Goal: Task Accomplishment & Management: Use online tool/utility

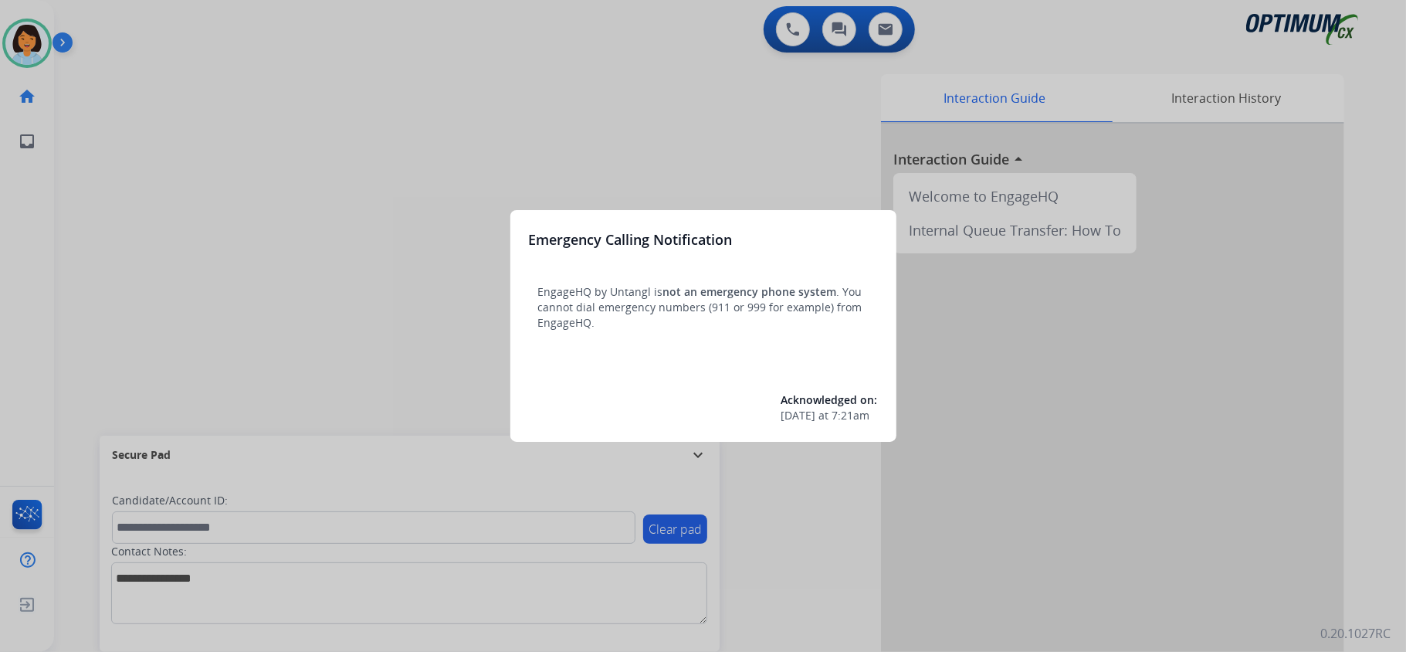
click at [372, 272] on div at bounding box center [703, 326] width 1406 height 652
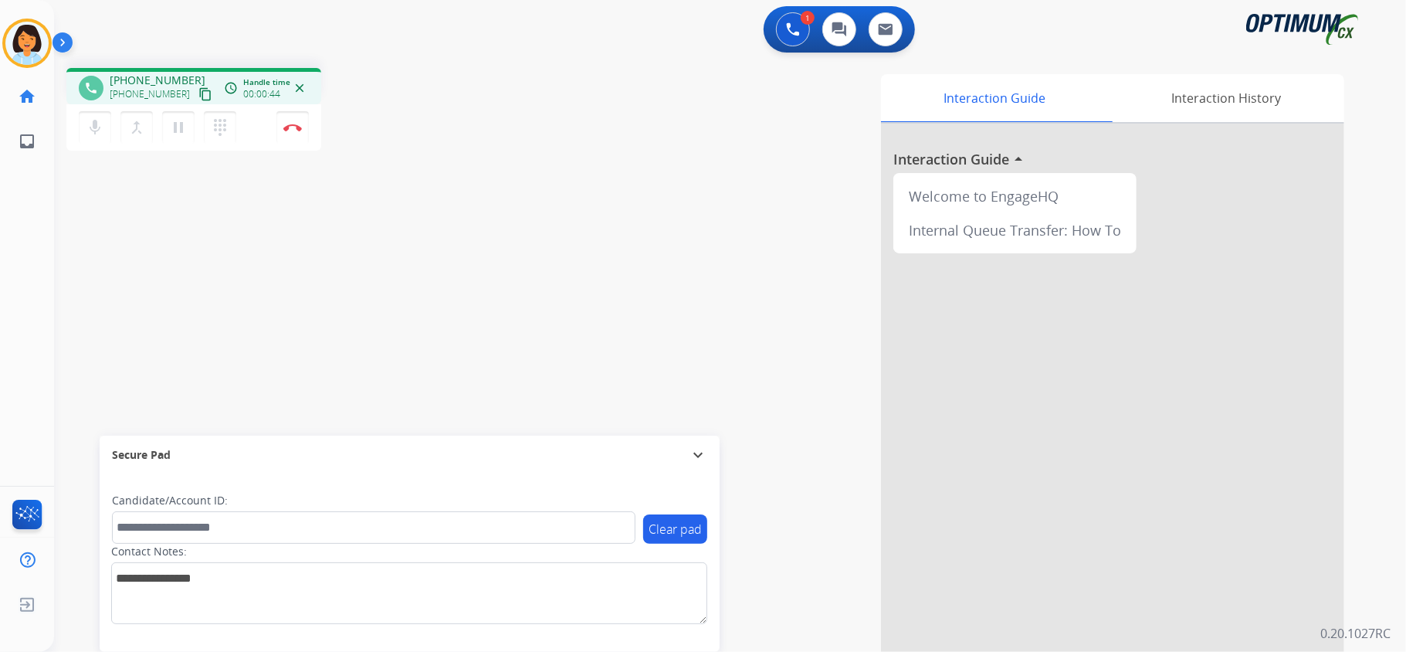
click at [198, 97] on mat-icon "content_copy" at bounding box center [205, 94] width 14 height 14
click at [293, 119] on button "Disconnect" at bounding box center [292, 127] width 32 height 32
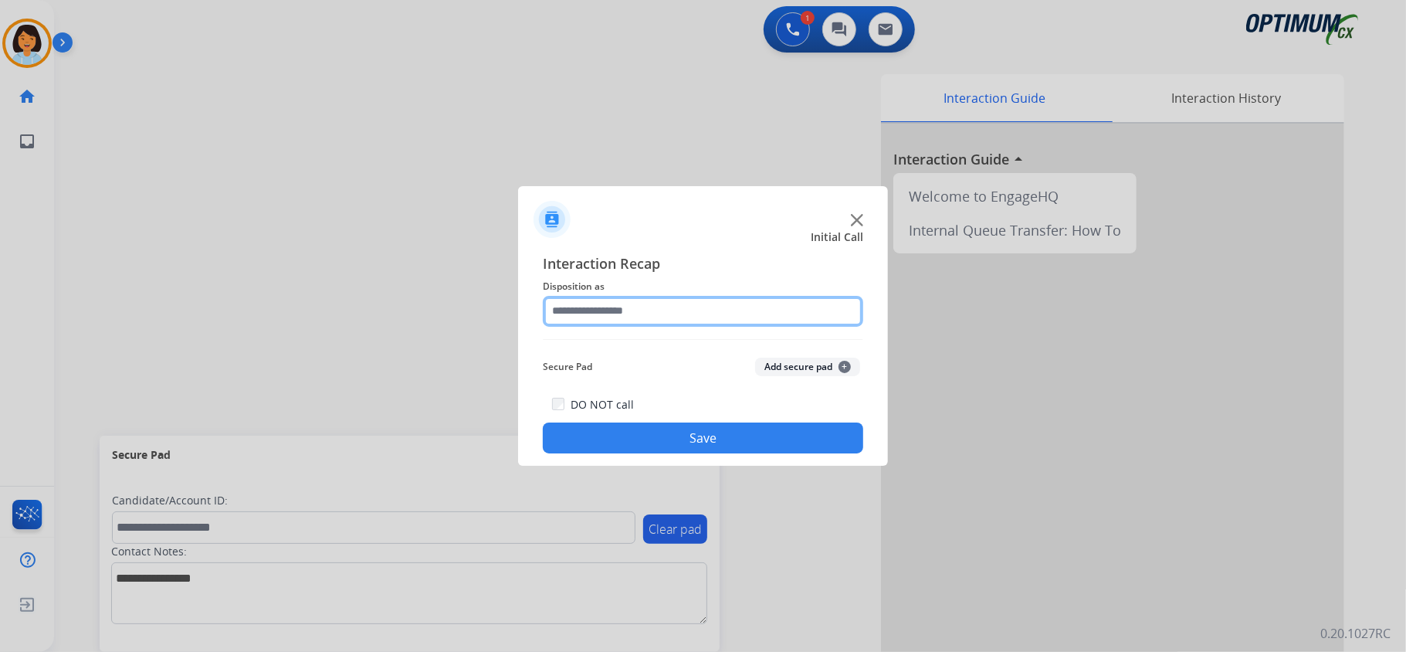
click at [642, 312] on input "text" at bounding box center [703, 311] width 320 height 31
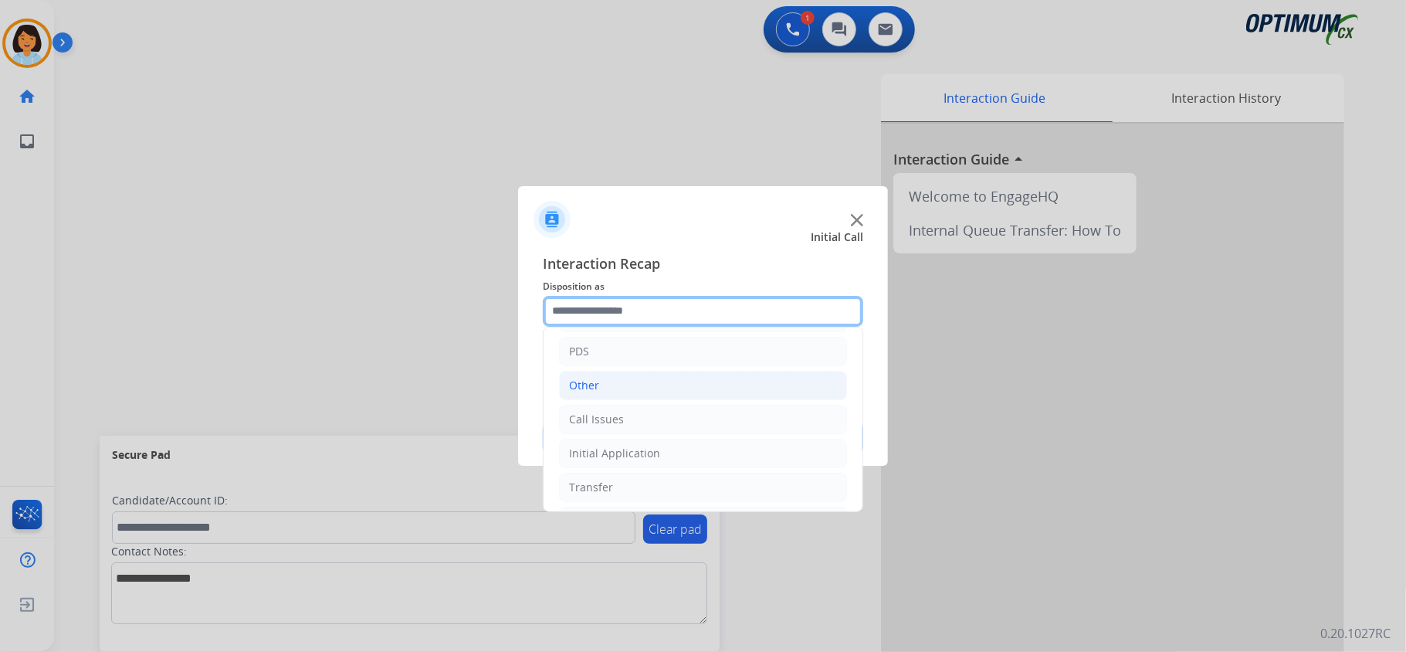
scroll to position [103, 0]
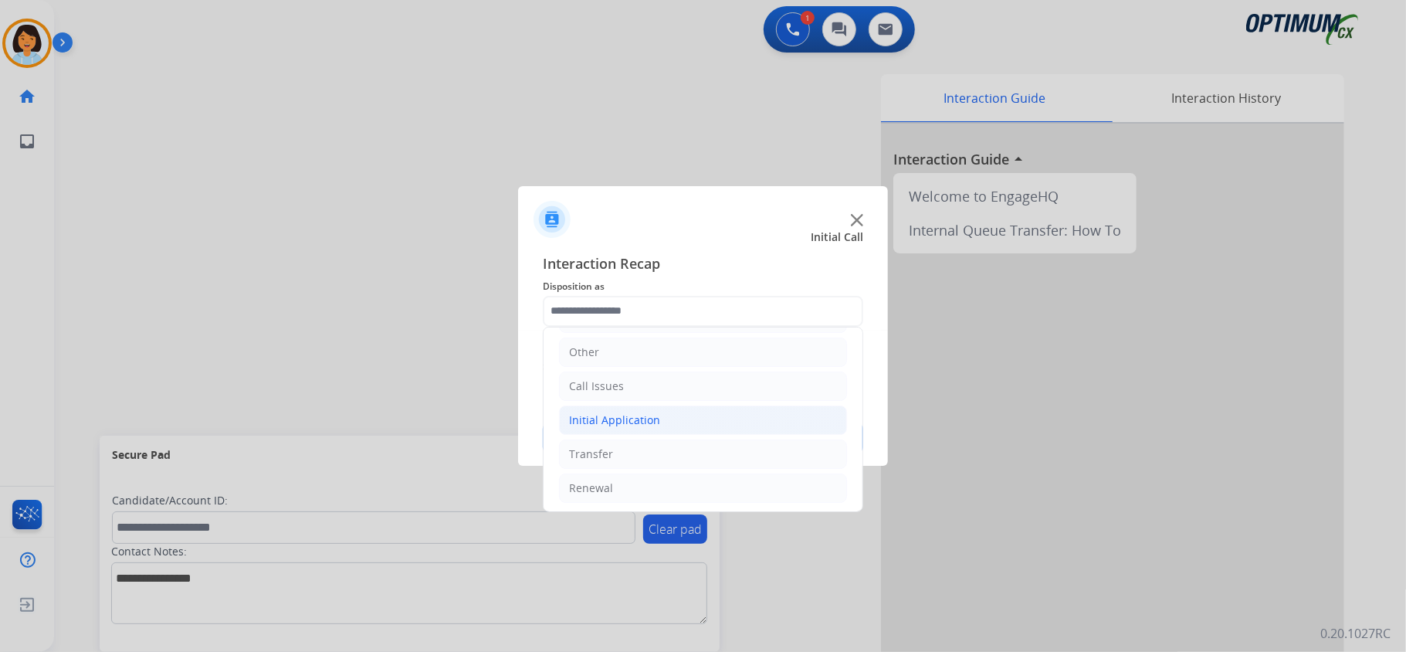
click at [641, 418] on div "Initial Application" at bounding box center [614, 419] width 91 height 15
click at [631, 486] on div "Appeals" at bounding box center [621, 487] width 42 height 15
type input "*******"
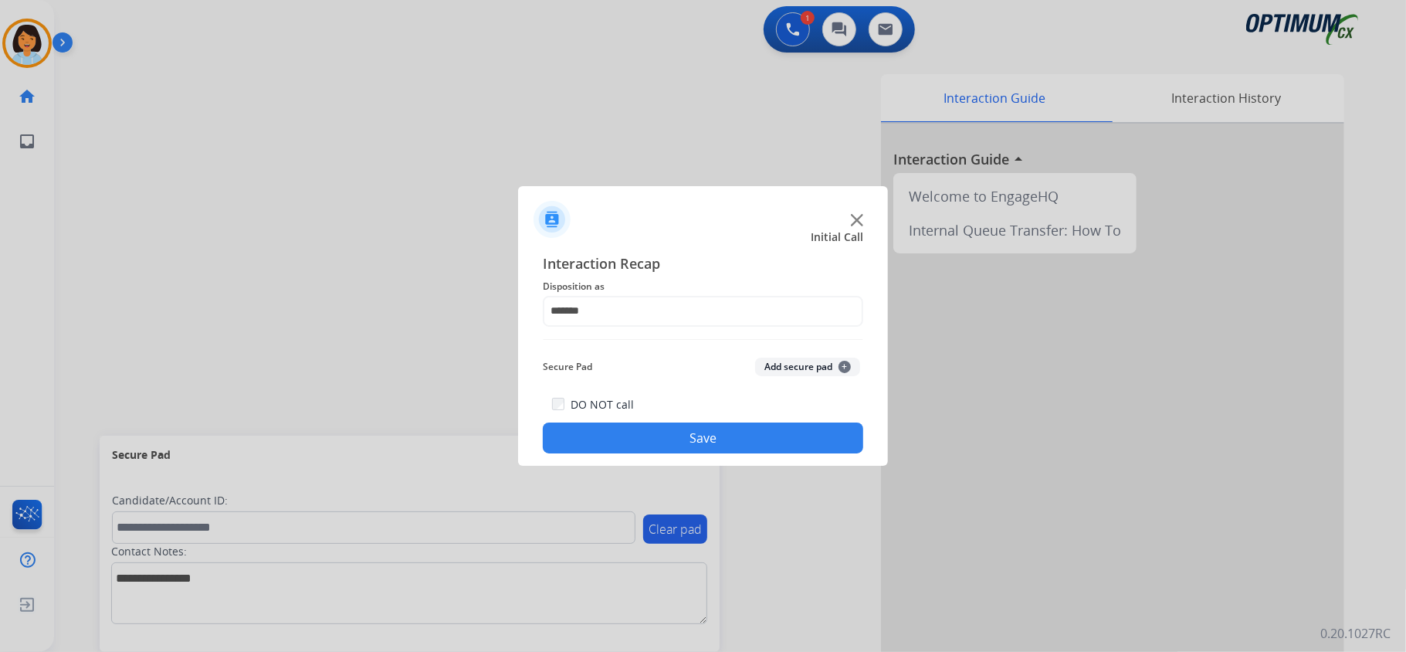
click at [655, 442] on button "Save" at bounding box center [703, 437] width 320 height 31
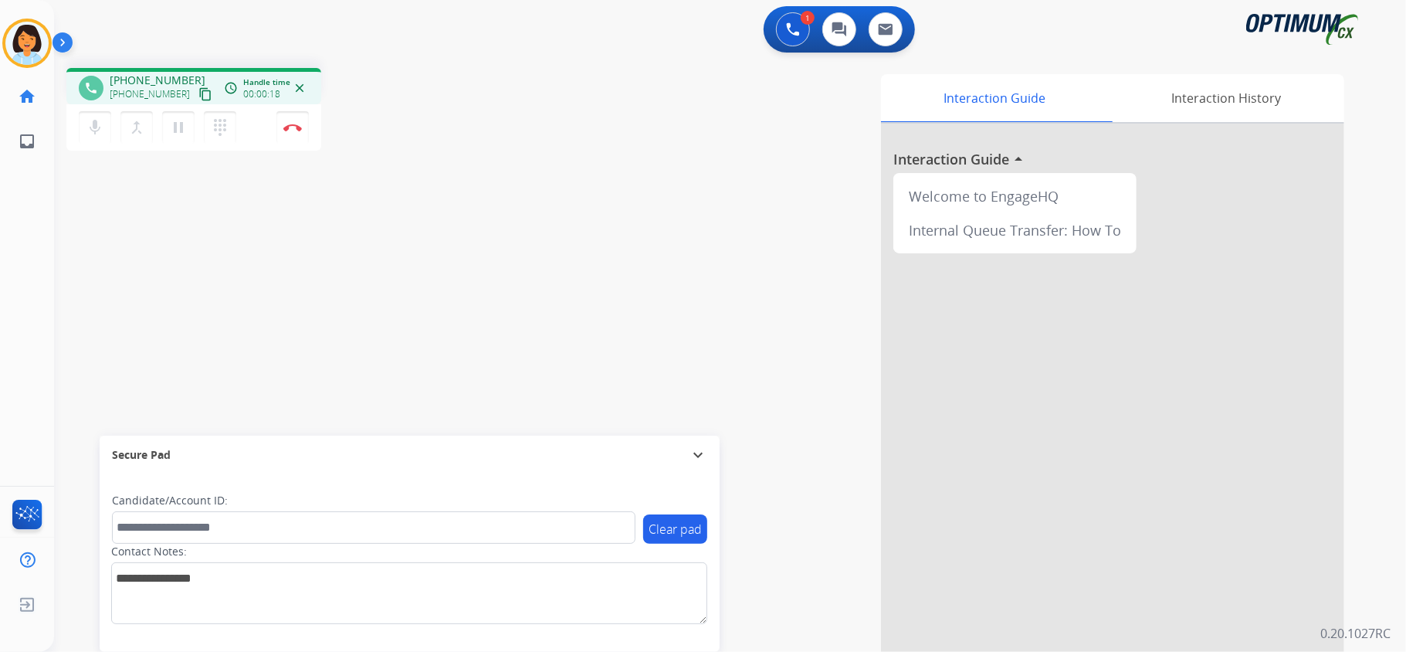
click at [198, 94] on mat-icon "content_copy" at bounding box center [205, 94] width 14 height 14
click at [286, 124] on img at bounding box center [292, 128] width 19 height 8
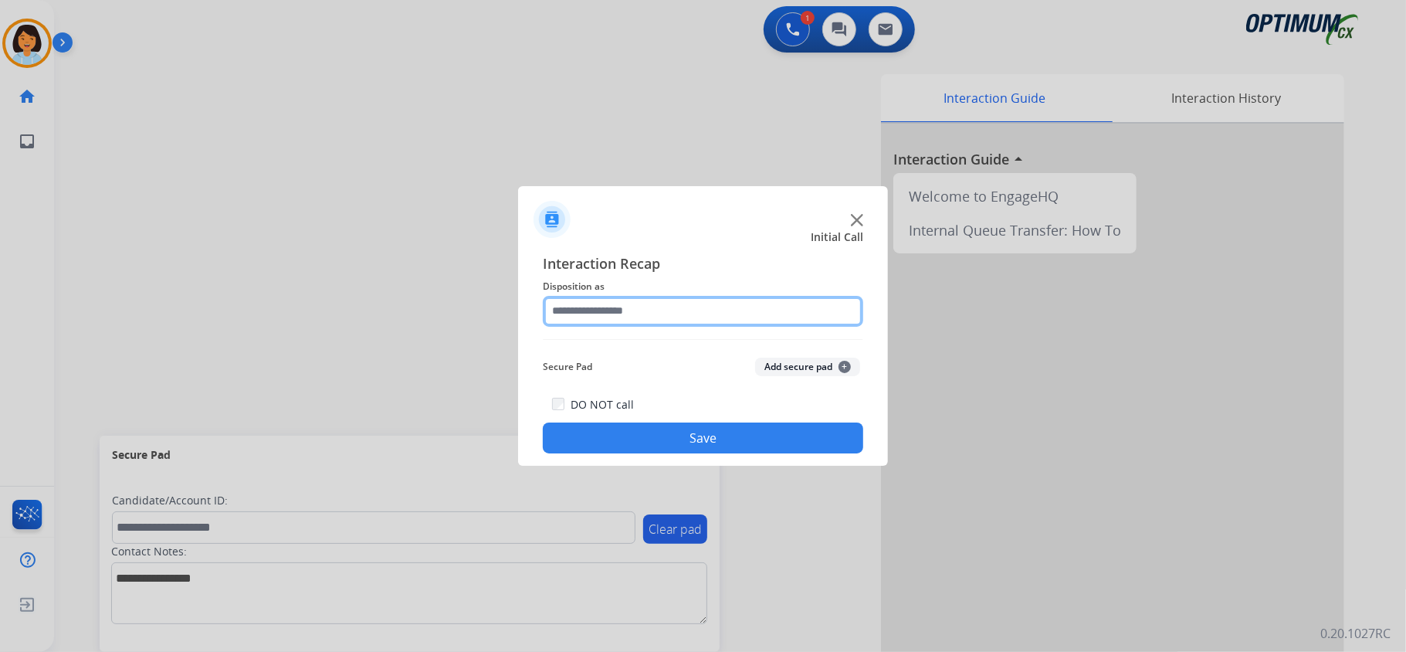
click at [613, 320] on input "text" at bounding box center [703, 311] width 320 height 31
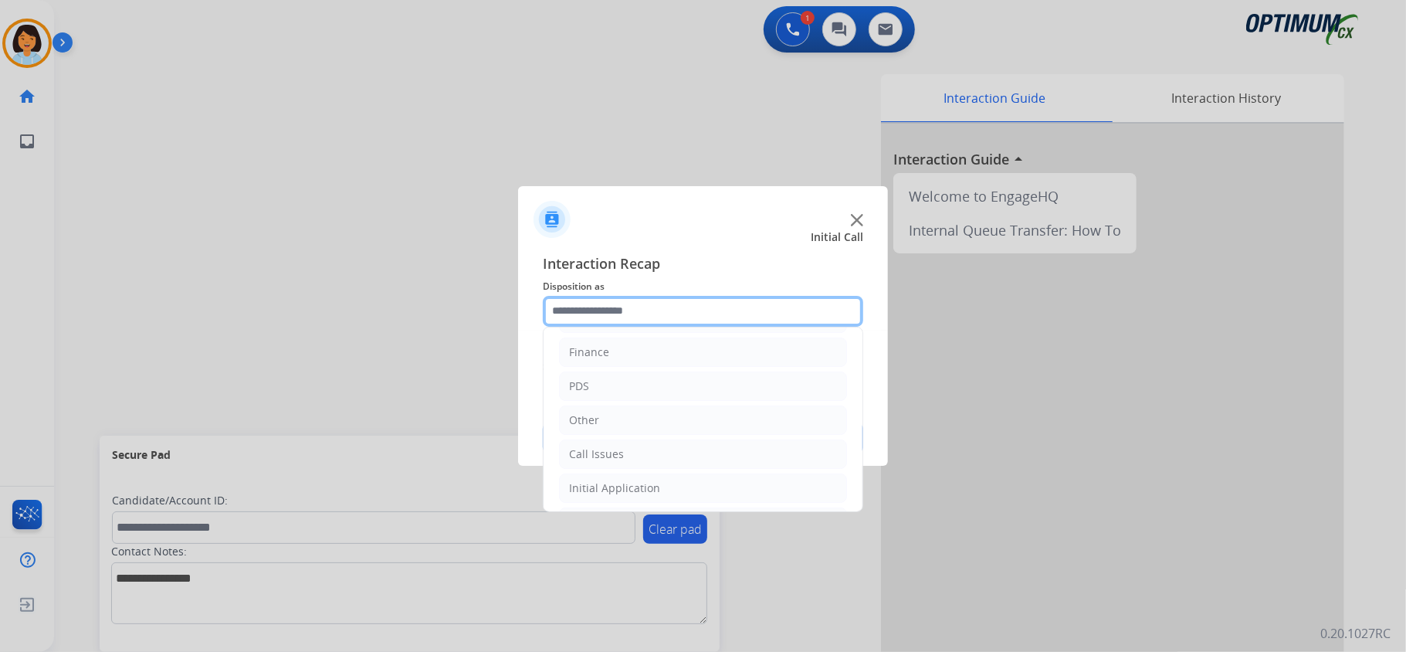
scroll to position [0, 0]
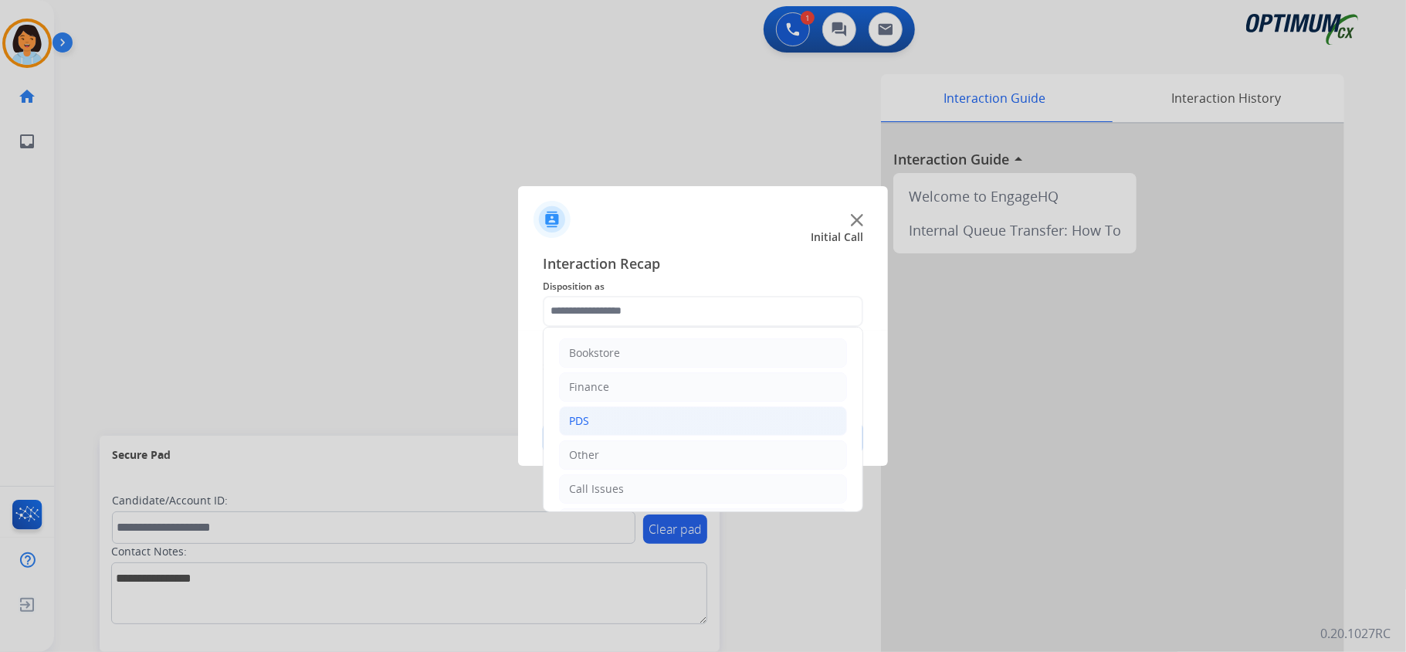
click at [596, 421] on li "PDS" at bounding box center [703, 420] width 288 height 29
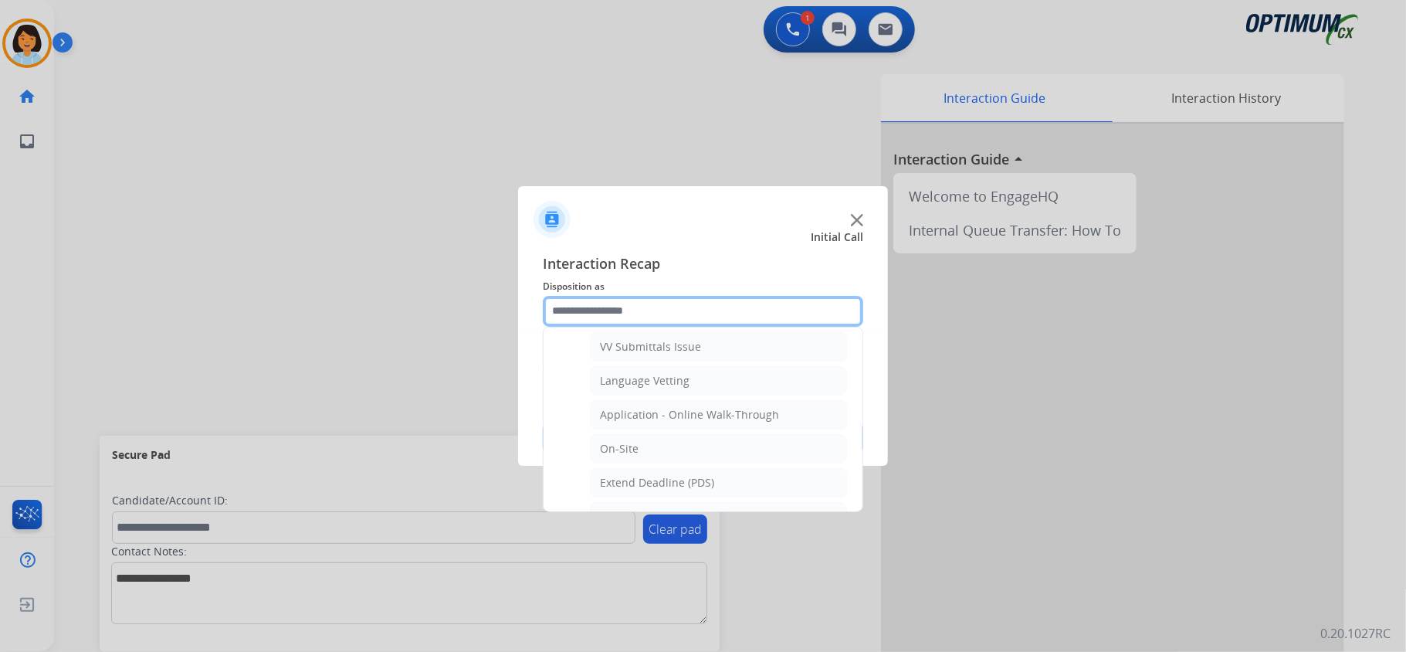
scroll to position [412, 0]
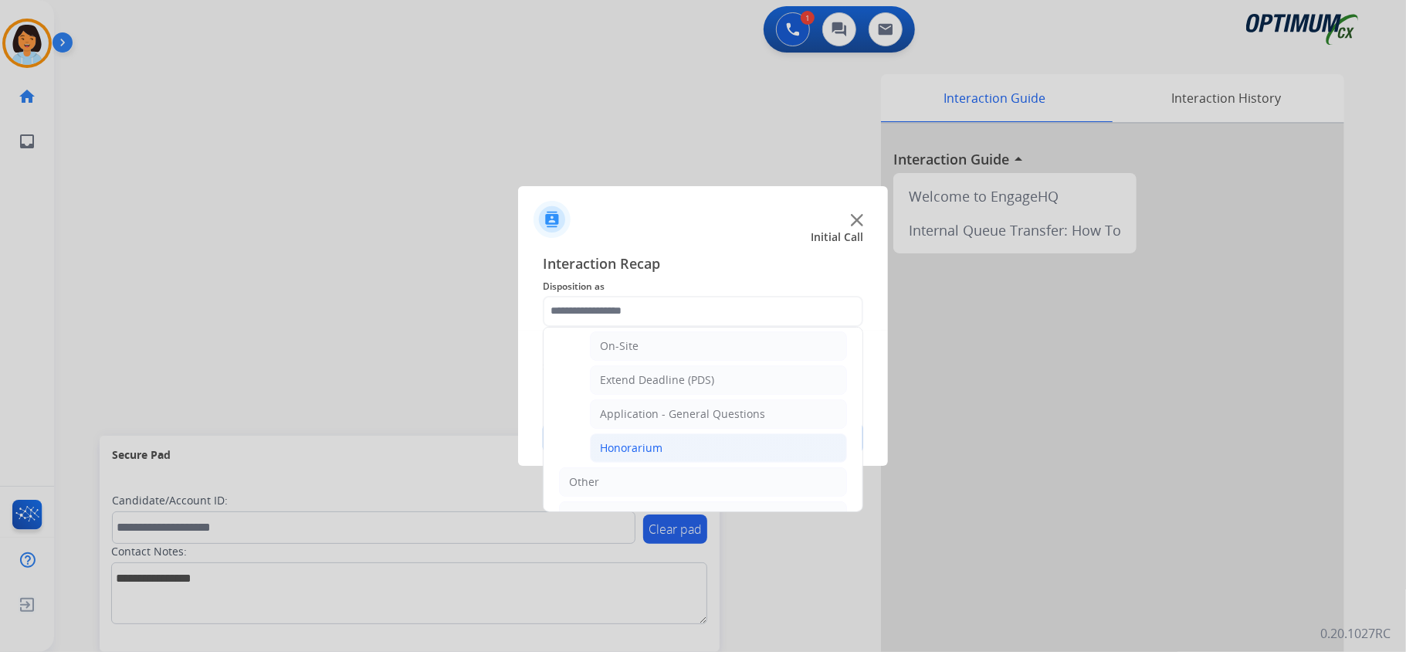
click at [675, 446] on li "Honorarium" at bounding box center [718, 447] width 257 height 29
type input "**********"
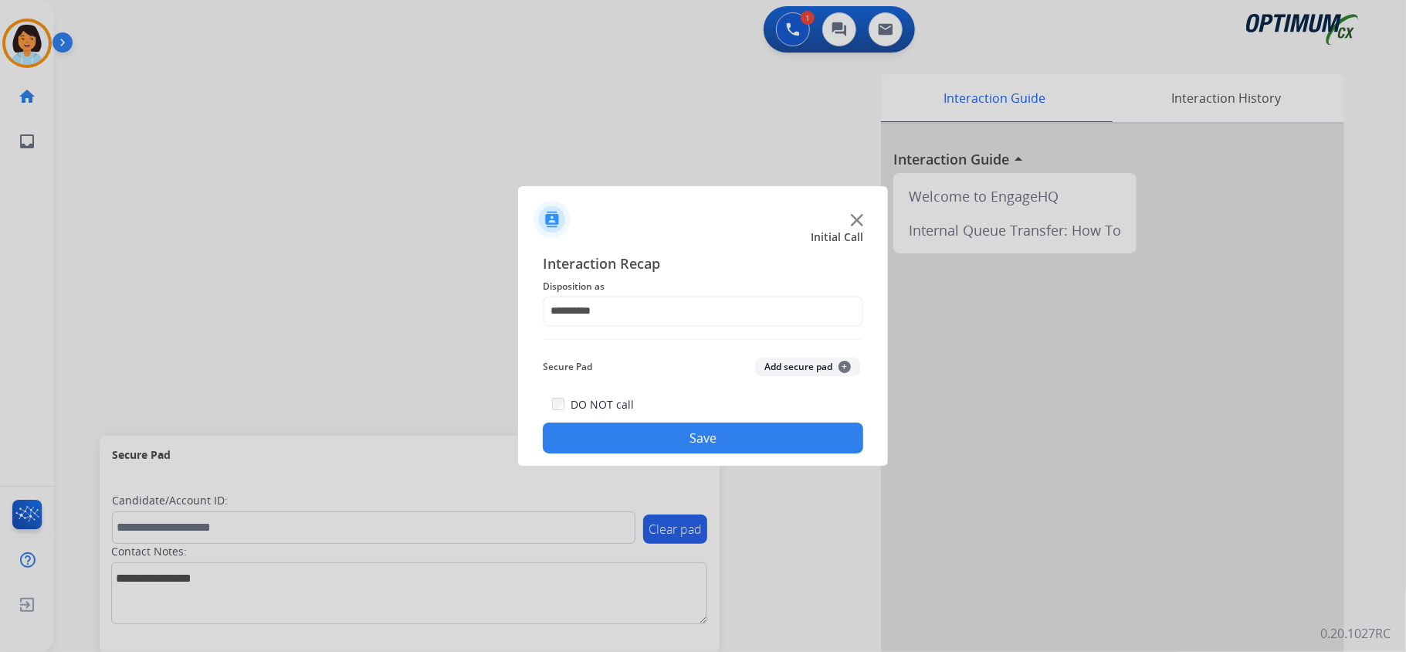
click at [675, 446] on button "Save" at bounding box center [703, 437] width 320 height 31
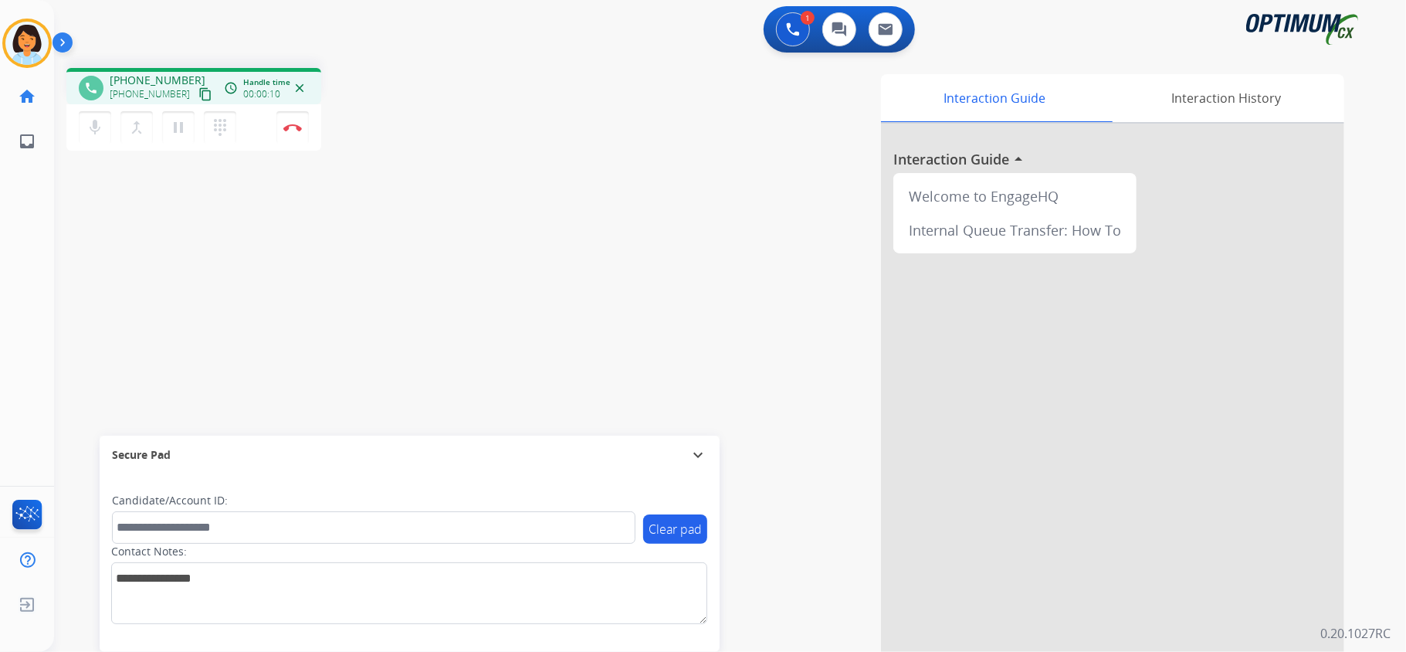
click at [198, 90] on mat-icon "content_copy" at bounding box center [205, 94] width 14 height 14
click at [300, 133] on button "Disconnect" at bounding box center [292, 127] width 32 height 32
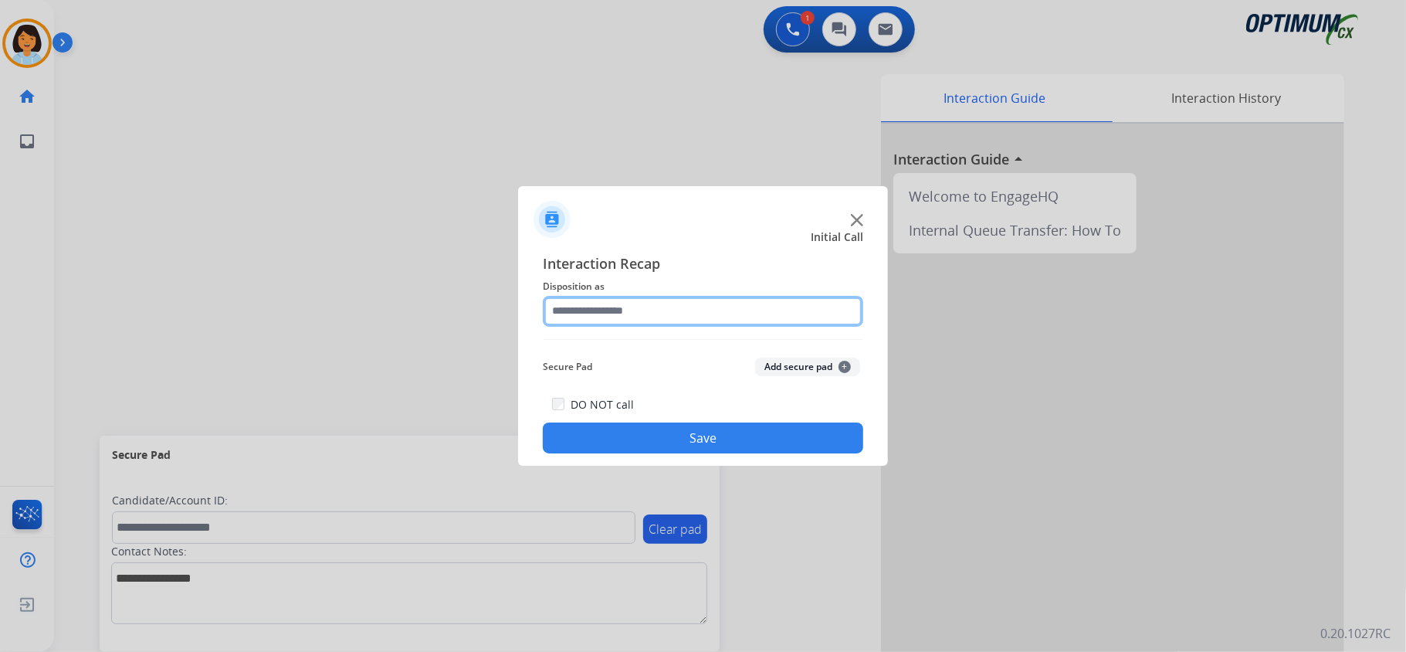
click at [672, 321] on input "text" at bounding box center [703, 311] width 320 height 31
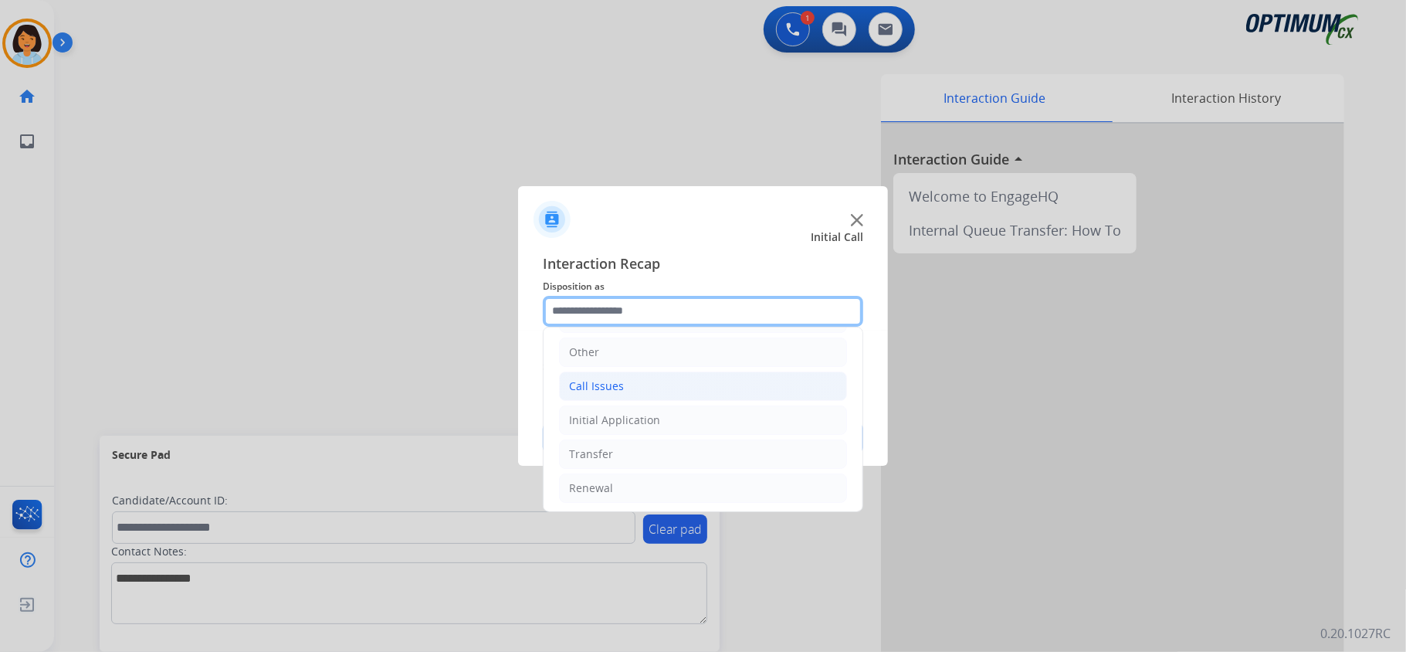
scroll to position [0, 0]
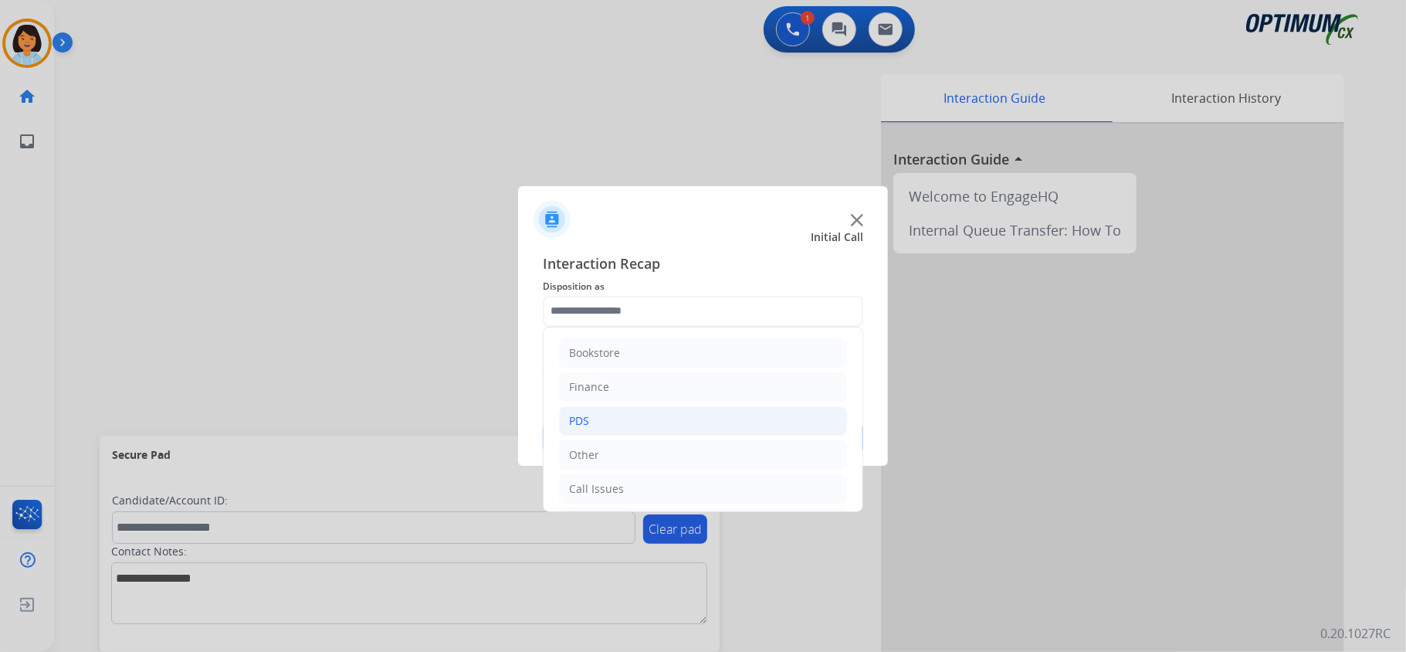
click at [604, 414] on li "PDS" at bounding box center [703, 420] width 288 height 29
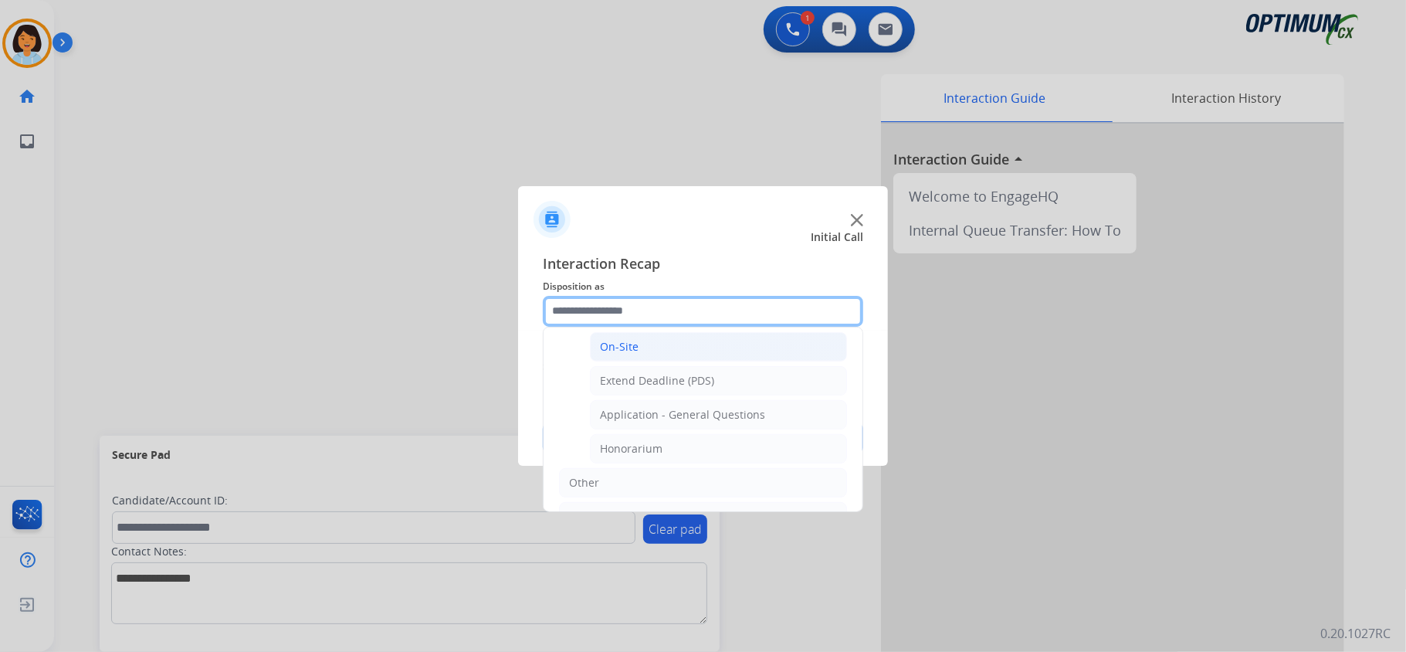
scroll to position [412, 0]
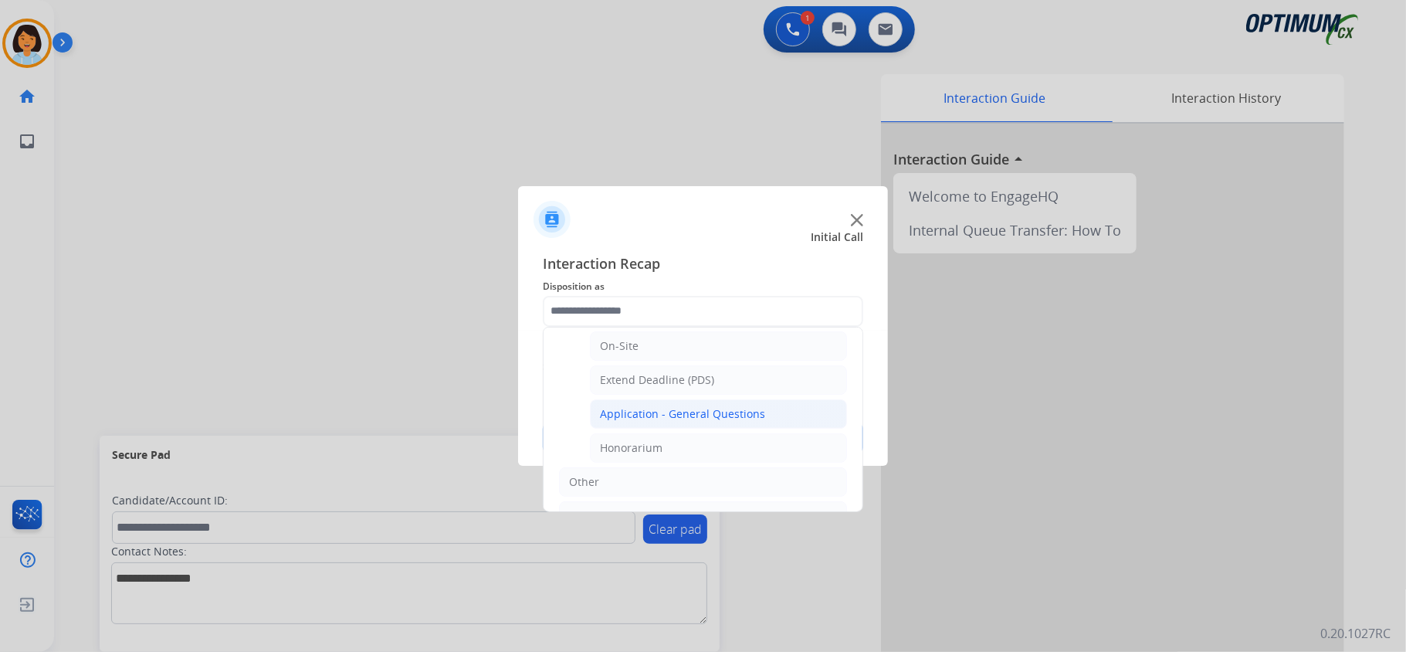
click at [693, 417] on div "Application - General Questions" at bounding box center [682, 413] width 165 height 15
type input "**********"
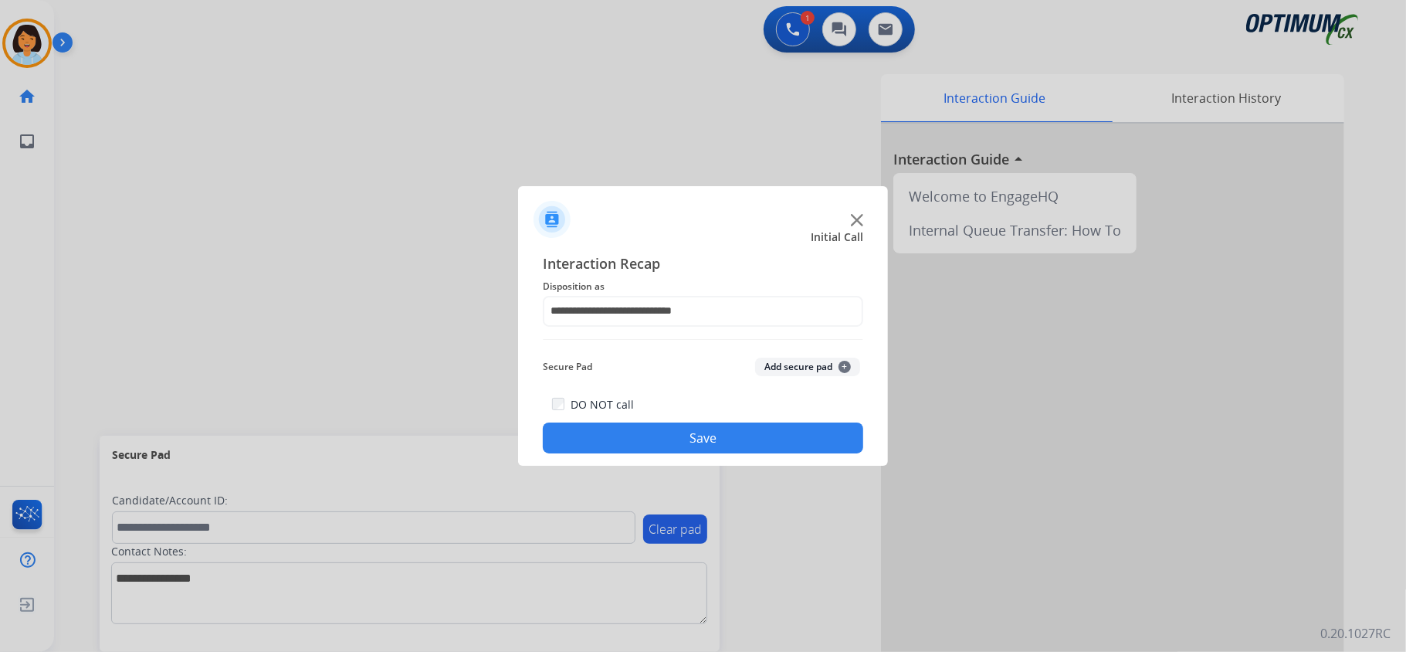
click at [675, 437] on button "Save" at bounding box center [703, 437] width 320 height 31
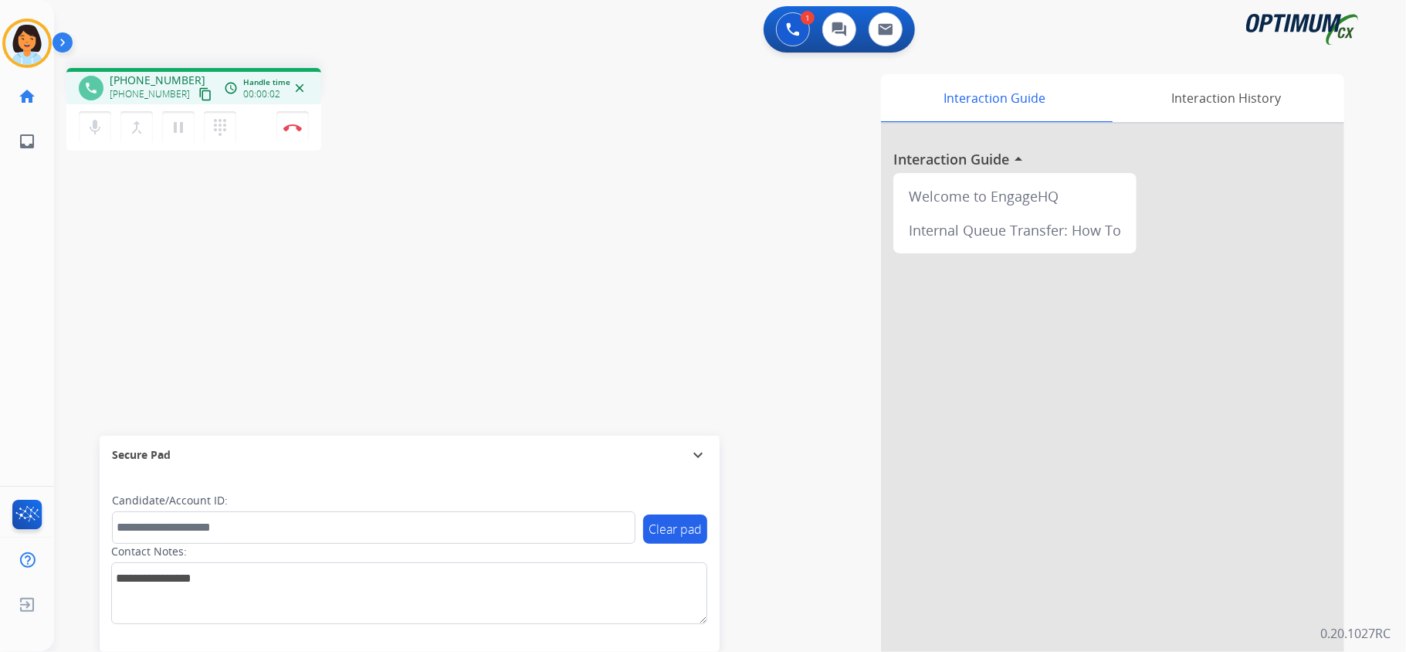
click at [198, 93] on mat-icon "content_copy" at bounding box center [205, 94] width 14 height 14
click at [295, 137] on button "Disconnect" at bounding box center [292, 127] width 32 height 32
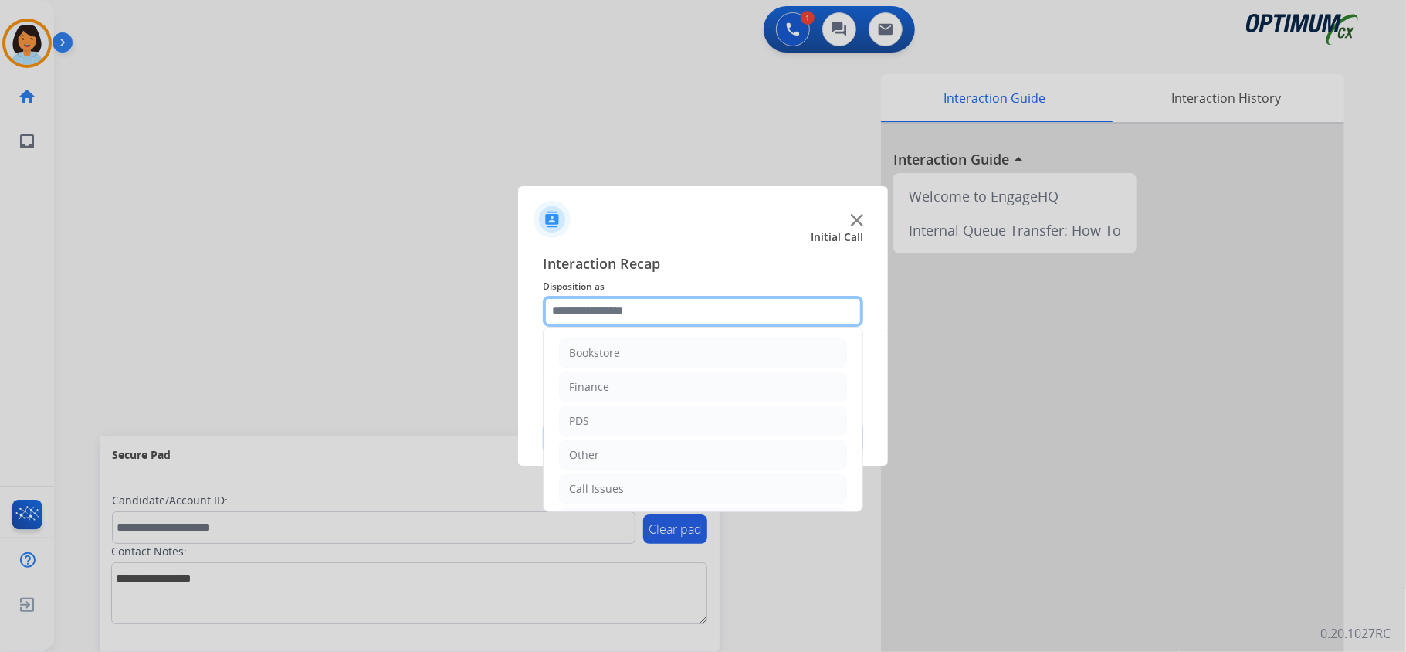
click at [745, 307] on input "text" at bounding box center [703, 311] width 320 height 31
click at [738, 307] on input "text" at bounding box center [703, 311] width 320 height 31
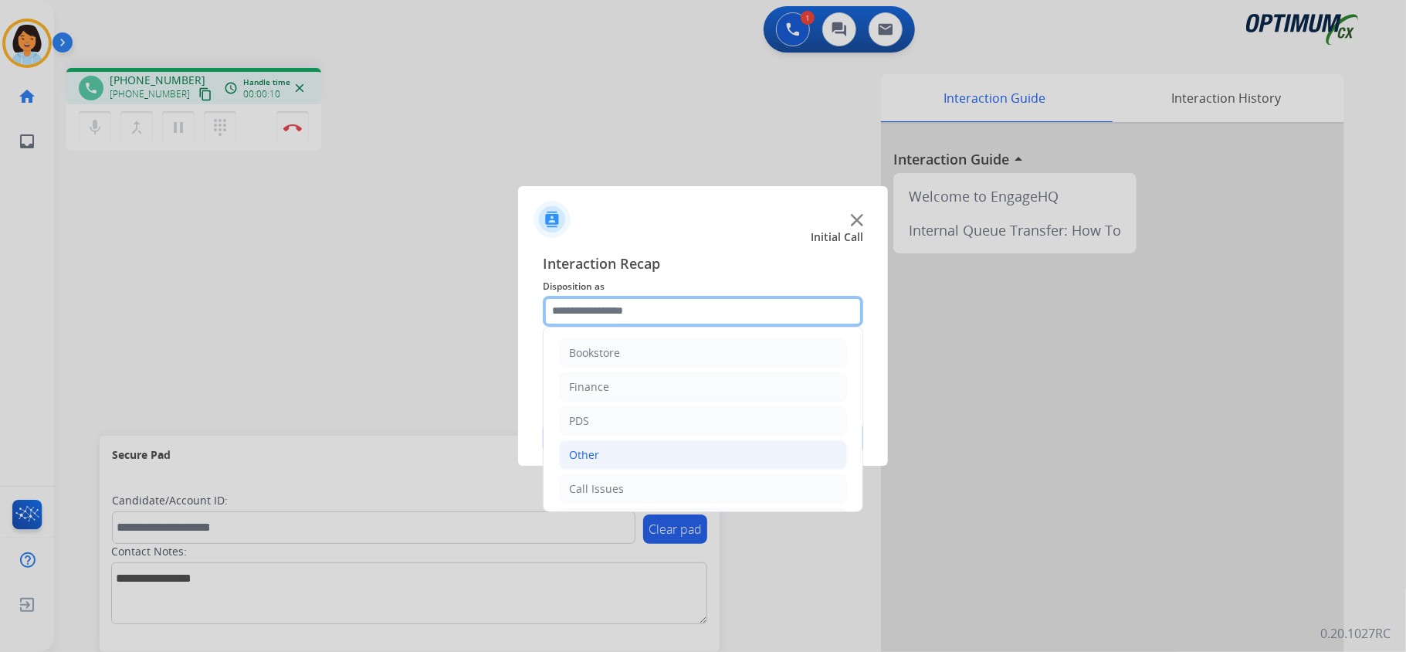
scroll to position [109, 0]
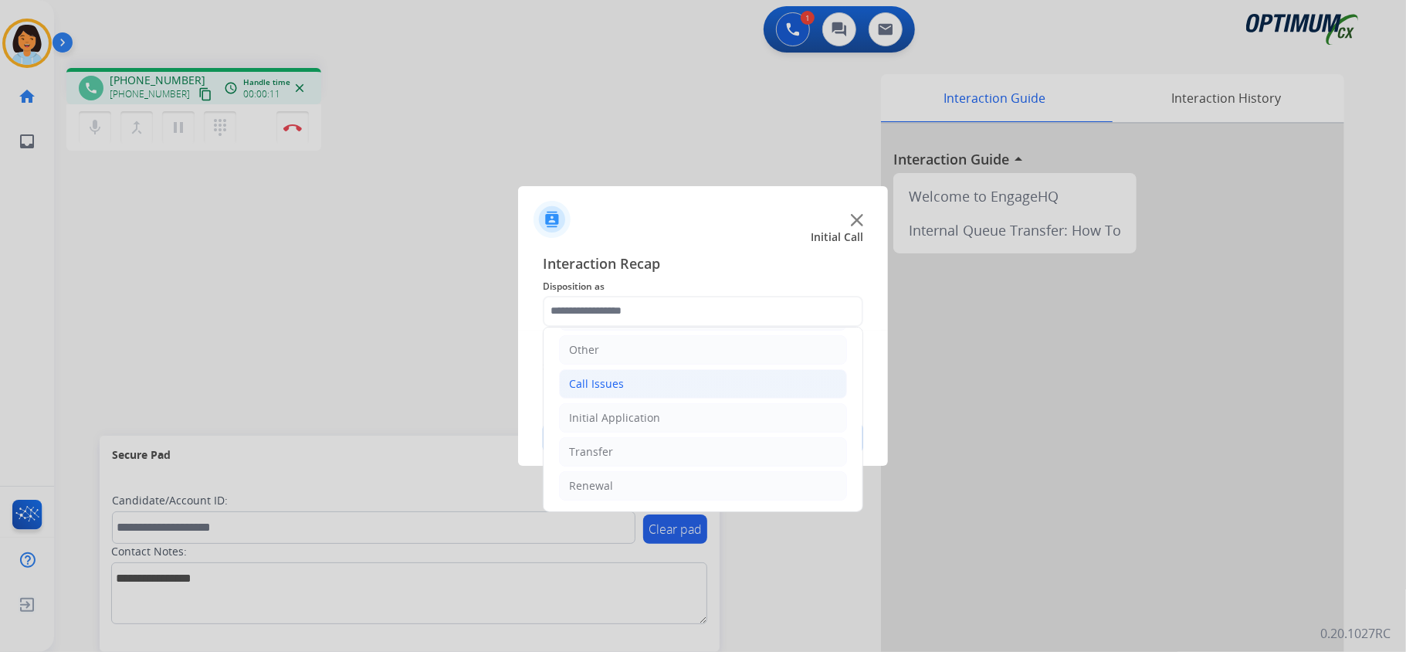
click at [629, 383] on li "Call Issues" at bounding box center [703, 383] width 288 height 29
click at [659, 488] on div "Dropped Call" at bounding box center [634, 481] width 68 height 15
type input "**********"
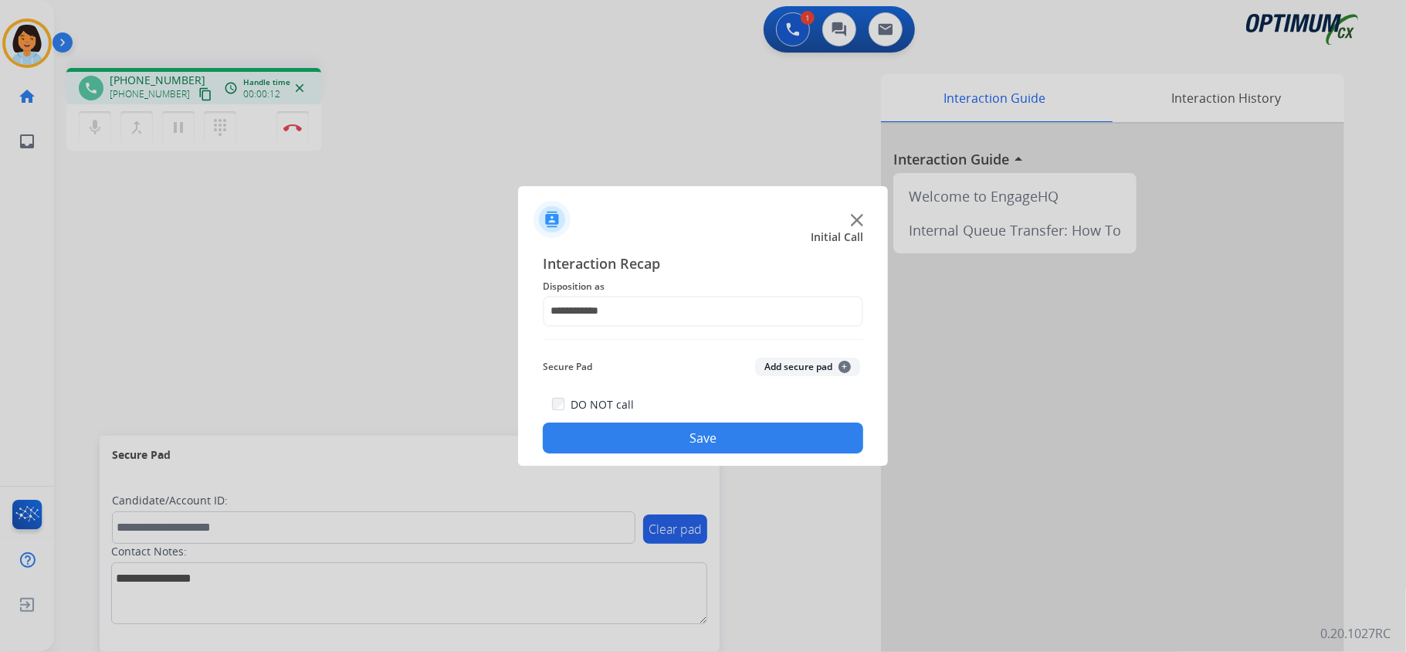
click at [662, 433] on button "Save" at bounding box center [703, 437] width 320 height 31
drag, startPoint x: 693, startPoint y: 432, endPoint x: 554, endPoint y: 310, distance: 185.4
click at [690, 431] on button "Save" at bounding box center [703, 437] width 320 height 31
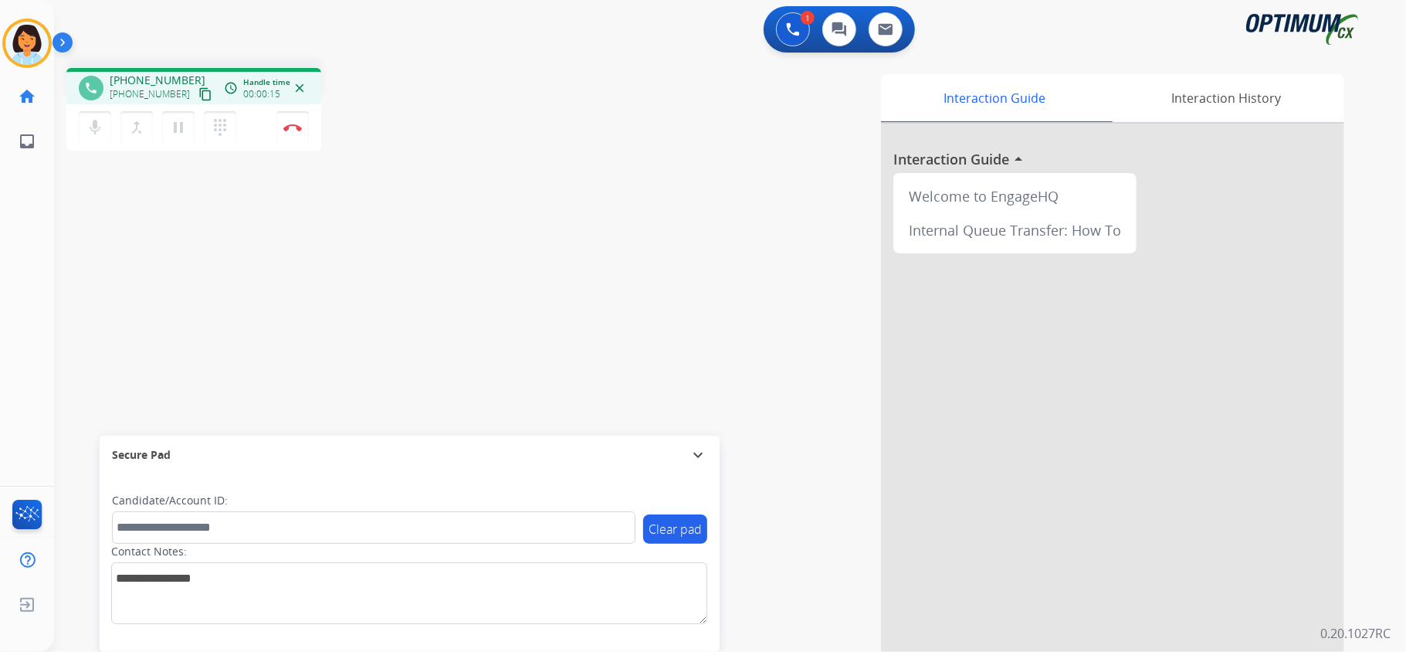
click at [198, 87] on mat-icon "content_copy" at bounding box center [205, 94] width 14 height 14
click at [285, 124] on img at bounding box center [292, 128] width 19 height 8
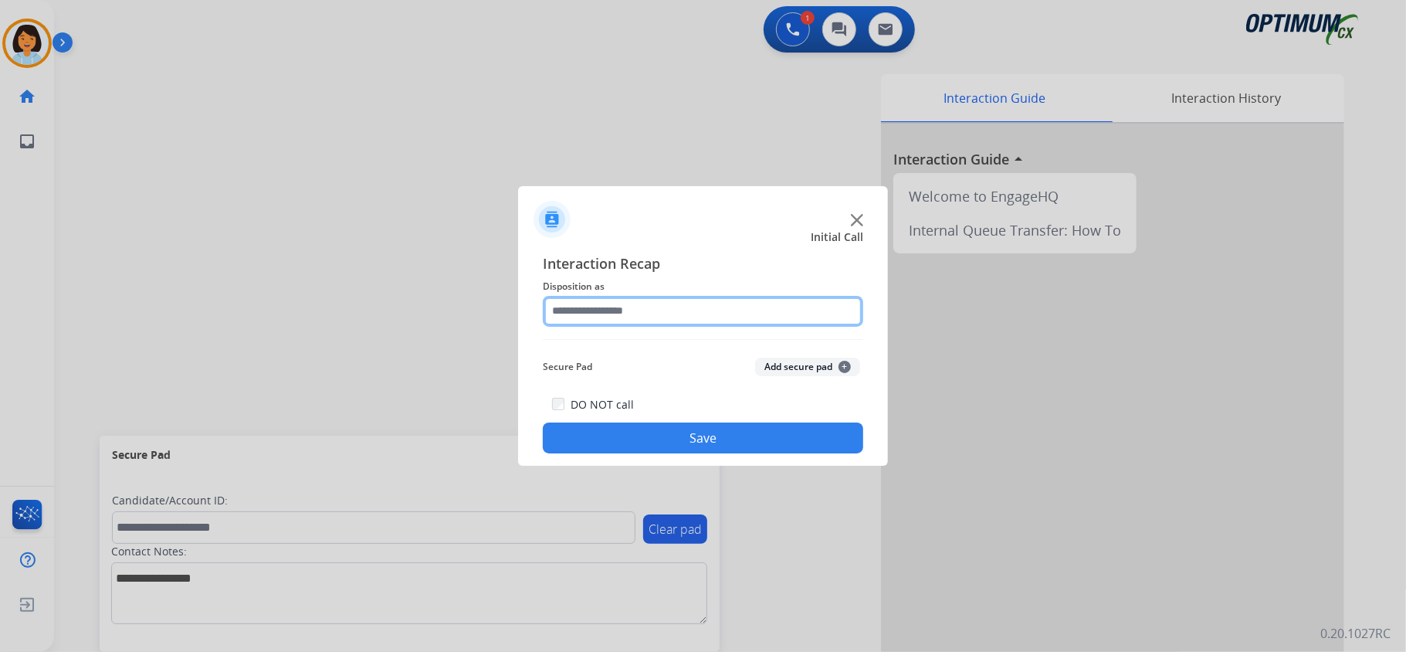
click at [638, 313] on input "text" at bounding box center [703, 311] width 320 height 31
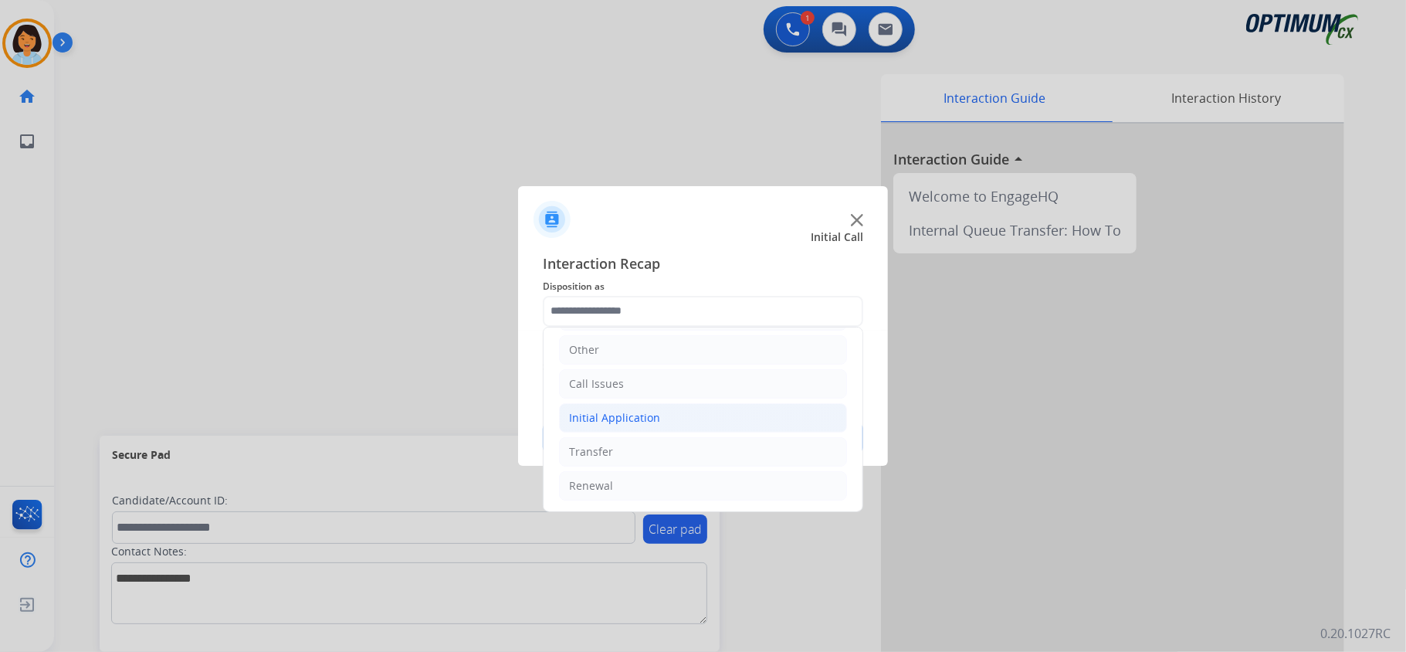
click at [637, 415] on div "Initial Application" at bounding box center [614, 417] width 91 height 15
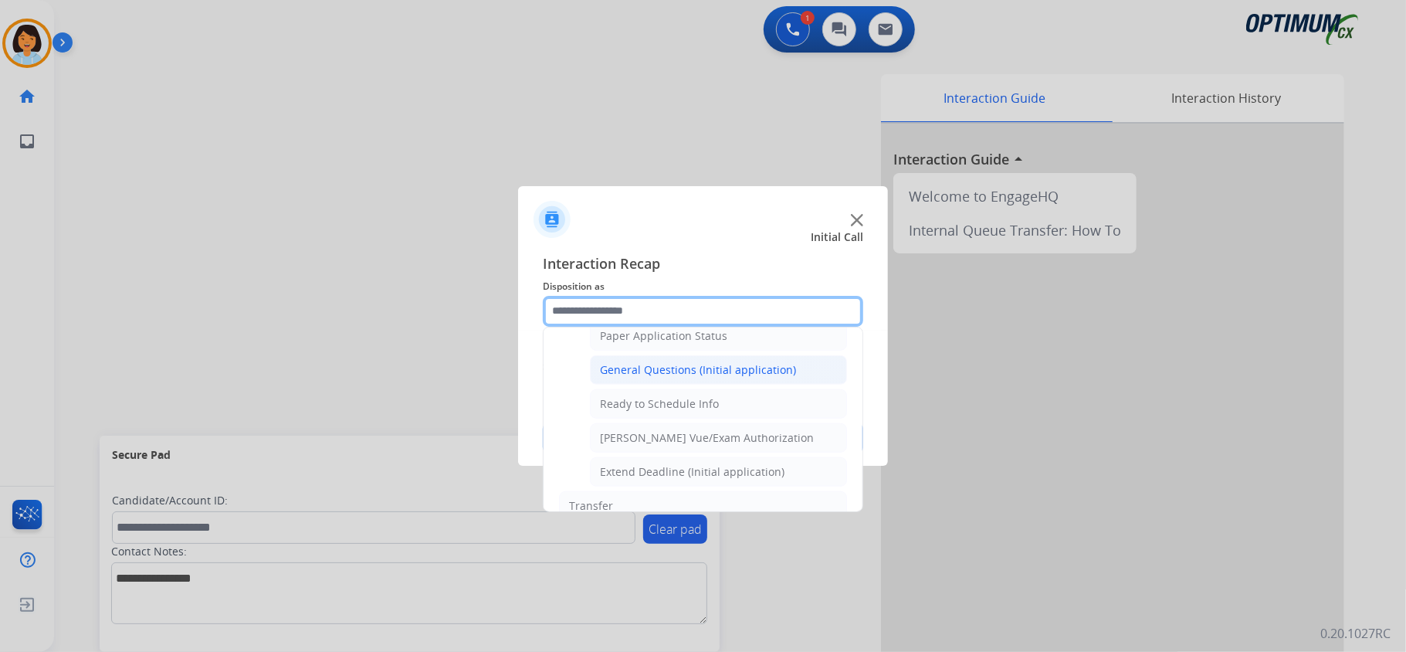
scroll to position [933, 0]
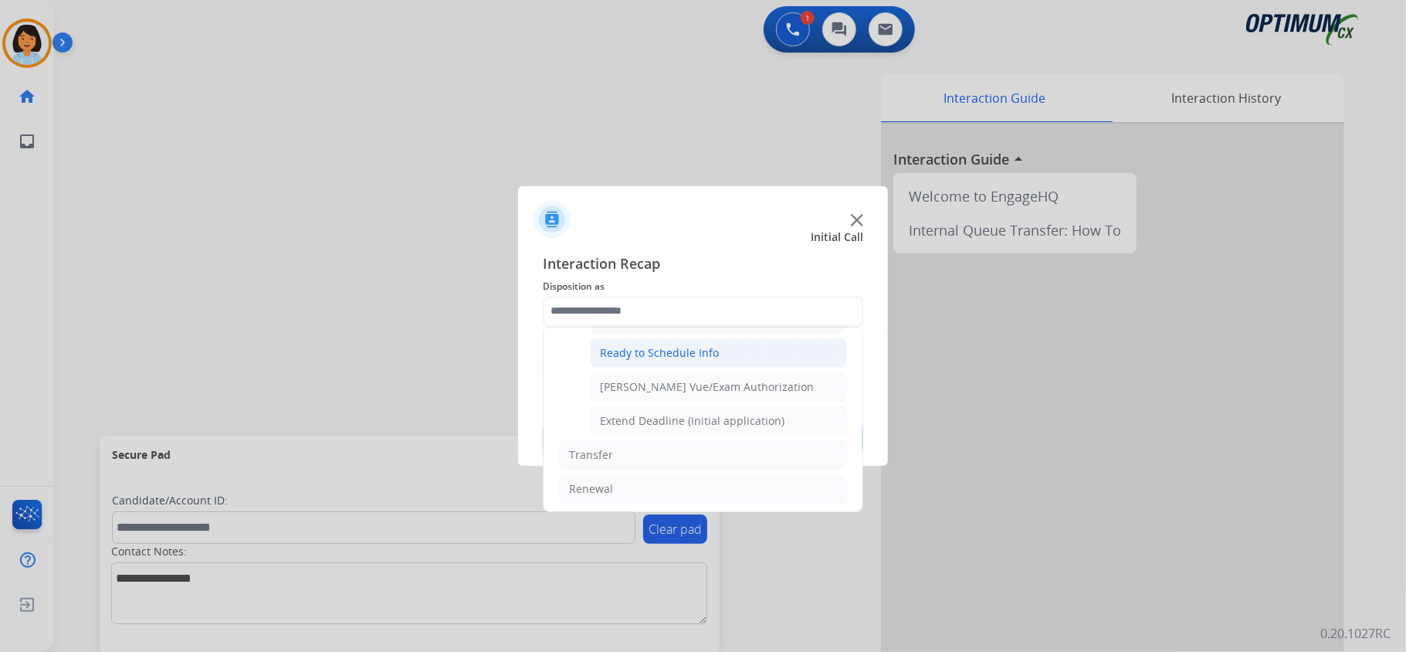
click at [666, 361] on div "Ready to Schedule Info" at bounding box center [659, 352] width 119 height 15
type input "**********"
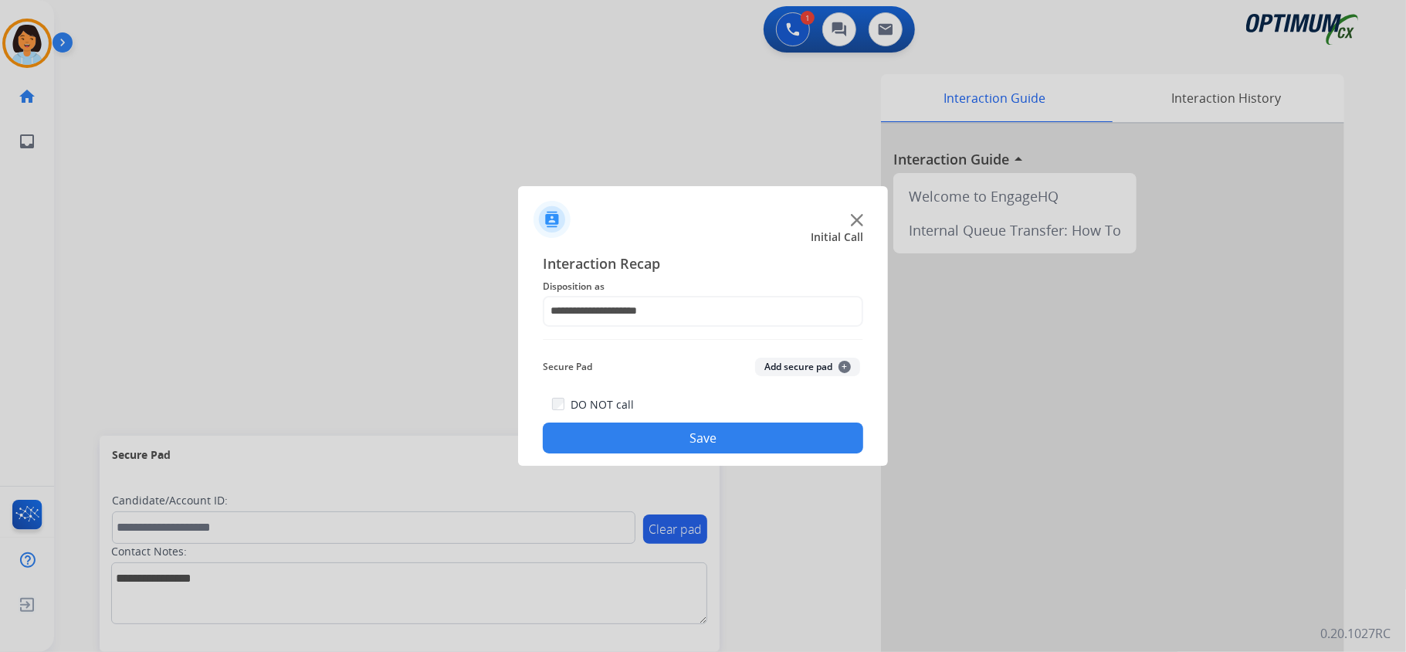
click at [652, 435] on button "Save" at bounding box center [703, 437] width 320 height 31
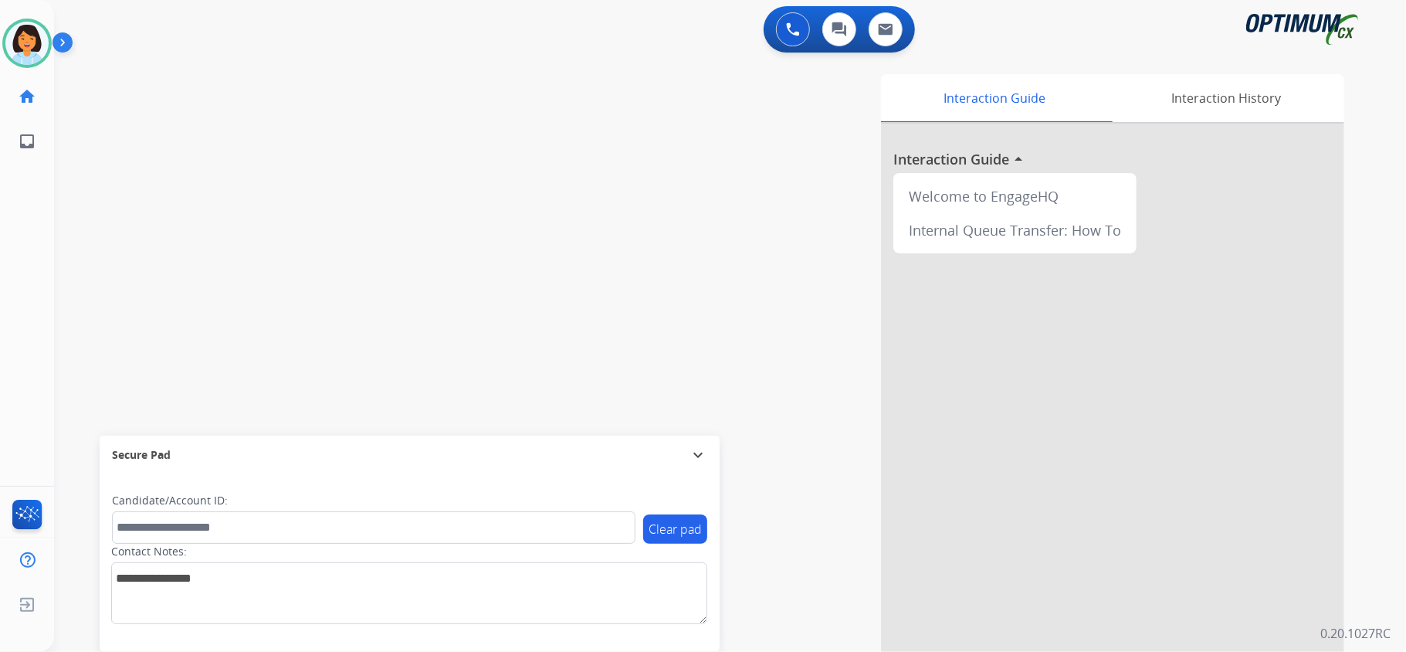
click at [103, 239] on div "swap_horiz Break voice bridge close_fullscreen Connect 3-Way Call merge_type Se…" at bounding box center [711, 378] width 1315 height 644
click at [23, 43] on img at bounding box center [26, 43] width 43 height 43
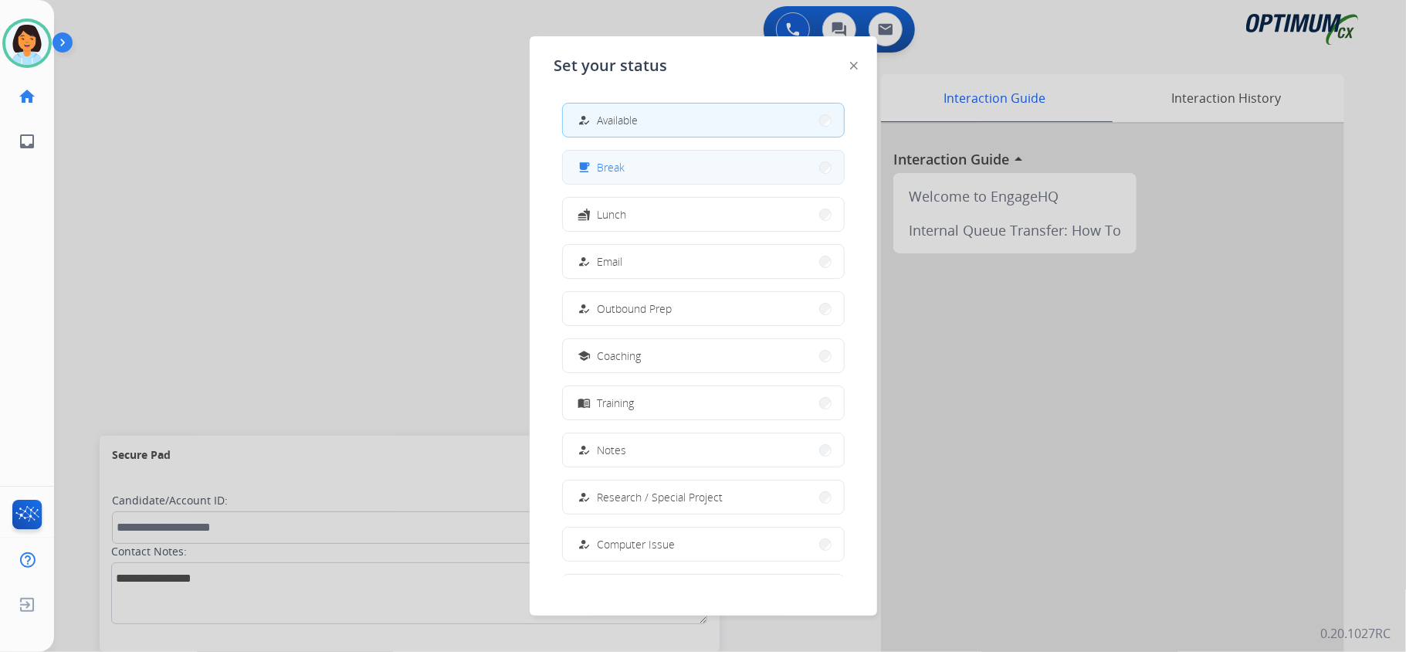
click at [683, 161] on button "free_breakfast Break" at bounding box center [703, 167] width 281 height 33
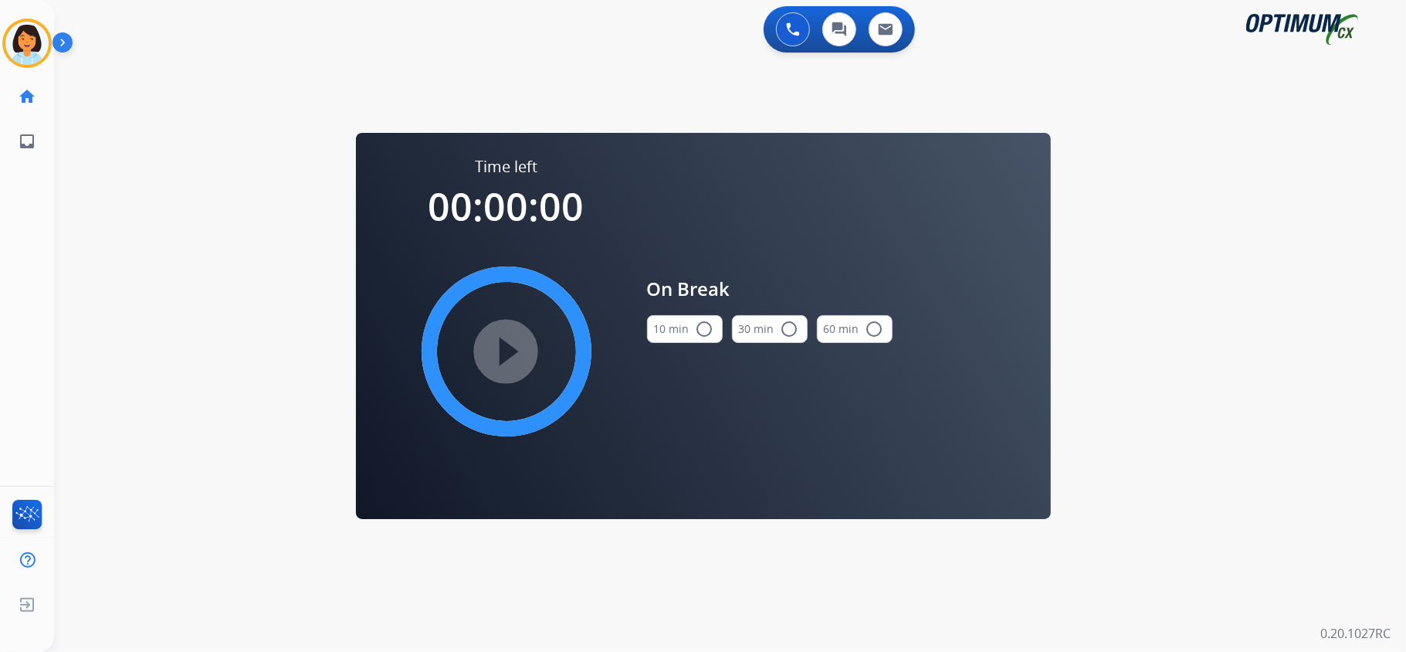
click at [700, 315] on div "10 min radio_button_unchecked" at bounding box center [685, 329] width 76 height 53
click at [720, 326] on button "10 min radio_button_unchecked" at bounding box center [685, 329] width 76 height 28
click at [497, 342] on mat-icon "play_circle_filled" at bounding box center [506, 351] width 19 height 19
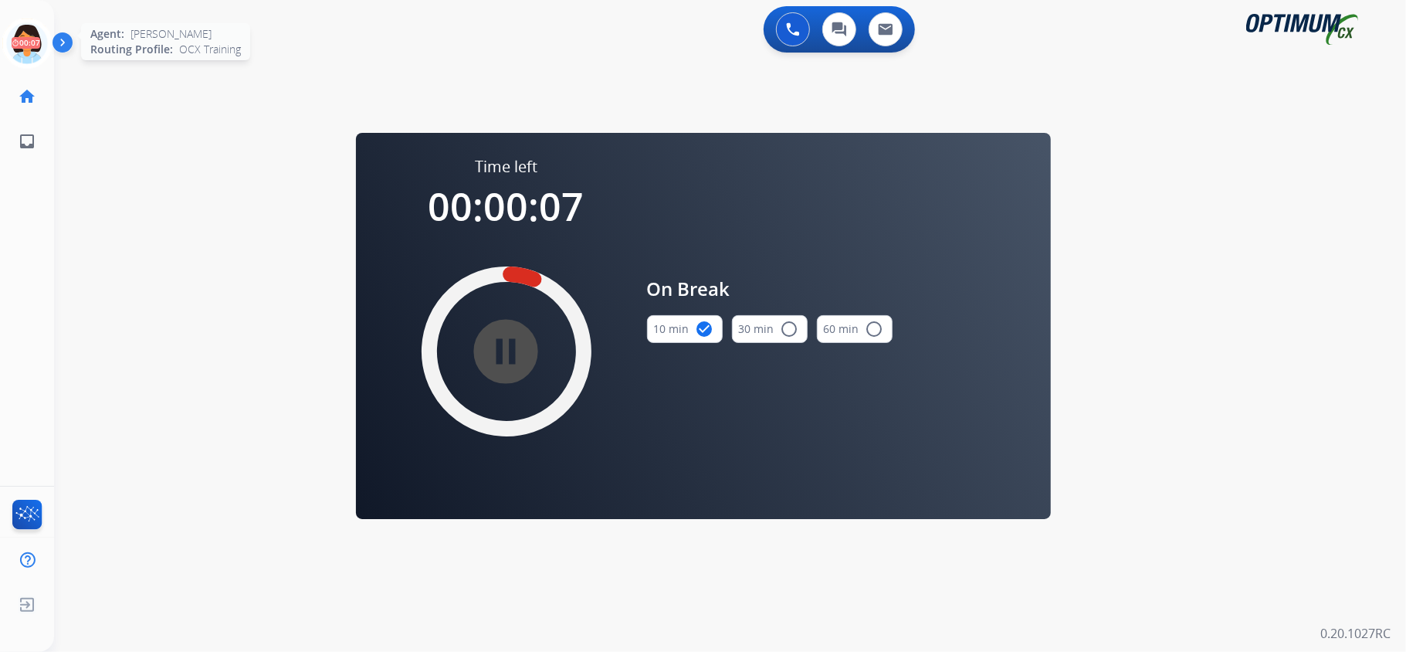
click at [31, 45] on icon at bounding box center [27, 44] width 50 height 50
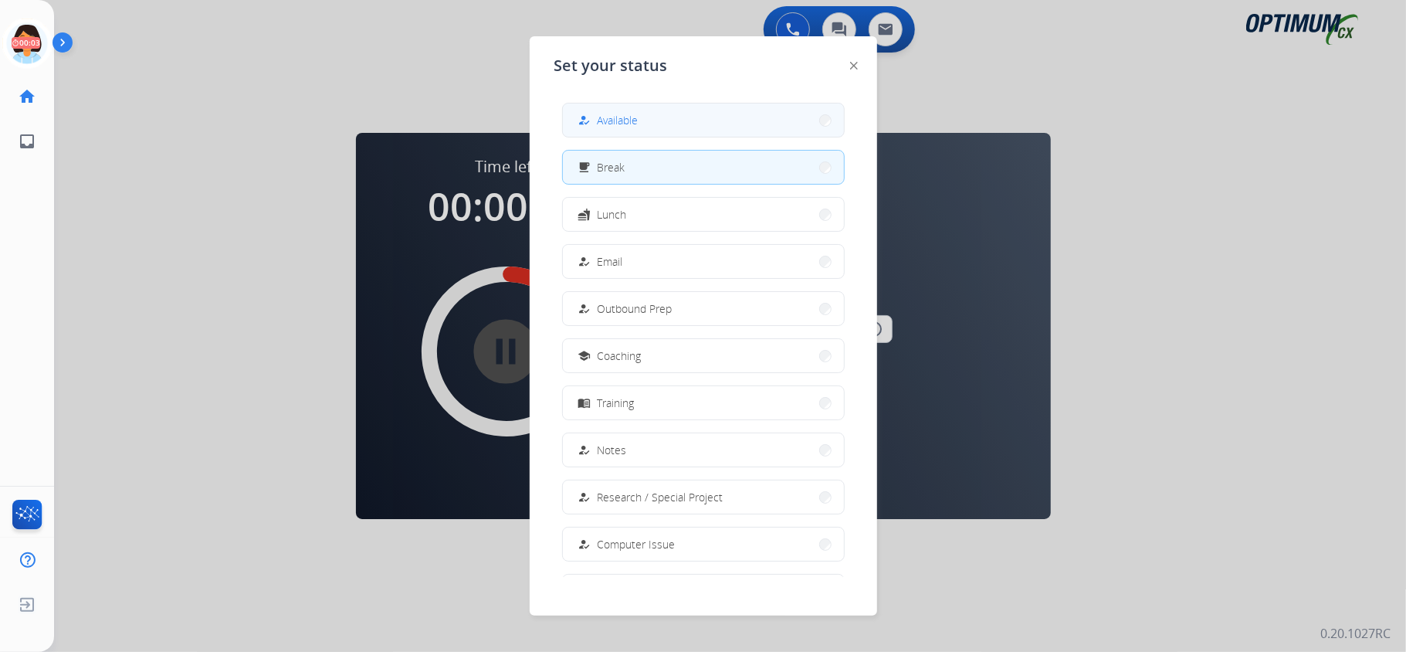
click at [649, 122] on button "how_to_reg Available" at bounding box center [703, 119] width 281 height 33
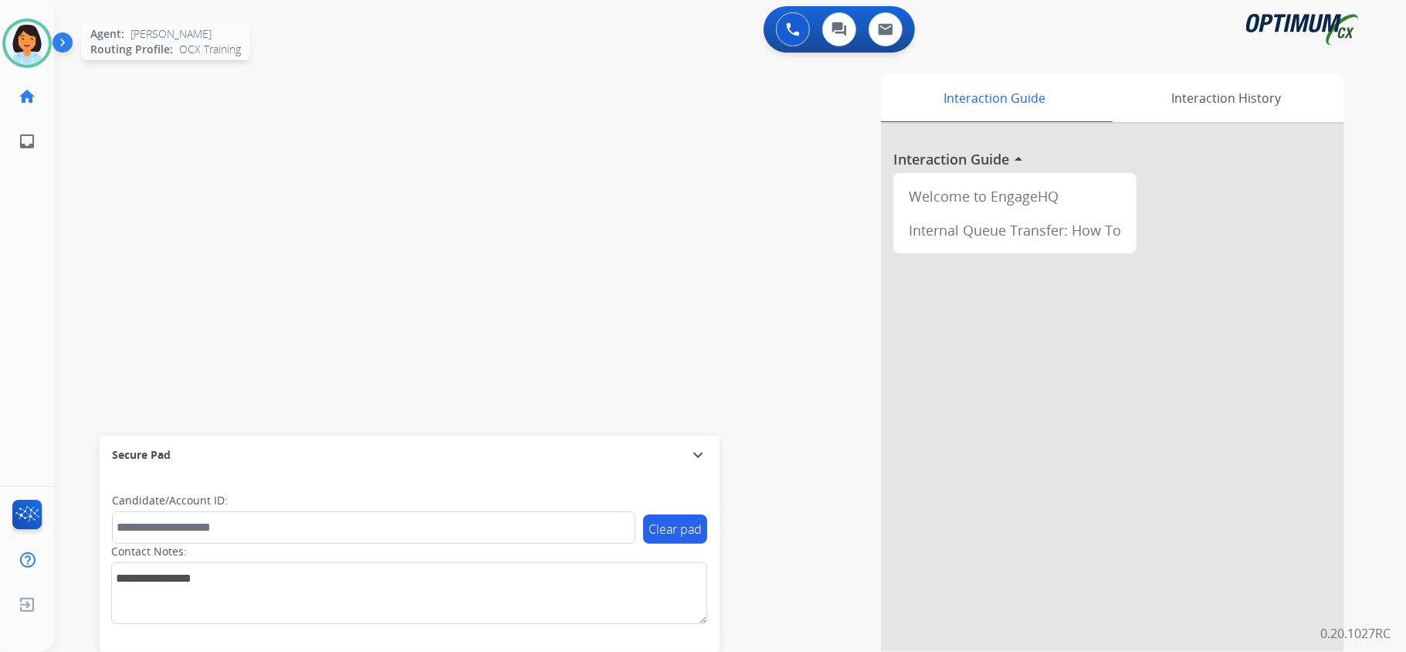
click at [15, 44] on img at bounding box center [26, 43] width 43 height 43
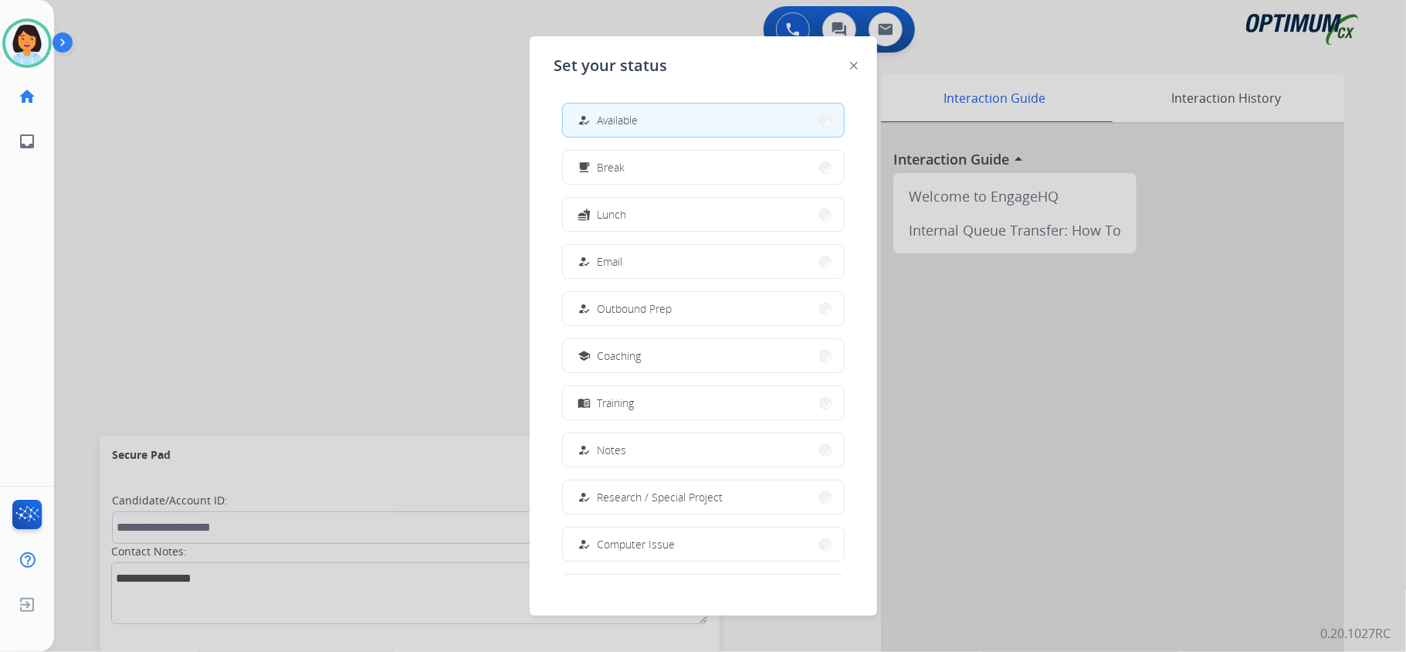
click at [100, 235] on div at bounding box center [703, 326] width 1406 height 652
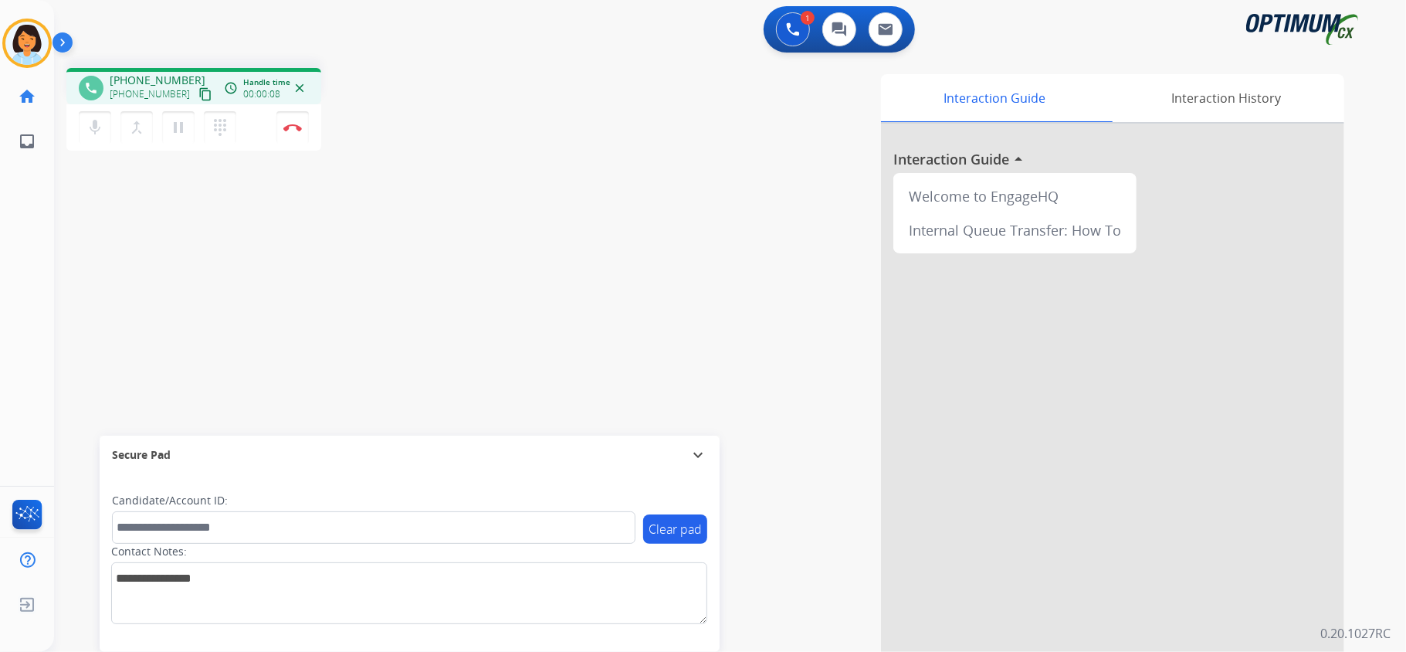
click at [198, 90] on mat-icon "content_copy" at bounding box center [205, 94] width 14 height 14
click at [288, 125] on img at bounding box center [292, 128] width 19 height 8
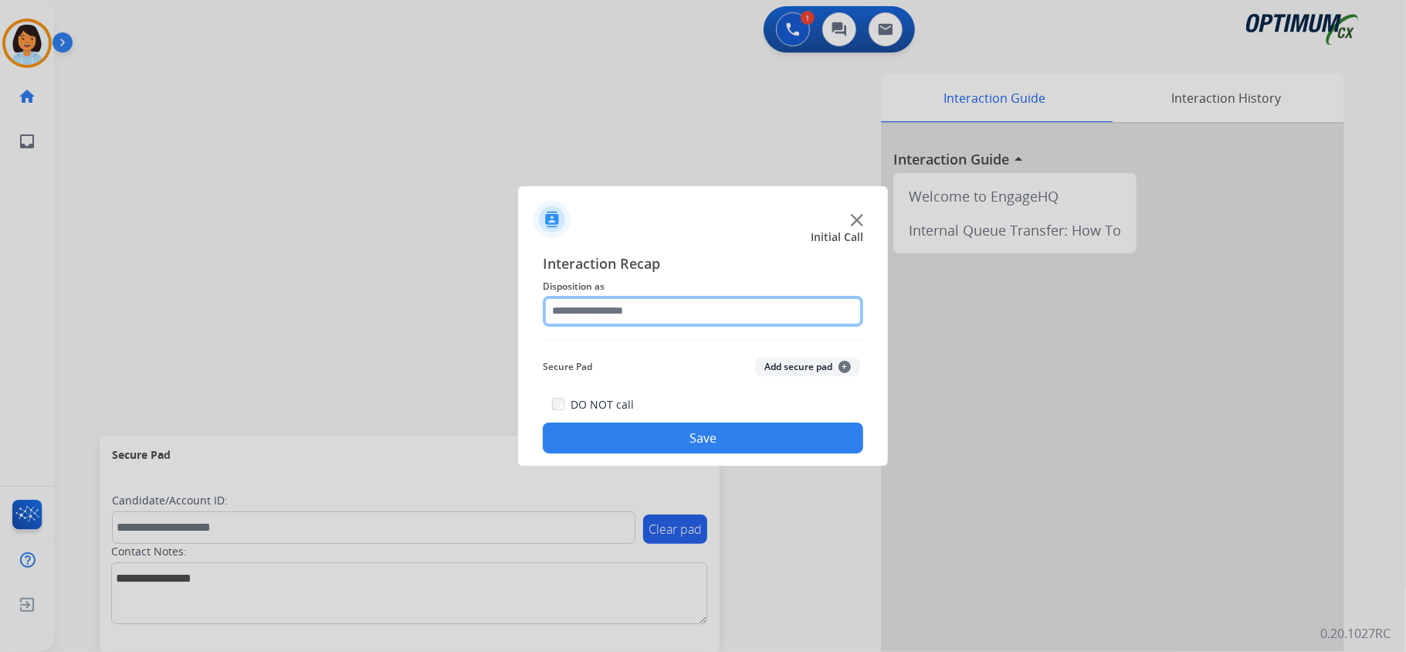
click at [690, 317] on input "text" at bounding box center [703, 311] width 320 height 31
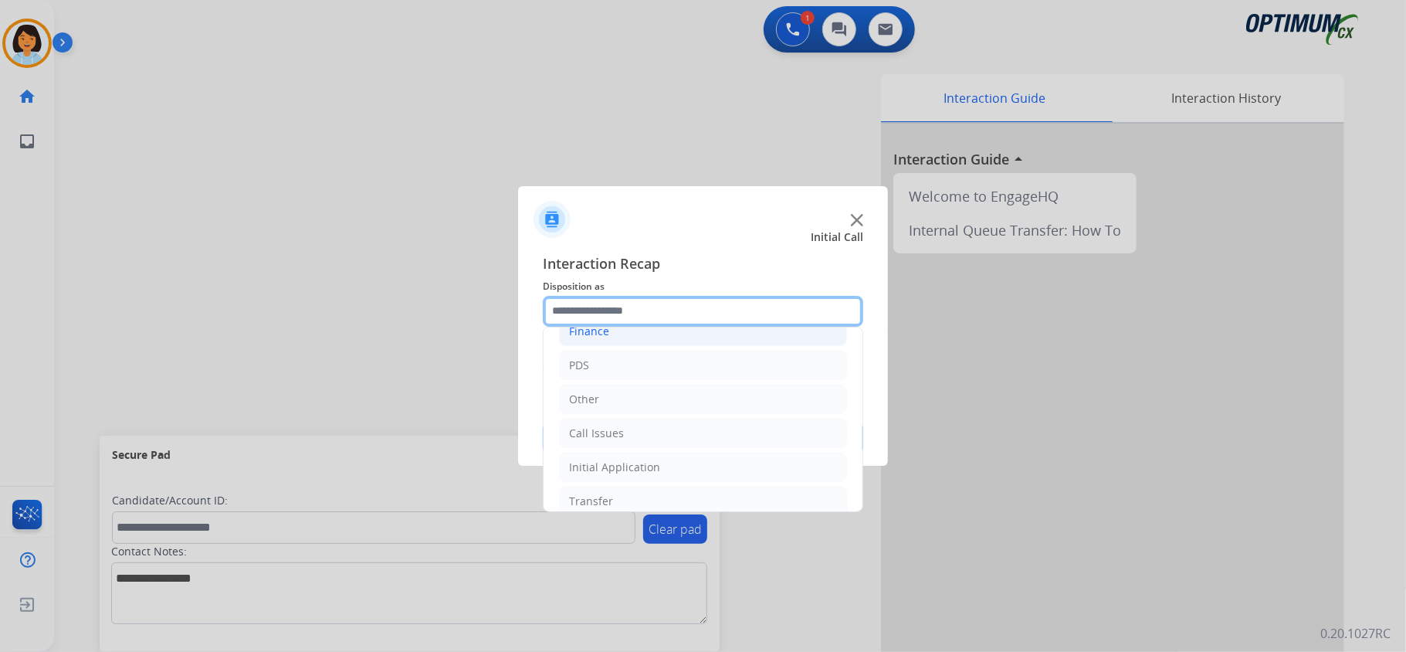
scroll to position [109, 0]
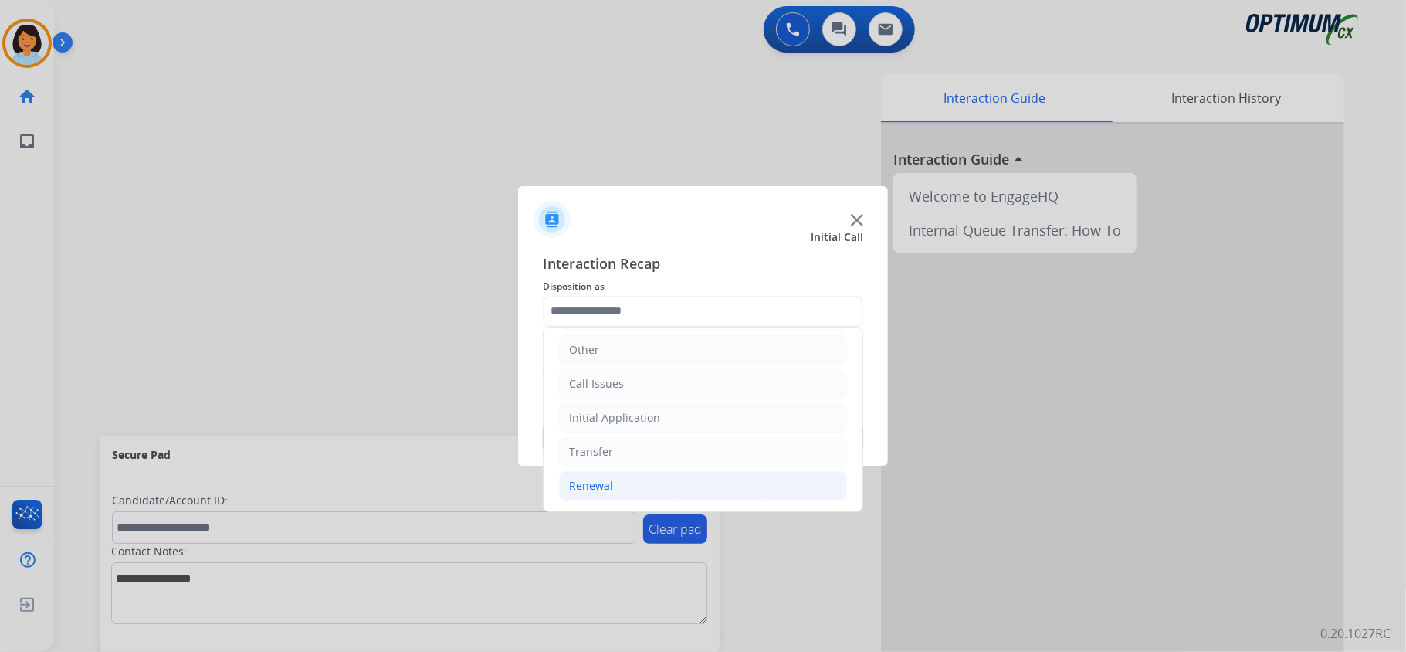
click at [645, 486] on li "Renewal" at bounding box center [703, 485] width 288 height 29
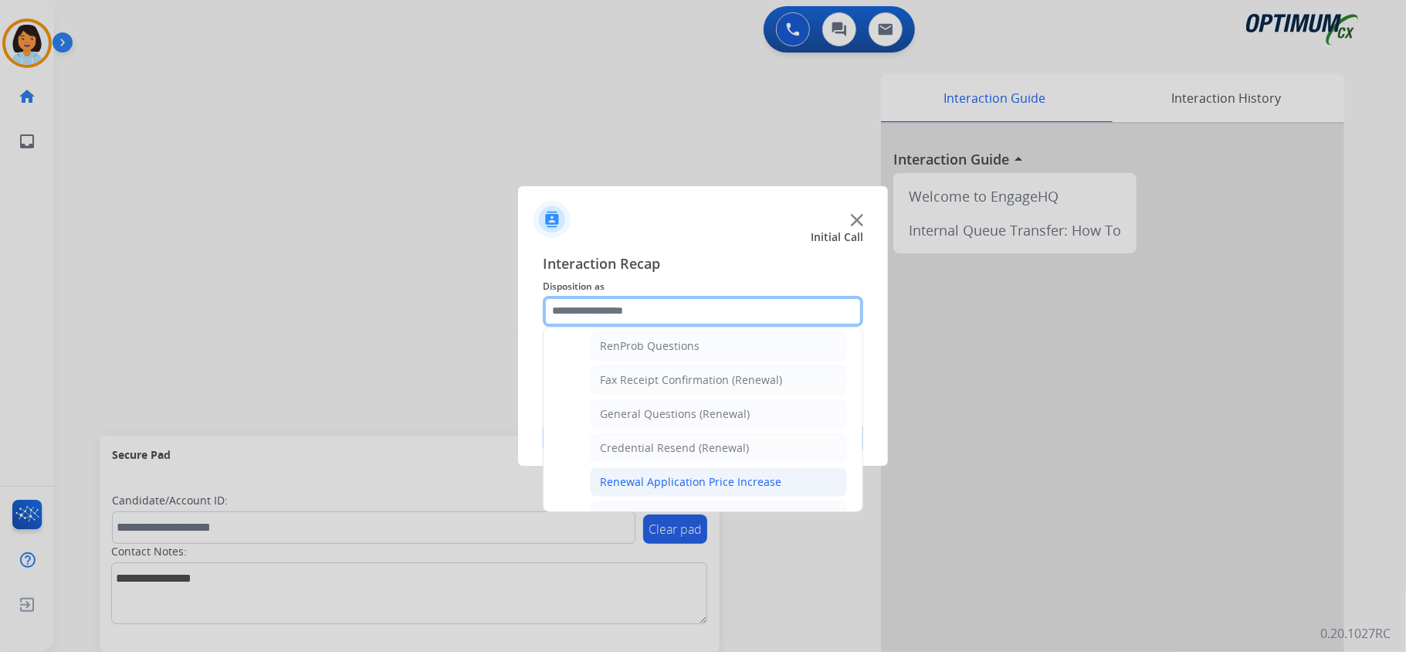
scroll to position [418, 0]
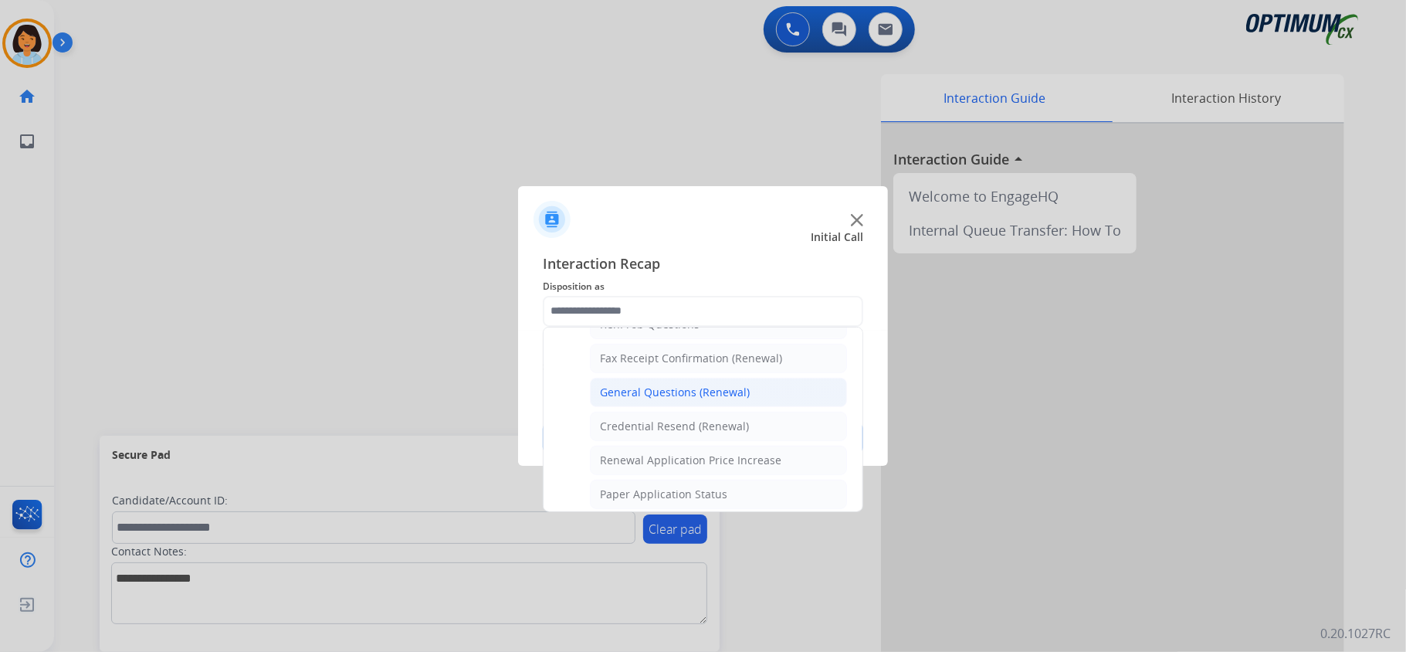
click at [671, 397] on div "General Questions (Renewal)" at bounding box center [675, 392] width 150 height 15
type input "**********"
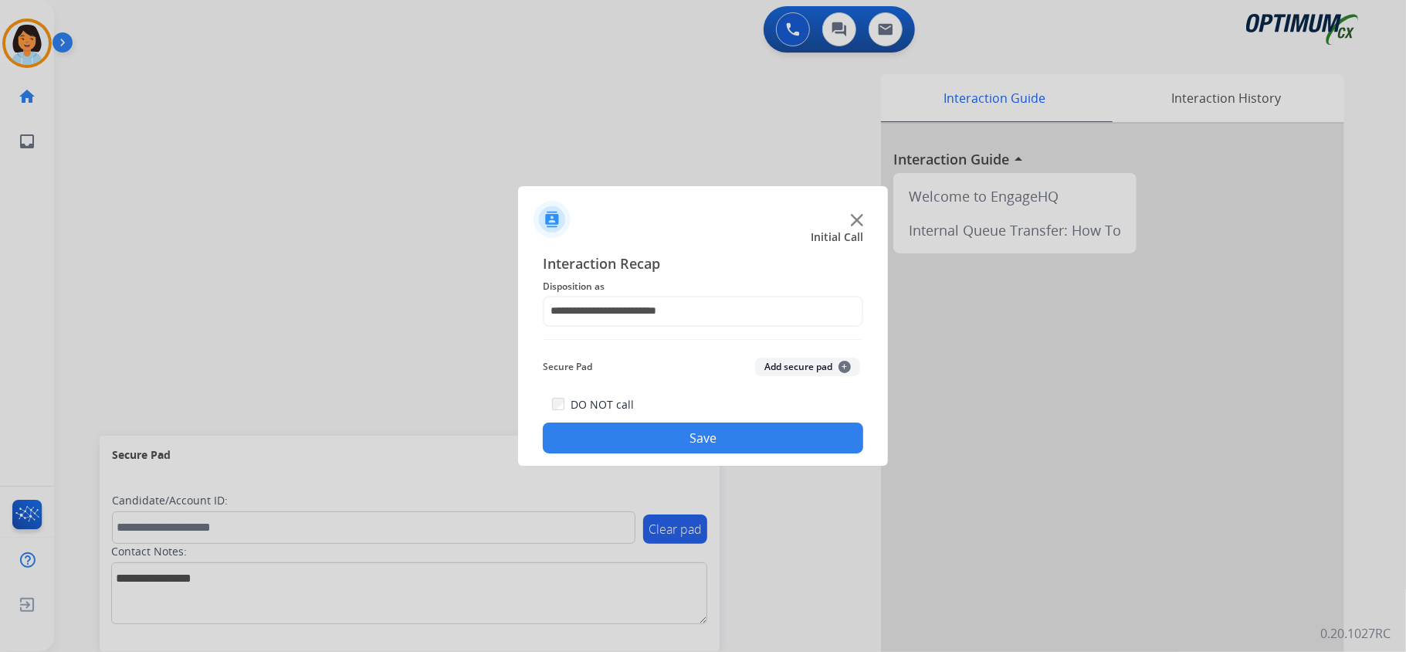
click at [640, 442] on button "Save" at bounding box center [703, 437] width 320 height 31
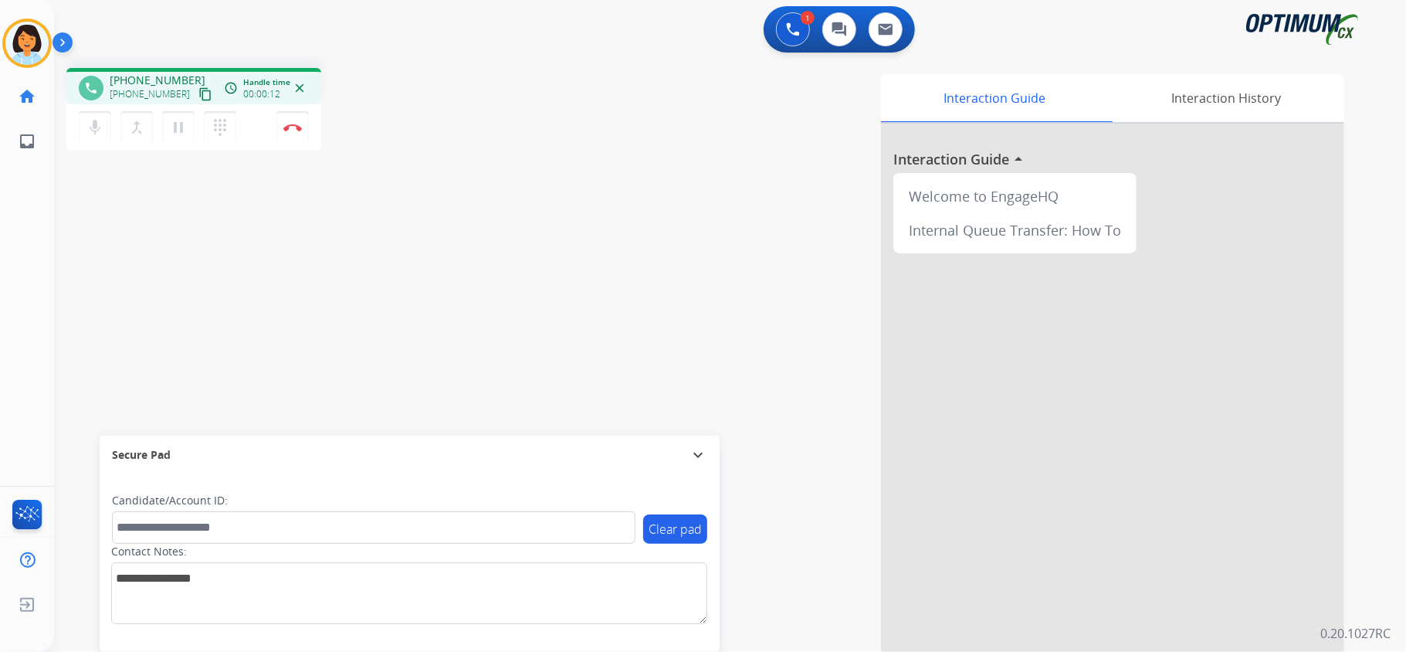
click at [198, 90] on mat-icon "content_copy" at bounding box center [205, 94] width 14 height 14
click at [293, 117] on button "Disconnect" at bounding box center [292, 127] width 32 height 32
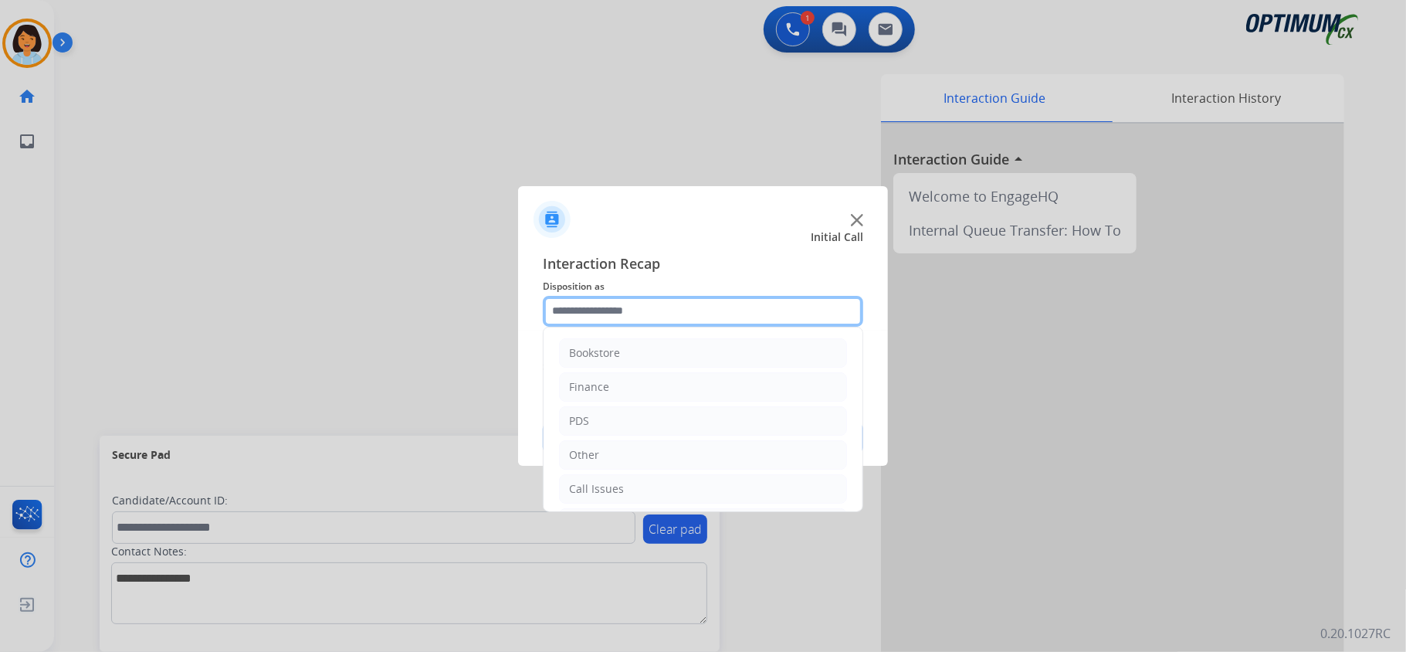
drag, startPoint x: 674, startPoint y: 300, endPoint x: 667, endPoint y: 320, distance: 21.2
click at [675, 301] on input "text" at bounding box center [703, 311] width 320 height 31
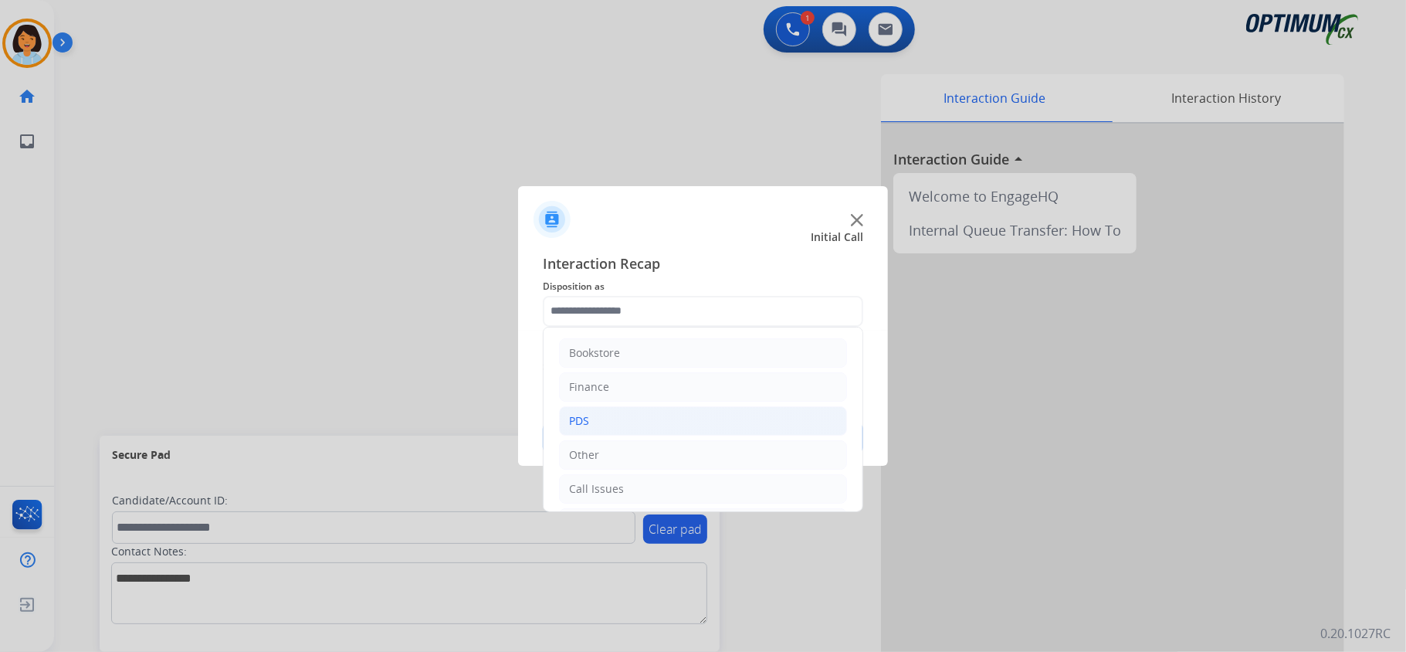
click at [593, 426] on li "PDS" at bounding box center [703, 420] width 288 height 29
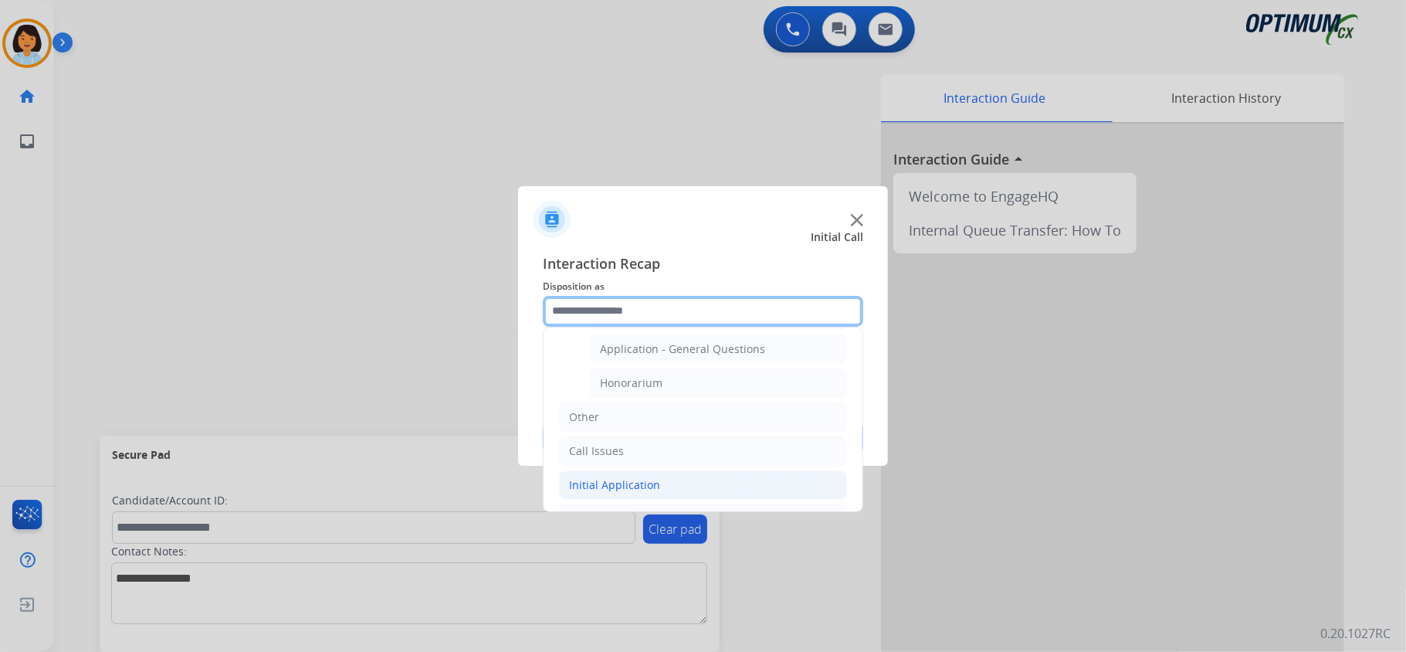
scroll to position [514, 0]
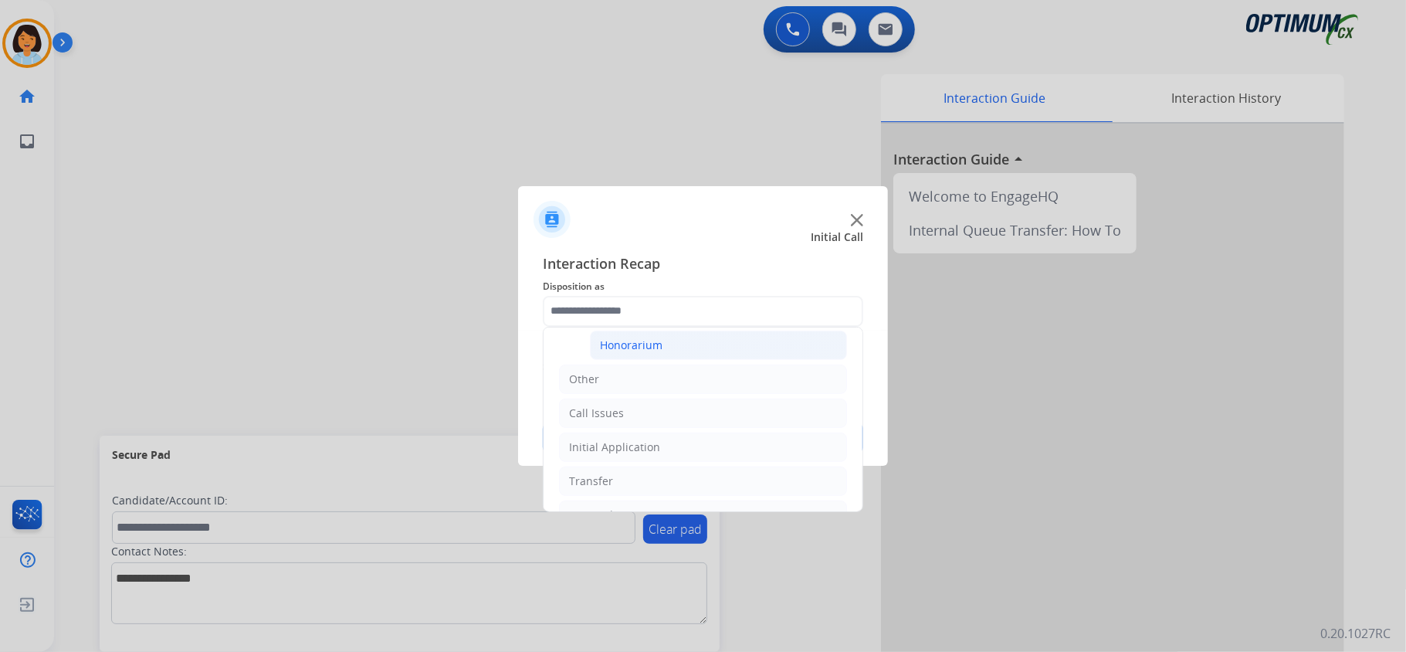
click at [636, 352] on div "Honorarium" at bounding box center [631, 344] width 63 height 15
type input "**********"
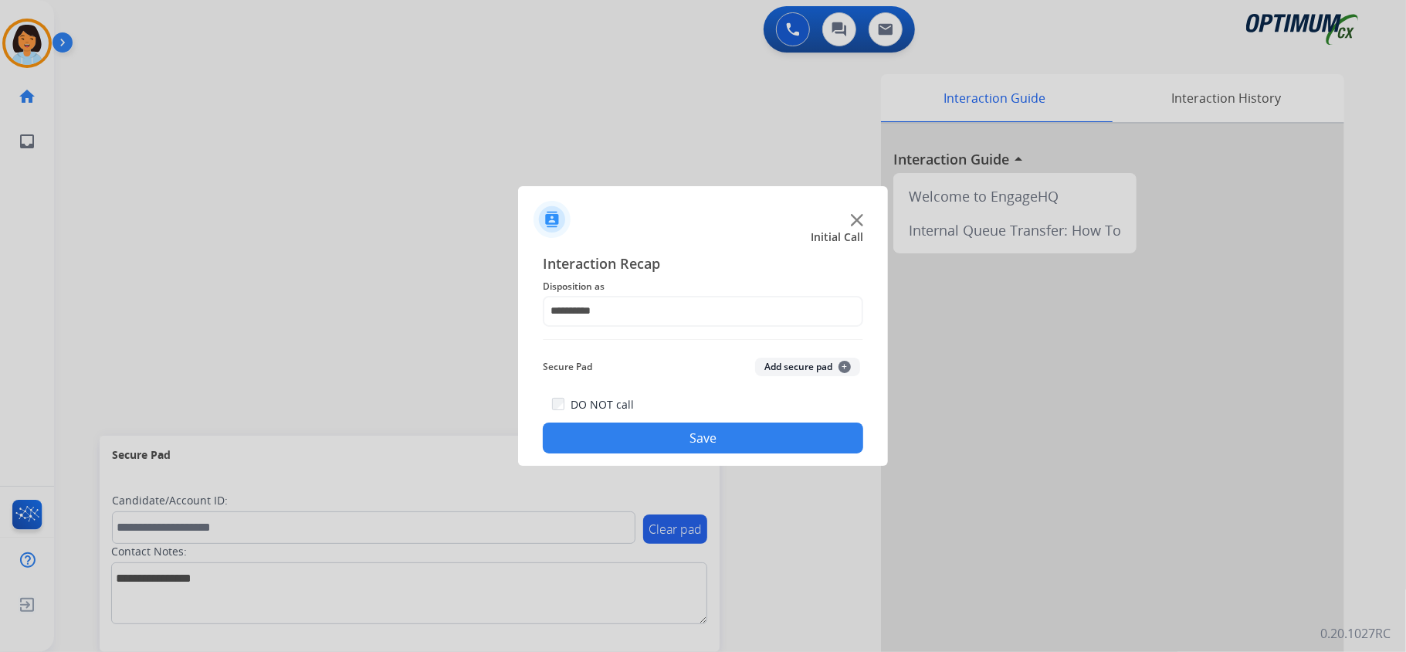
click at [650, 448] on button "Save" at bounding box center [703, 437] width 320 height 31
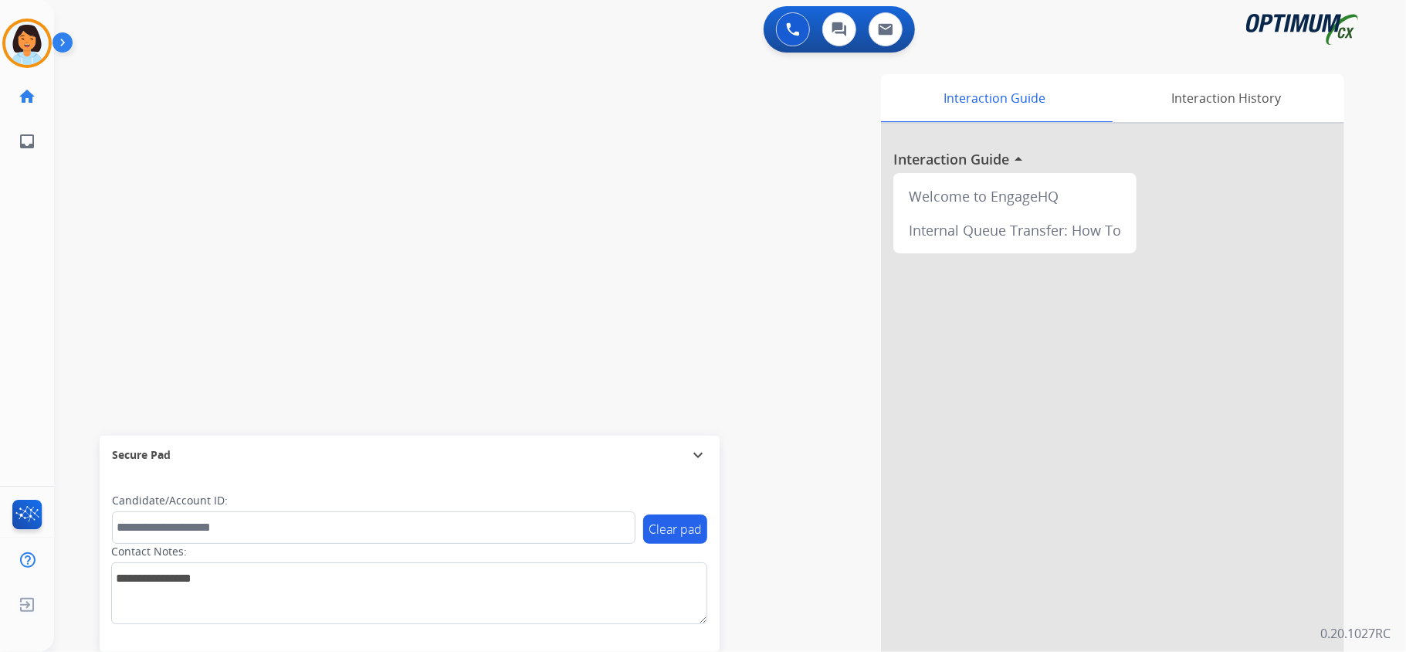
click at [1122, 469] on div at bounding box center [1112, 412] width 463 height 576
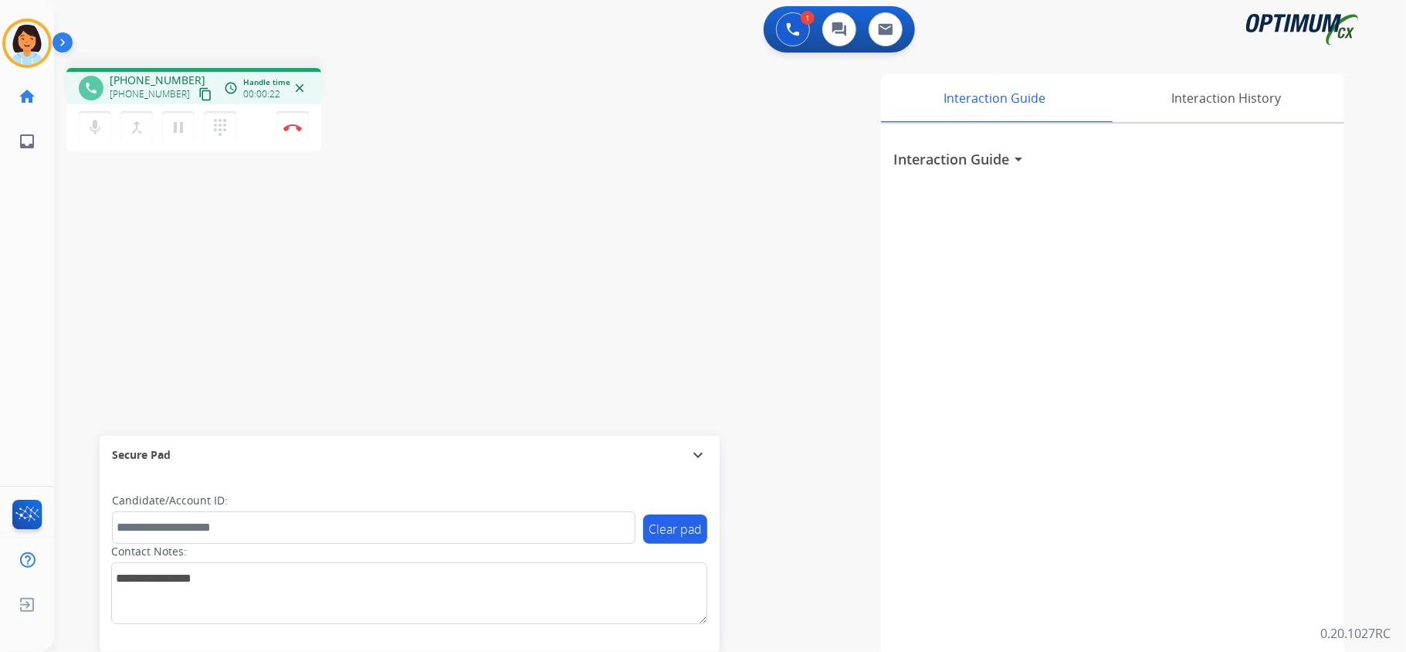
click at [198, 90] on mat-icon "content_copy" at bounding box center [205, 94] width 14 height 14
click at [291, 133] on button "Disconnect" at bounding box center [292, 127] width 32 height 32
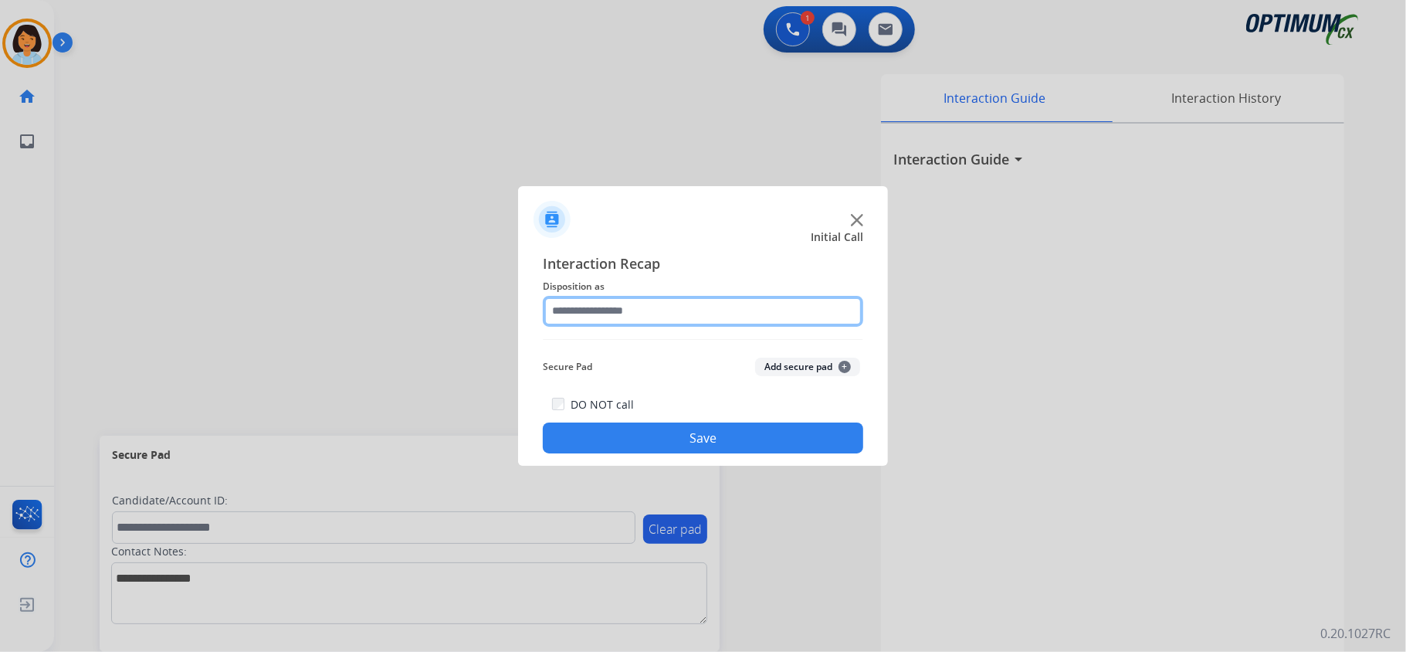
click at [615, 300] on input "text" at bounding box center [703, 311] width 320 height 31
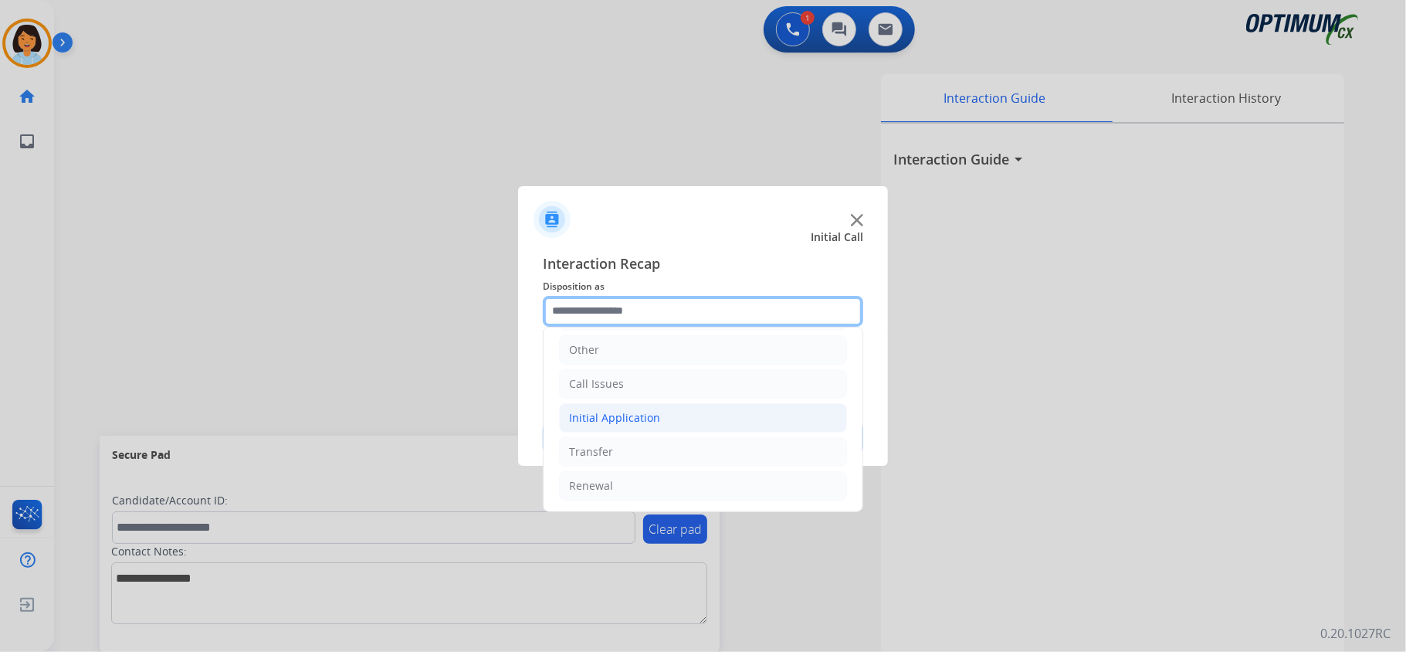
scroll to position [109, 0]
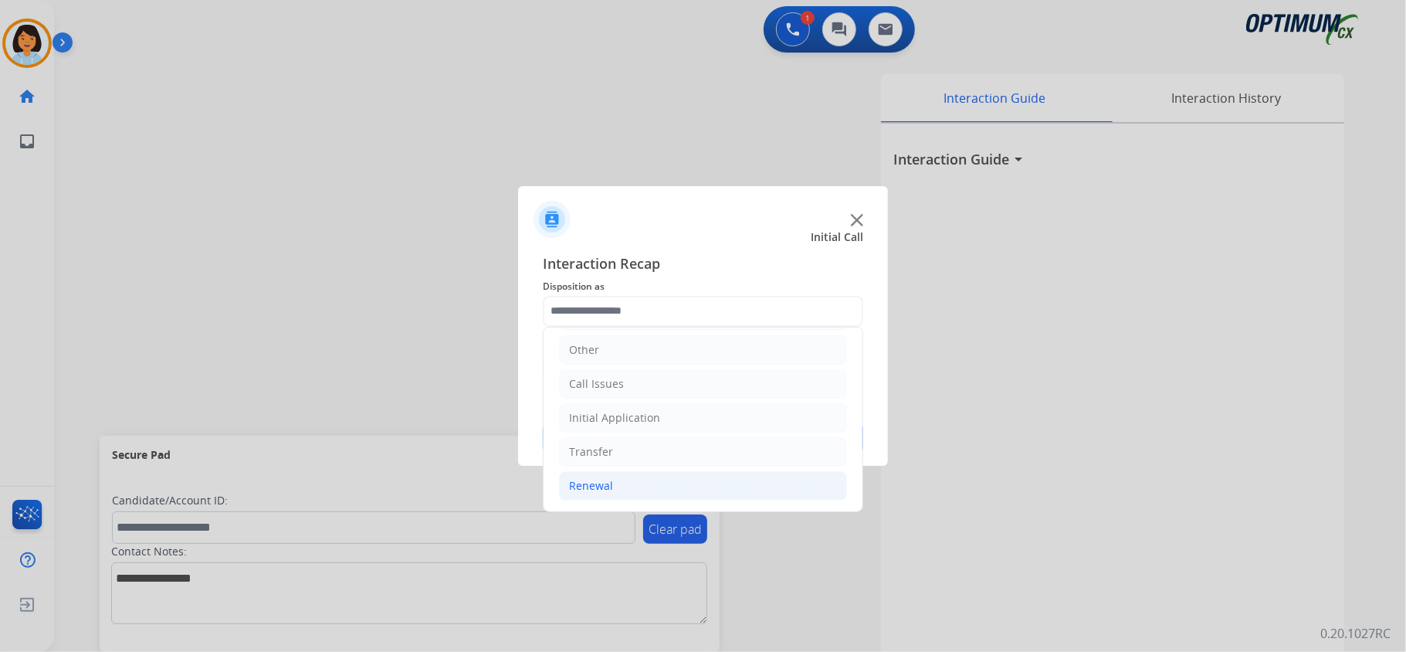
click at [615, 483] on li "Renewal" at bounding box center [703, 485] width 288 height 29
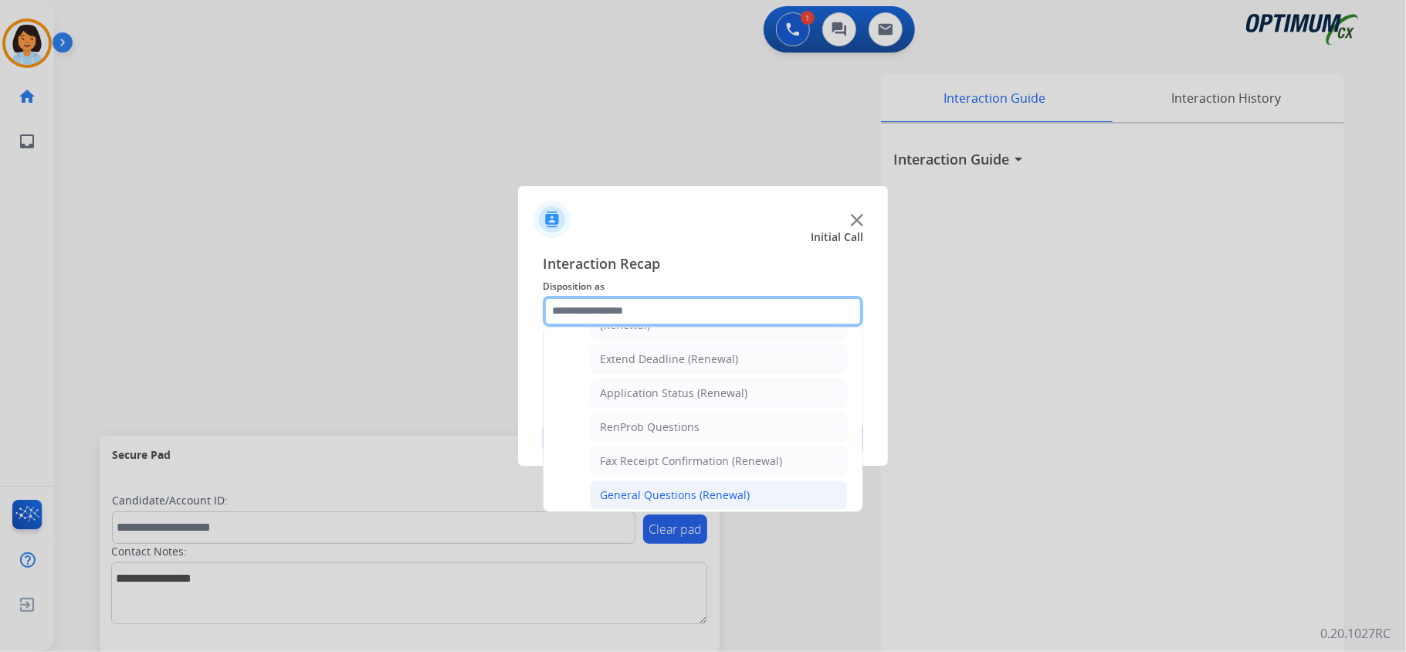
scroll to position [520, 0]
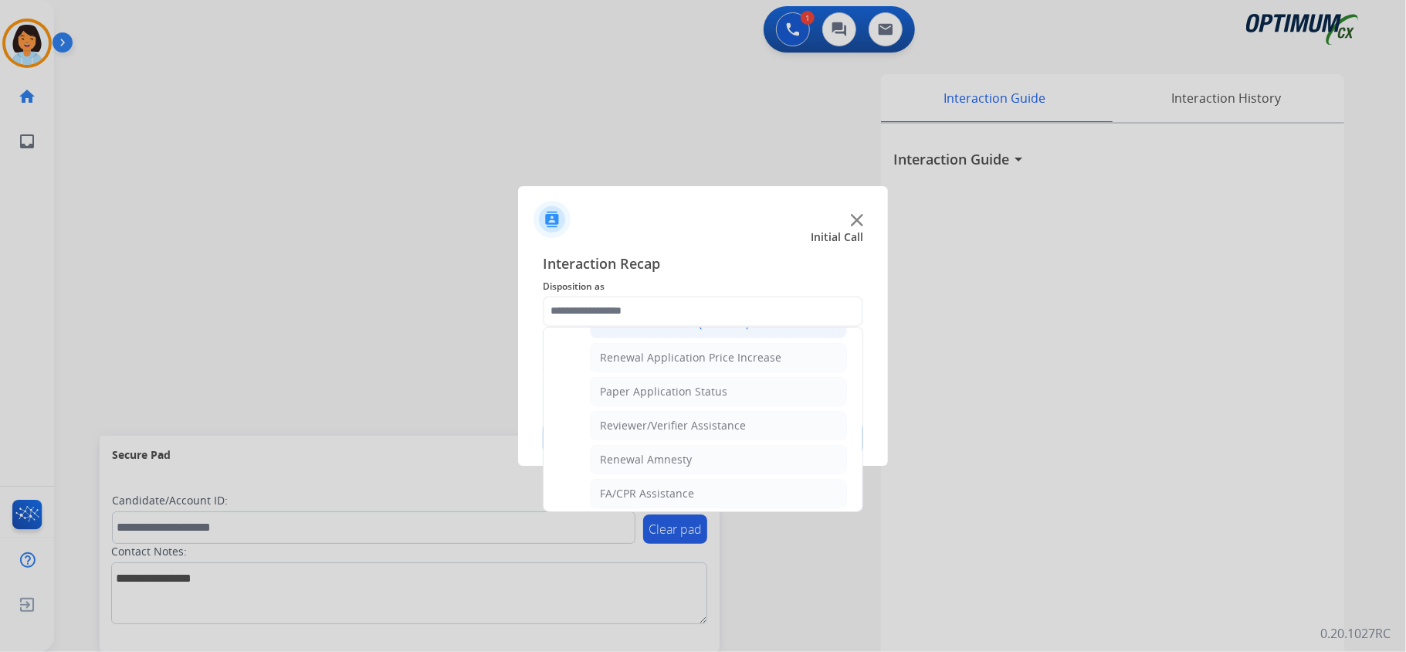
click at [681, 330] on div "Credential Resend (Renewal)" at bounding box center [674, 323] width 149 height 15
type input "**********"
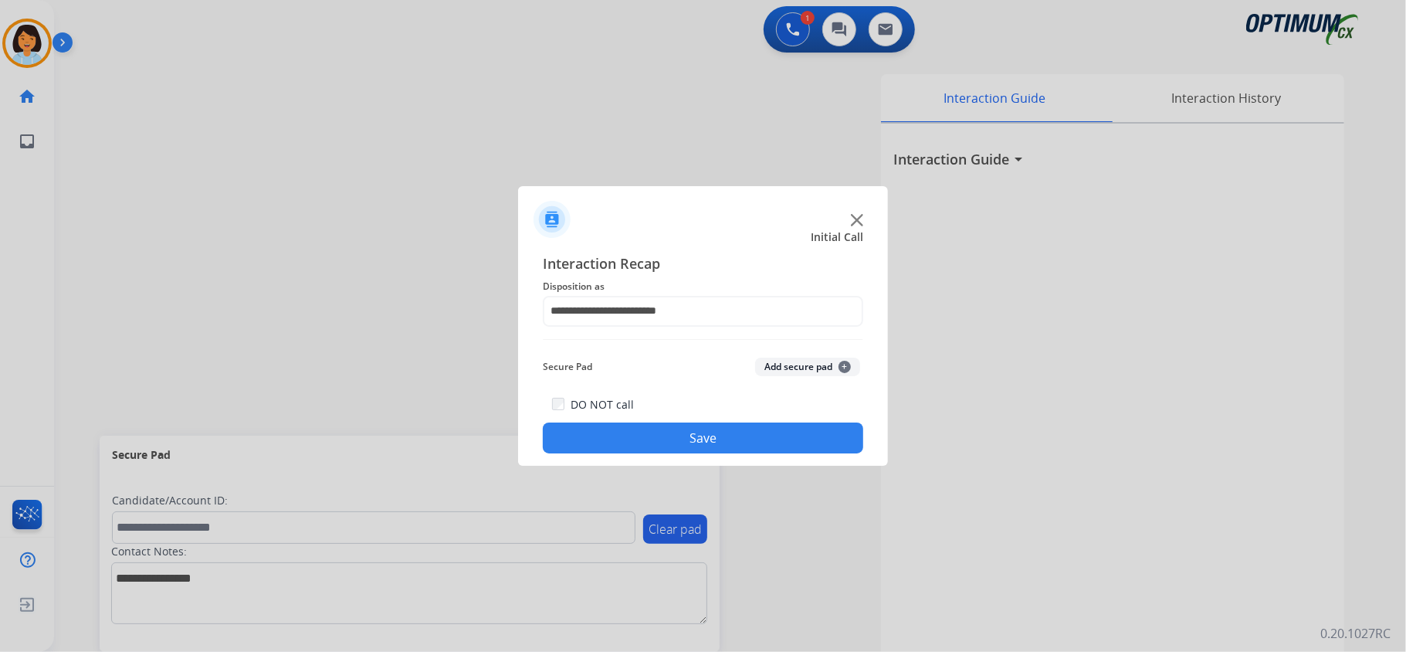
click at [686, 426] on button "Save" at bounding box center [703, 437] width 320 height 31
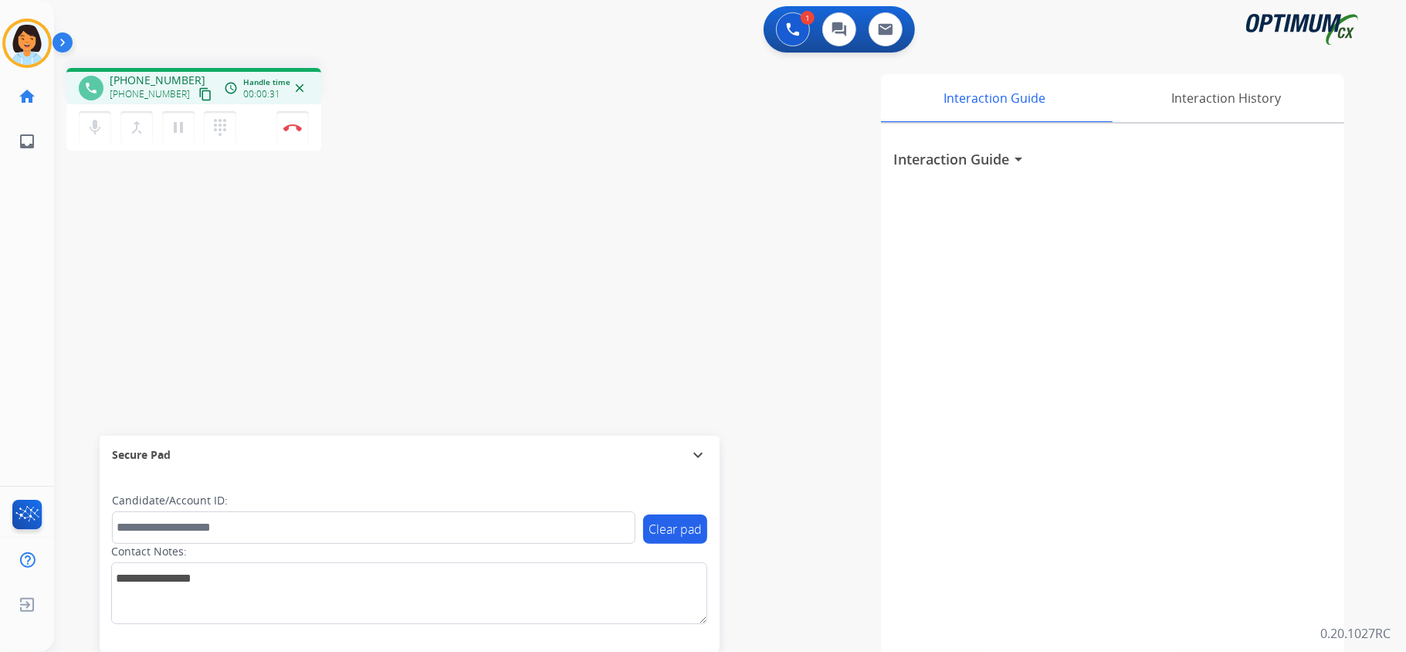
click at [686, 429] on div "Interaction Guide Interaction History Interaction Guide arrow_drop_down" at bounding box center [924, 386] width 842 height 625
click at [198, 97] on mat-icon "content_copy" at bounding box center [205, 94] width 14 height 14
click at [294, 125] on img at bounding box center [292, 128] width 19 height 8
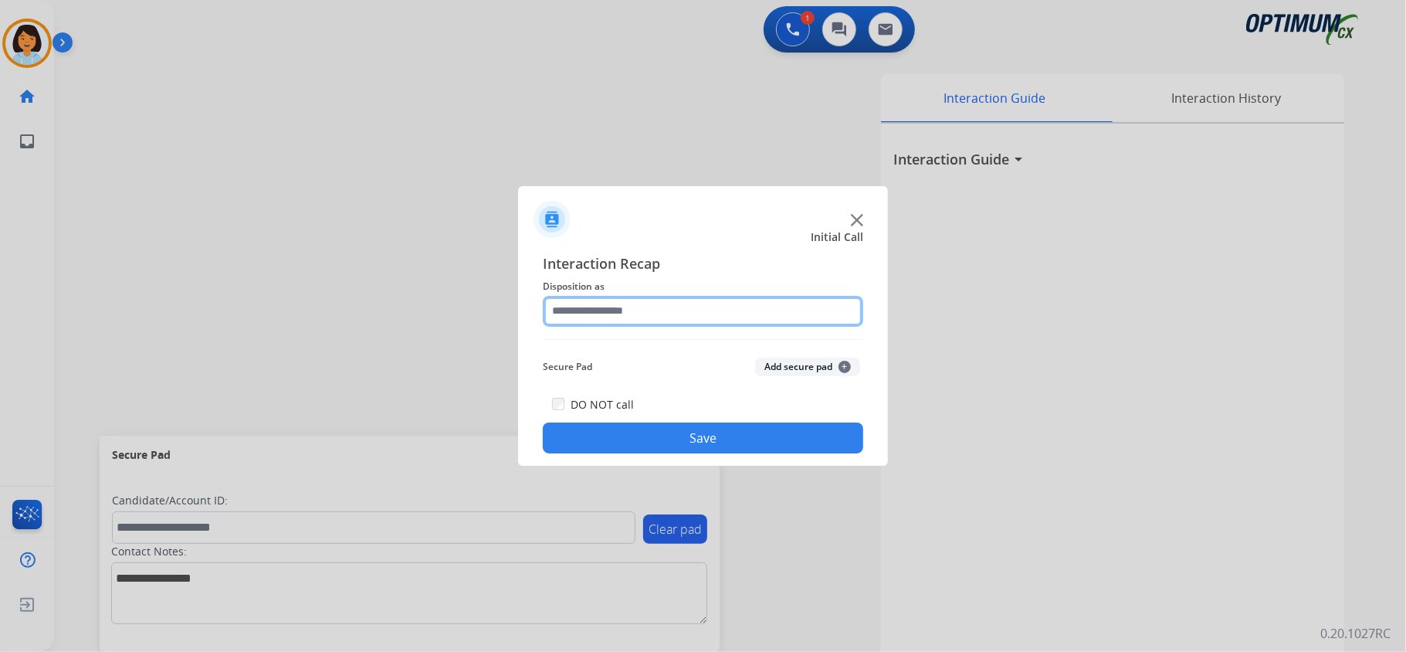
click at [696, 321] on input "text" at bounding box center [703, 311] width 320 height 31
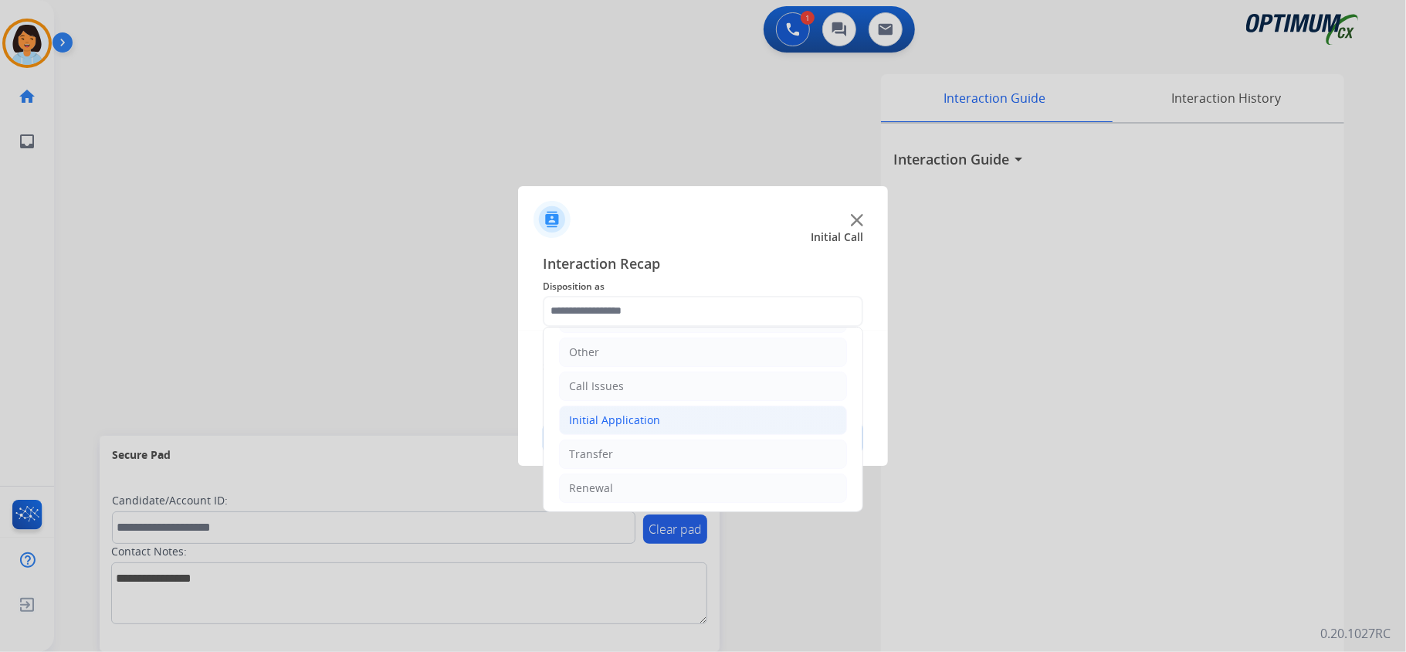
click at [669, 415] on li "Initial Application" at bounding box center [703, 419] width 288 height 29
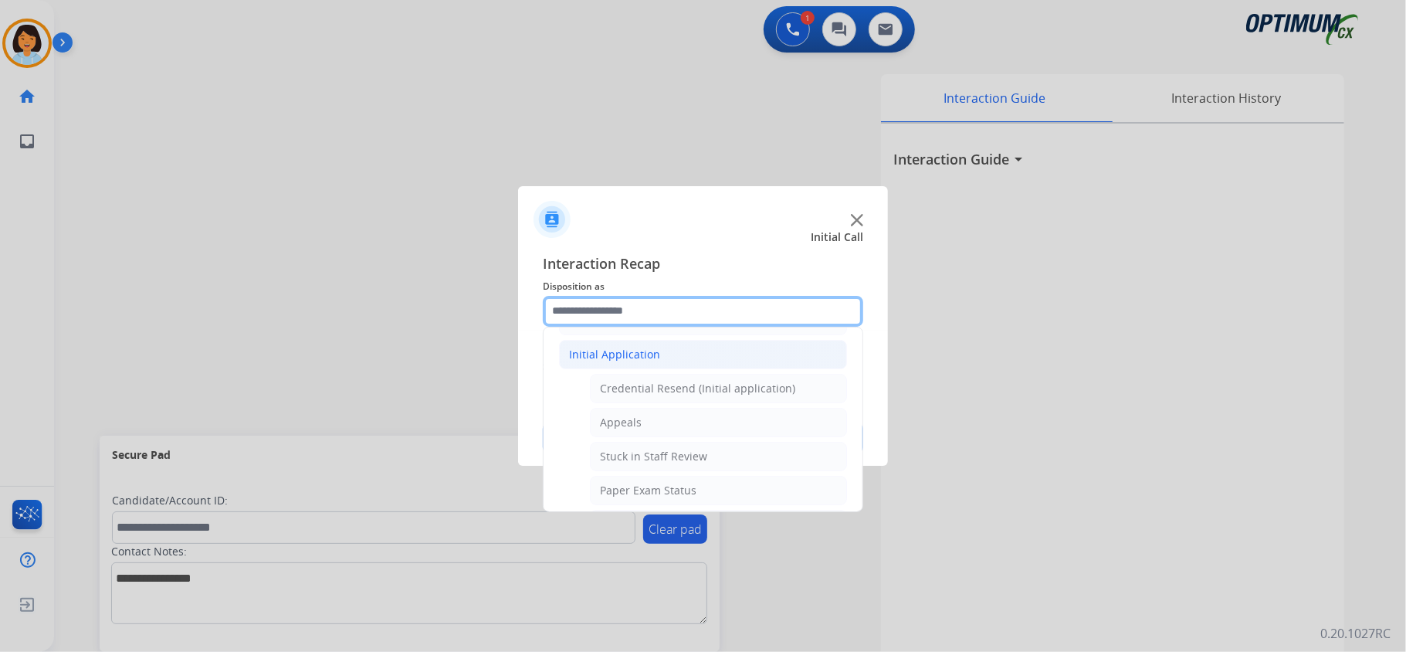
scroll to position [309, 0]
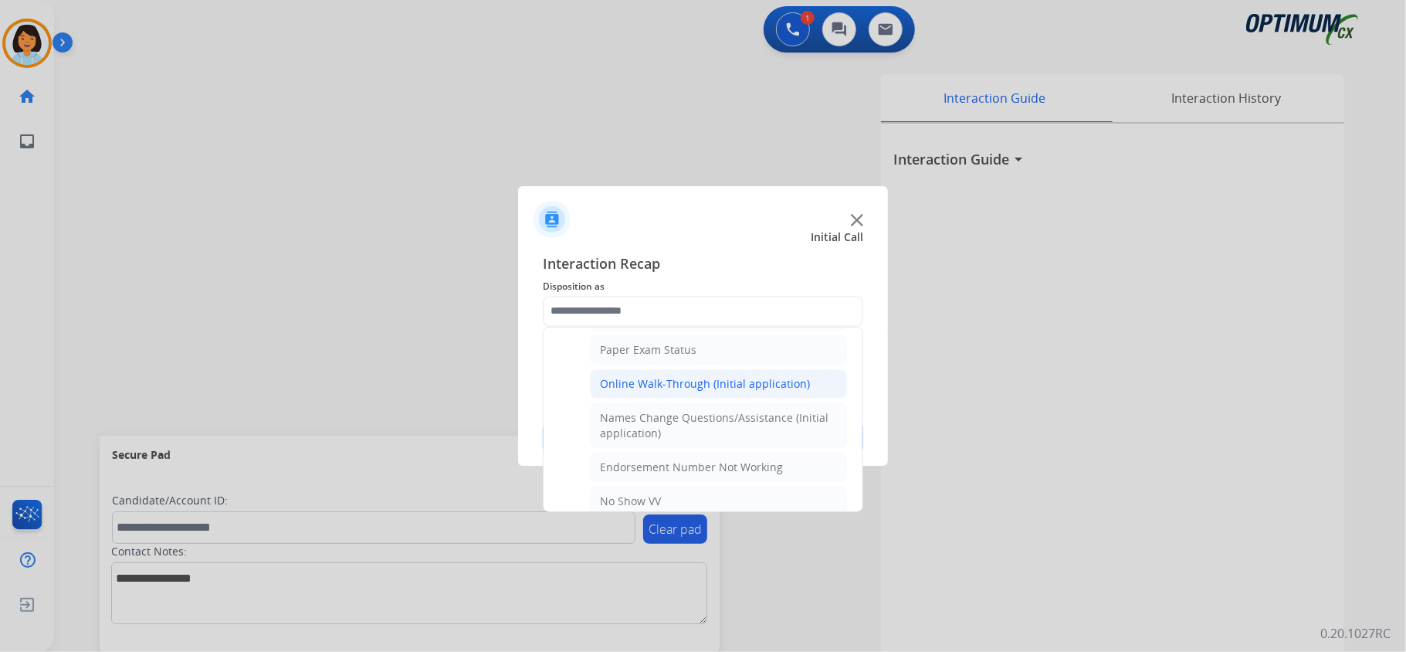
click at [681, 391] on div "Online Walk-Through (Initial application)" at bounding box center [705, 383] width 210 height 15
type input "**********"
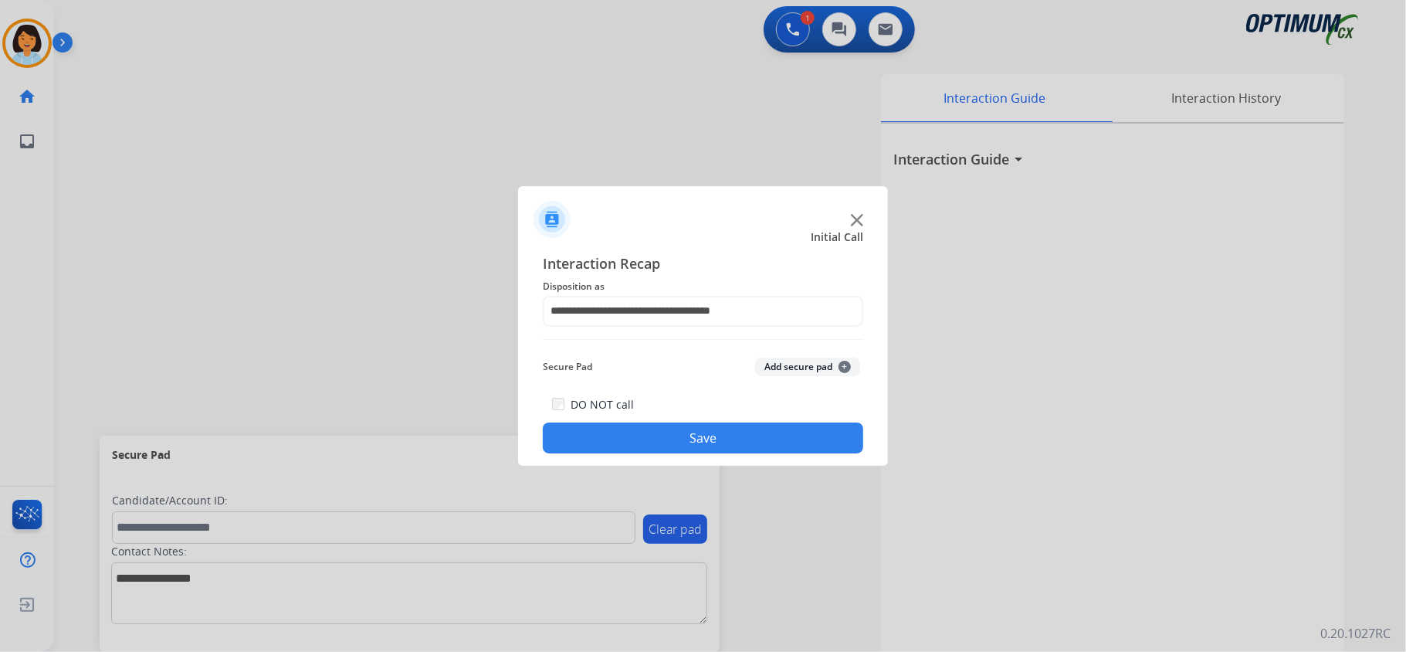
click at [639, 439] on button "Save" at bounding box center [703, 437] width 320 height 31
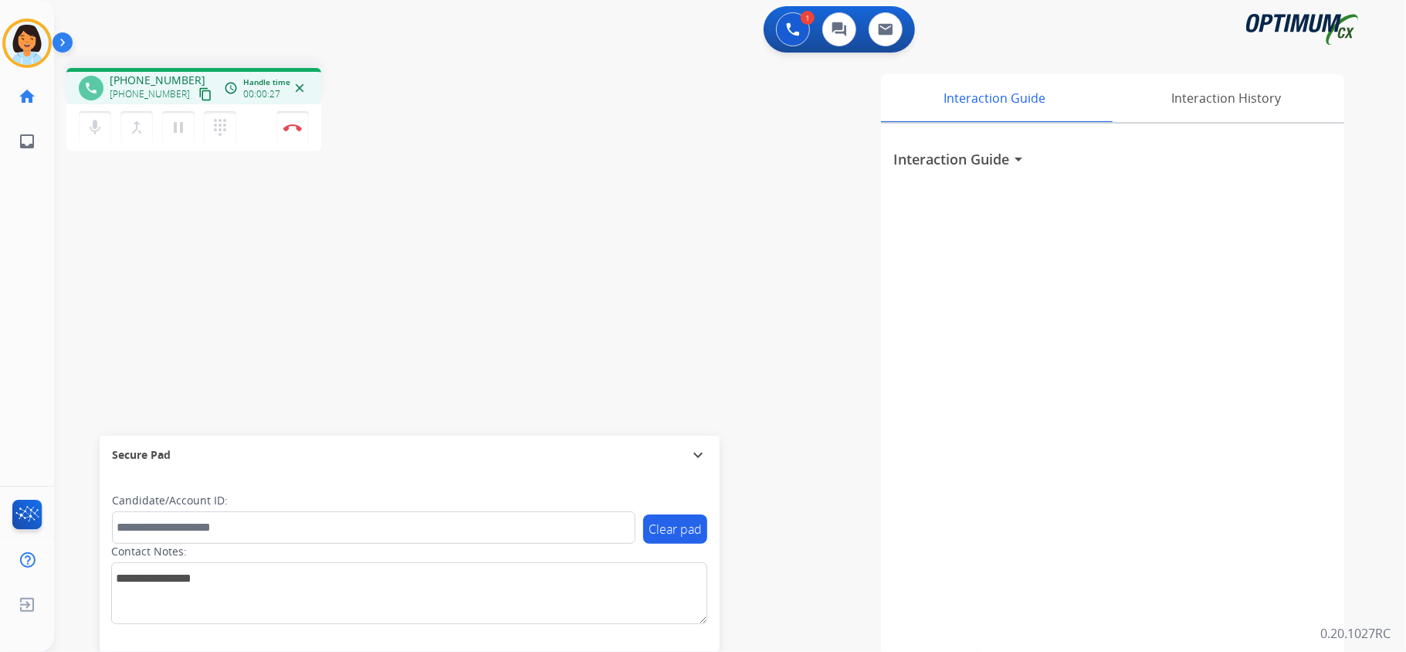
drag, startPoint x: 1217, startPoint y: 141, endPoint x: 1405, endPoint y: 542, distance: 443.5
click at [1218, 141] on div "Interaction Guide arrow_drop_down" at bounding box center [1112, 153] width 439 height 34
drag, startPoint x: 195, startPoint y: 87, endPoint x: 184, endPoint y: 87, distance: 11.6
click at [196, 87] on button "content_copy" at bounding box center [205, 94] width 19 height 19
click at [198, 87] on mat-icon "content_copy" at bounding box center [205, 94] width 14 height 14
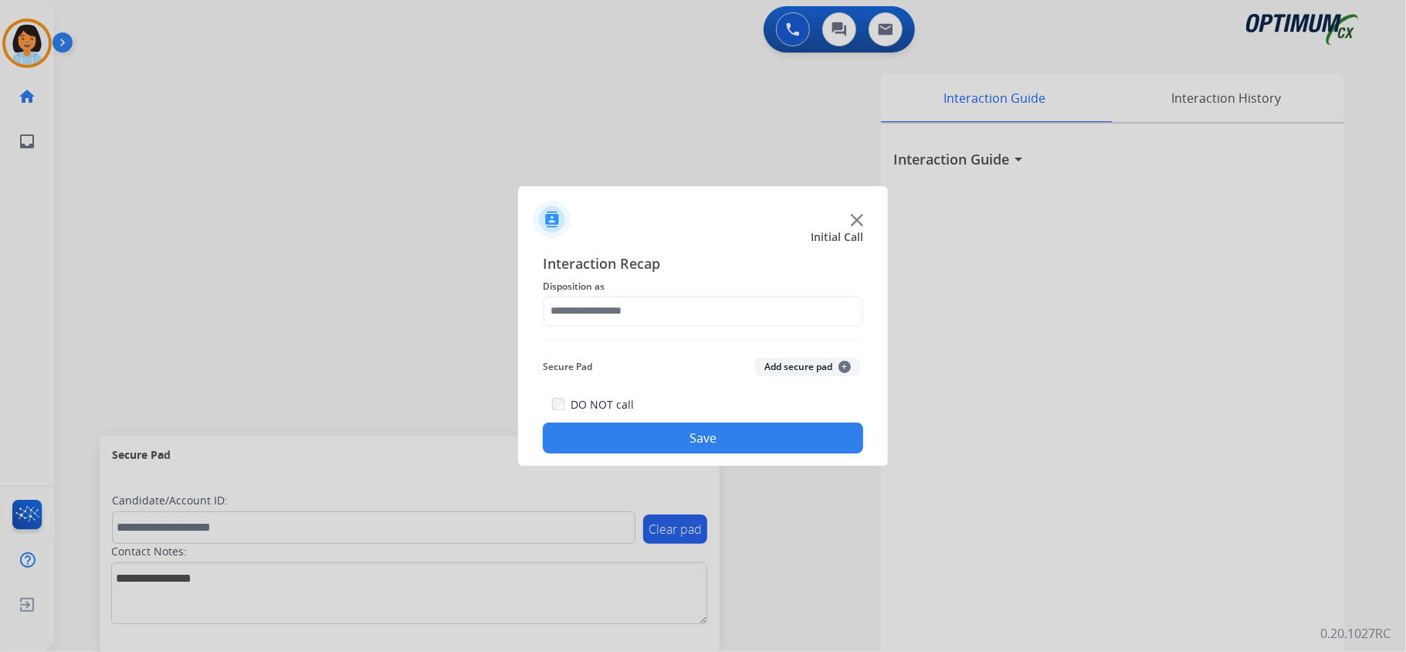
click at [647, 292] on span "Disposition as" at bounding box center [703, 286] width 320 height 19
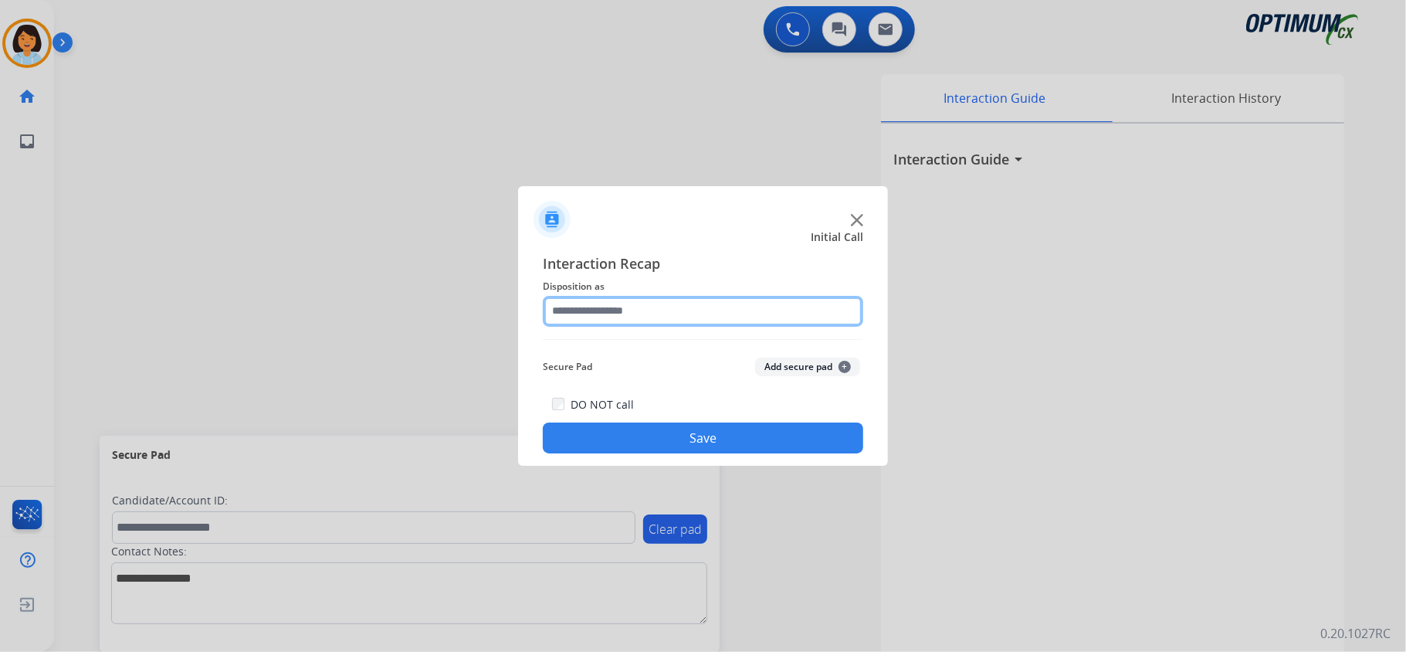
click at [641, 300] on input "text" at bounding box center [703, 311] width 320 height 31
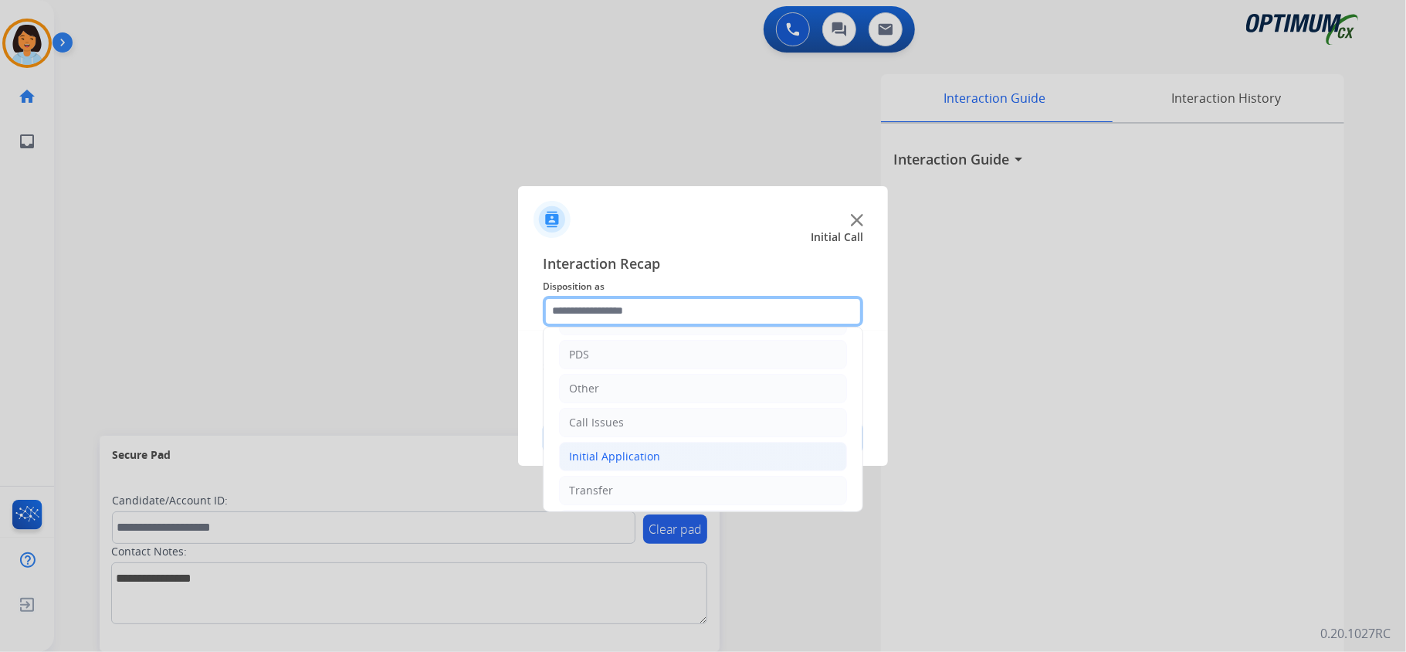
scroll to position [103, 0]
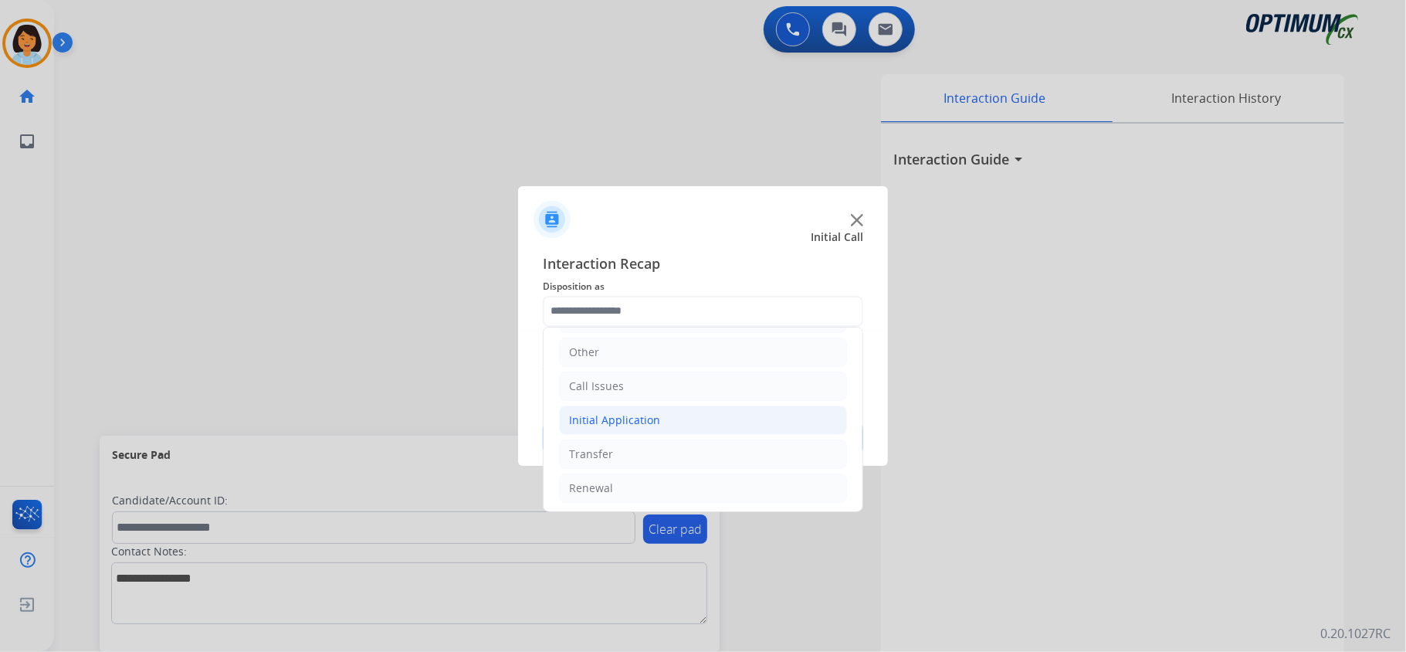
click at [640, 414] on div "Initial Application" at bounding box center [614, 419] width 91 height 15
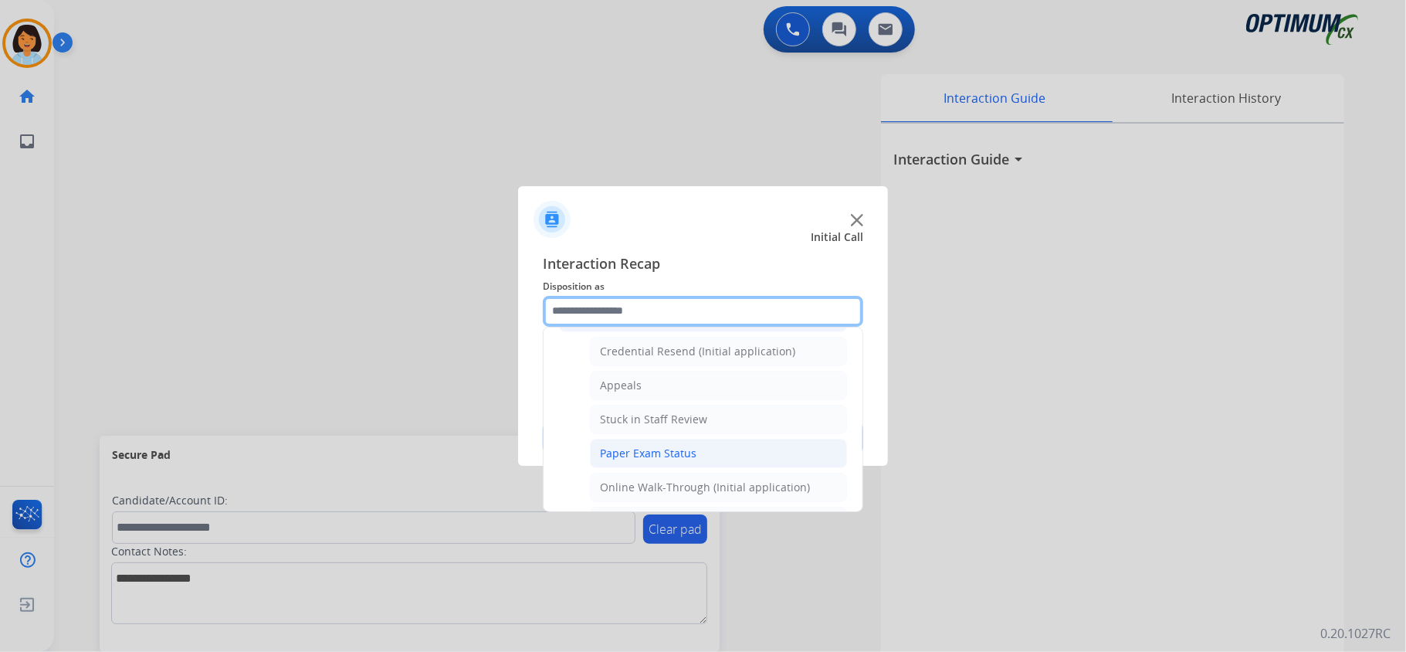
scroll to position [309, 0]
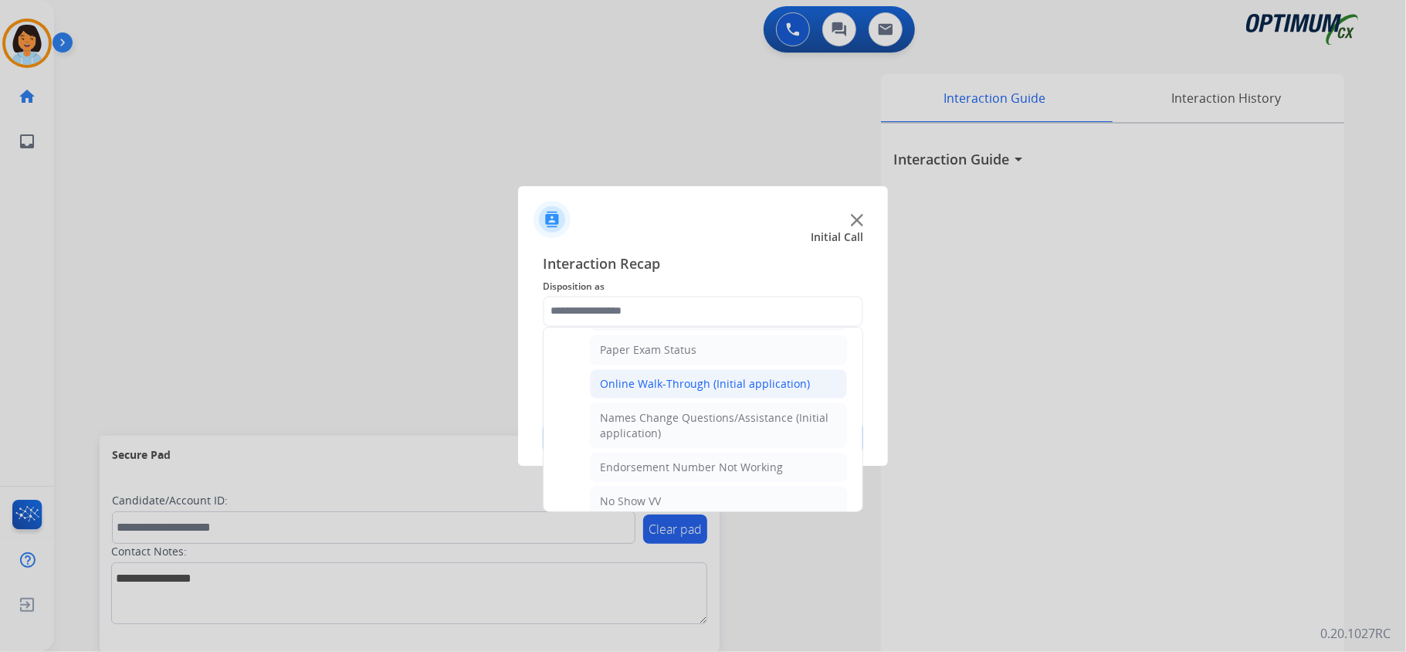
click at [655, 391] on div "Online Walk-Through (Initial application)" at bounding box center [705, 383] width 210 height 15
type input "**********"
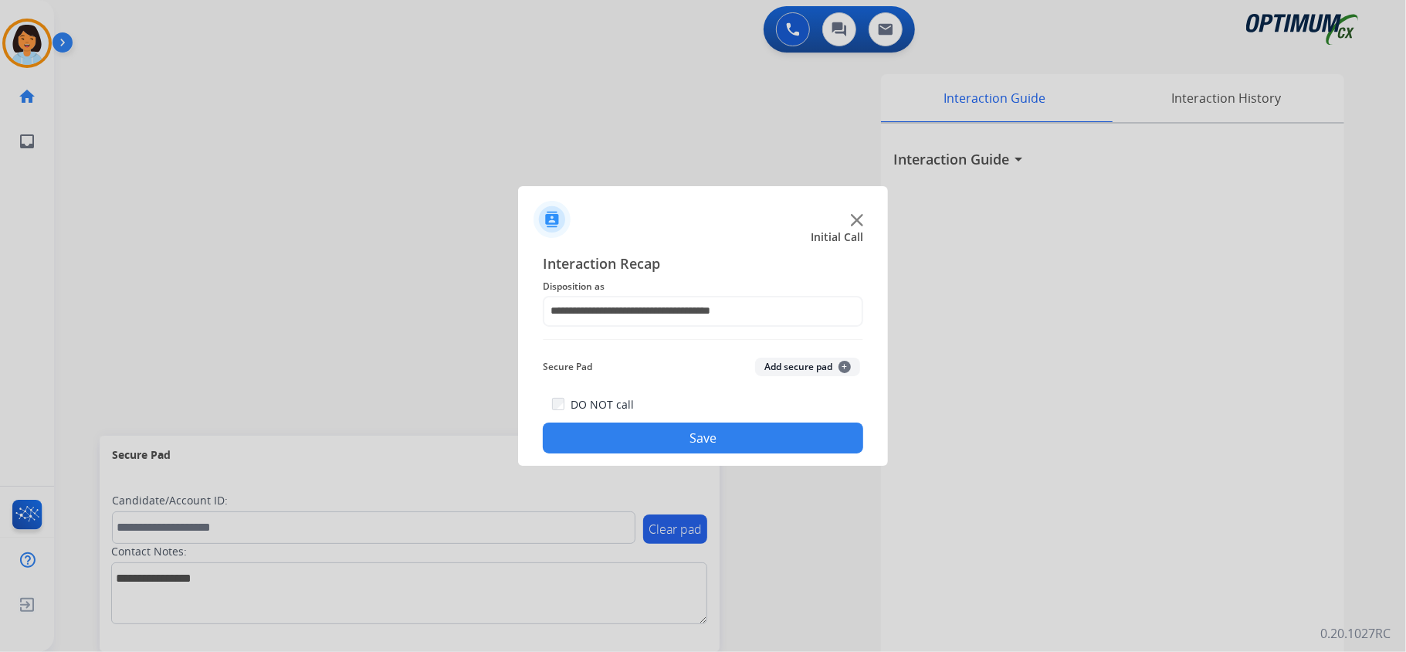
click at [862, 215] on img at bounding box center [857, 220] width 12 height 12
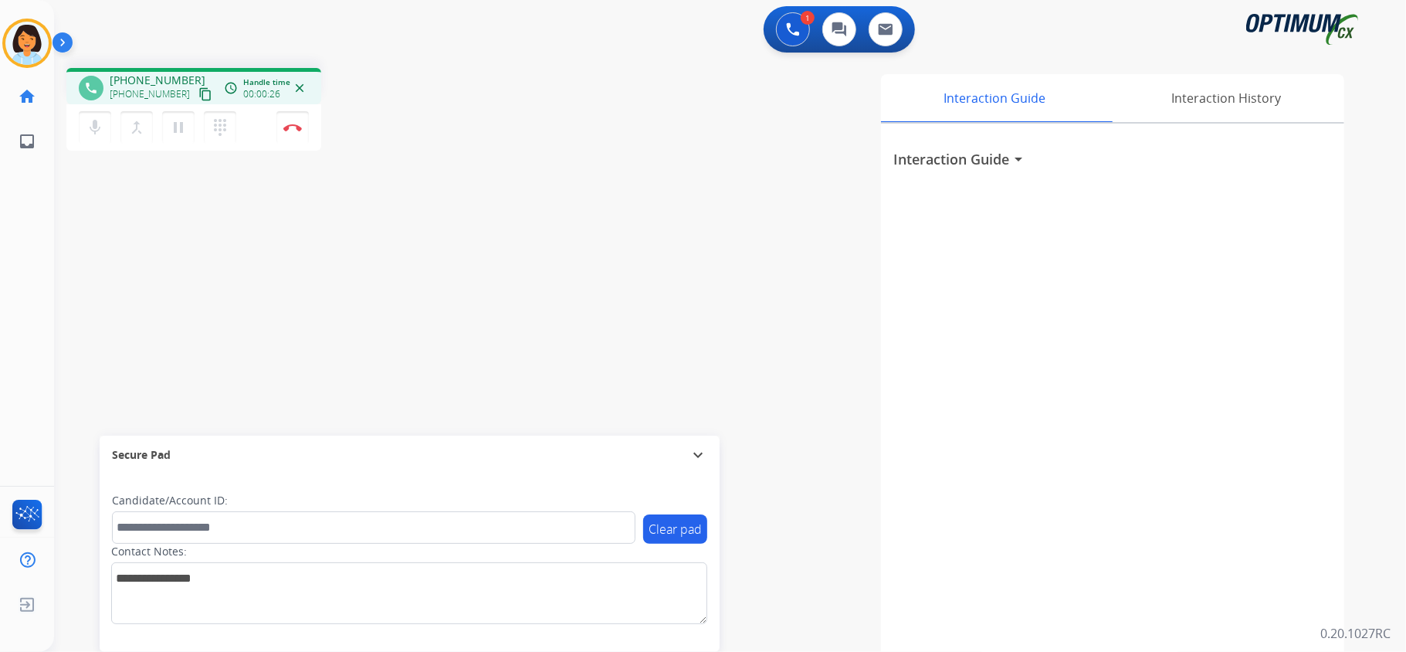
click at [198, 93] on mat-icon "content_copy" at bounding box center [205, 94] width 14 height 14
click at [298, 130] on img at bounding box center [292, 128] width 19 height 8
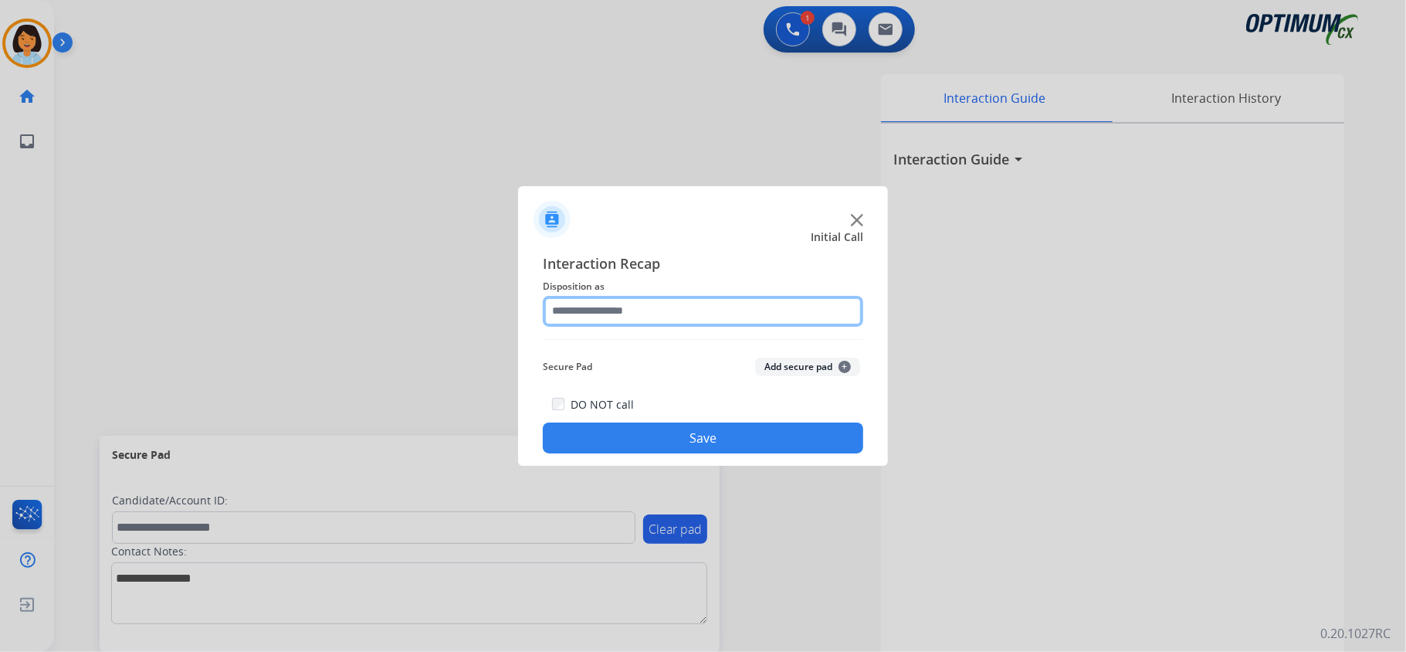
click at [766, 307] on input "text" at bounding box center [703, 311] width 320 height 31
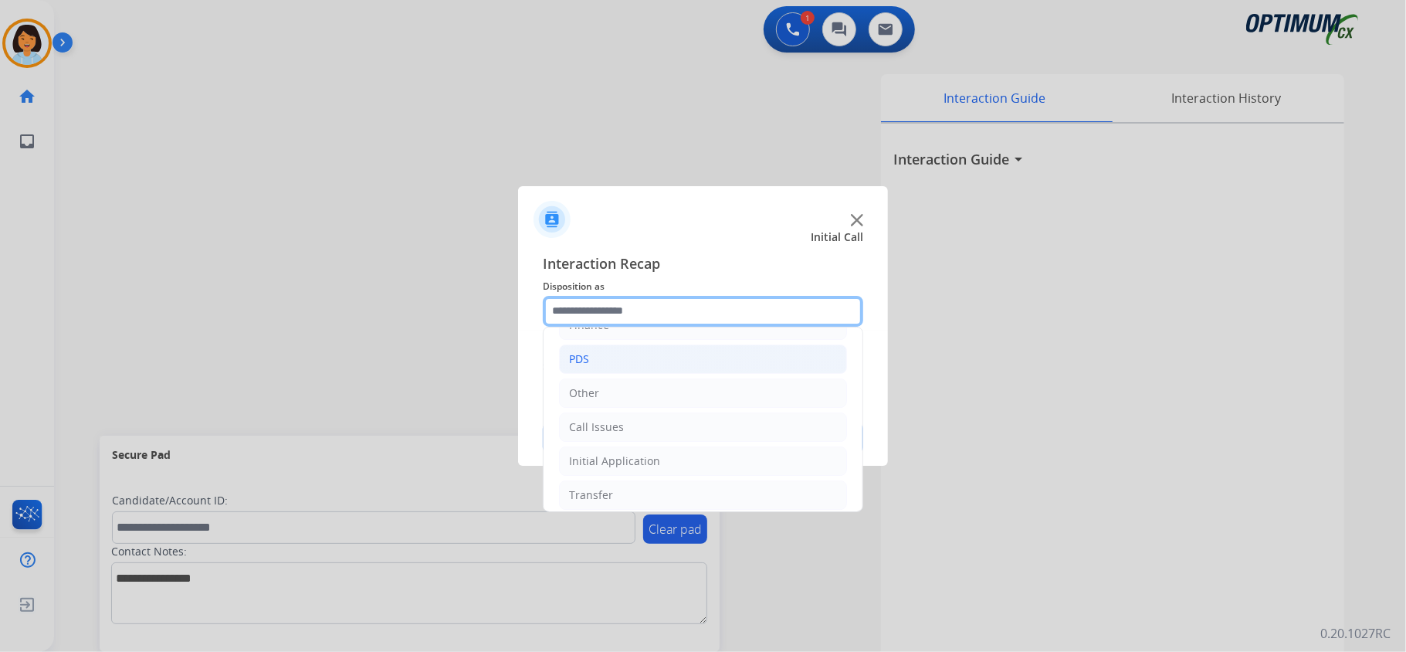
scroll to position [109, 0]
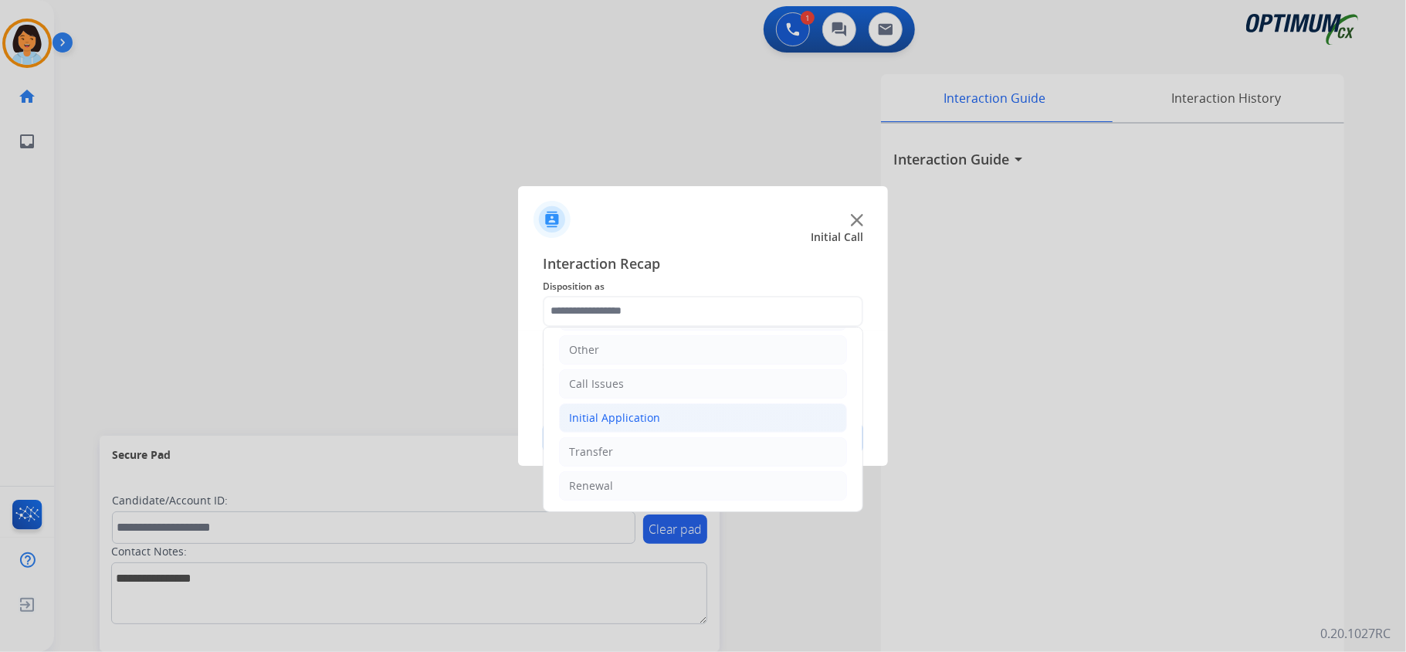
click at [612, 410] on div "Initial Application" at bounding box center [614, 417] width 91 height 15
click at [670, 448] on div "Credential Resend (Initial application)" at bounding box center [697, 447] width 195 height 15
type input "**********"
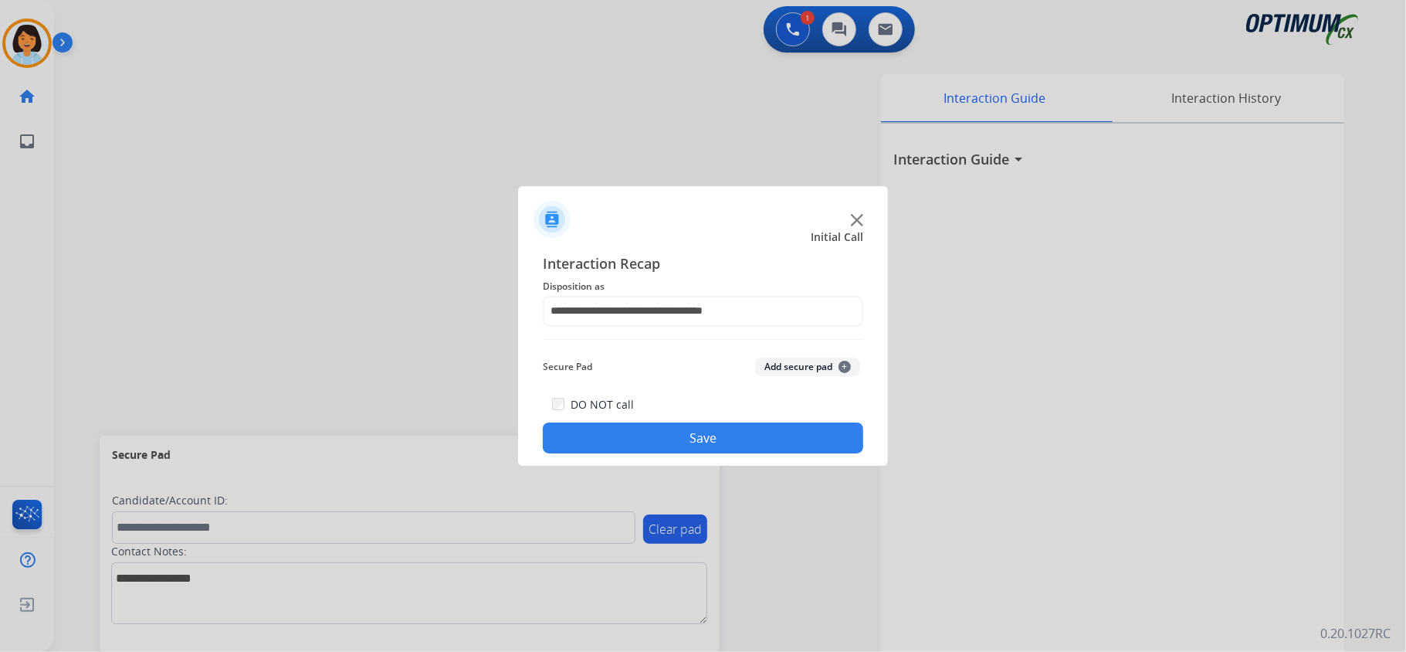
click at [678, 456] on div "**********" at bounding box center [703, 353] width 370 height 226
click at [675, 448] on button "Save" at bounding box center [703, 437] width 320 height 31
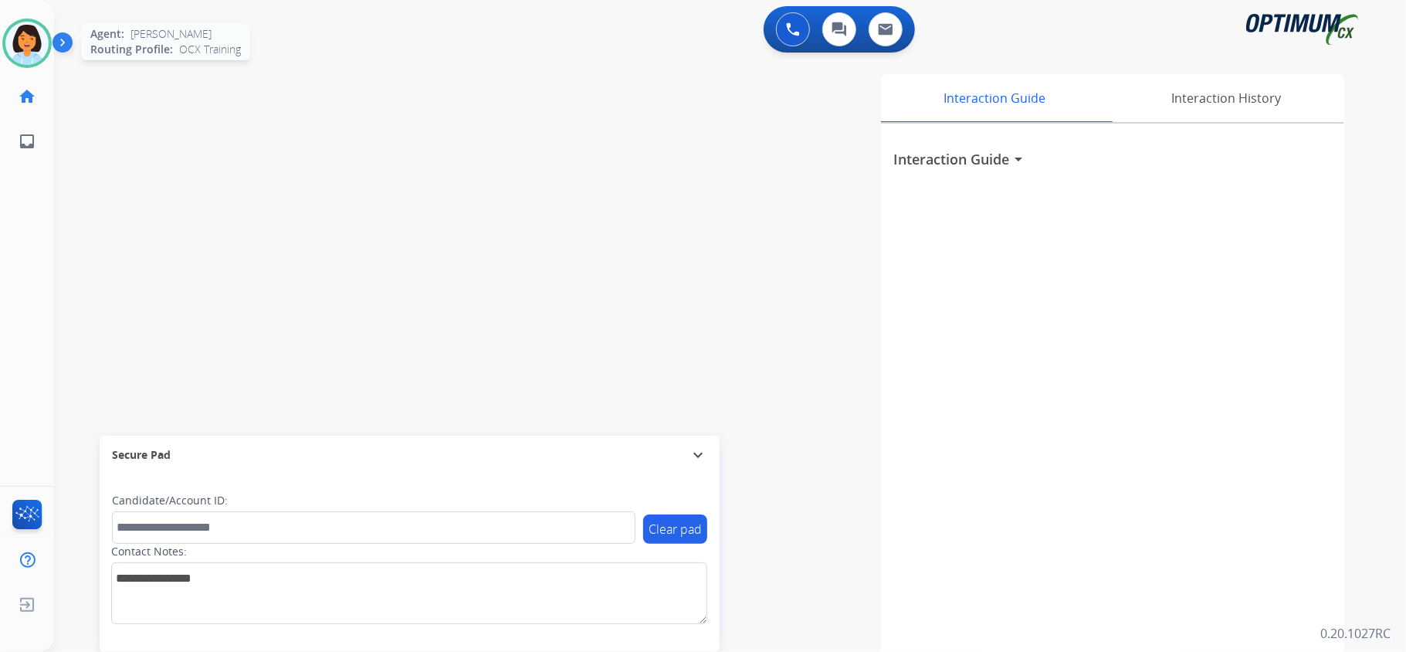
click at [25, 41] on img at bounding box center [26, 43] width 43 height 43
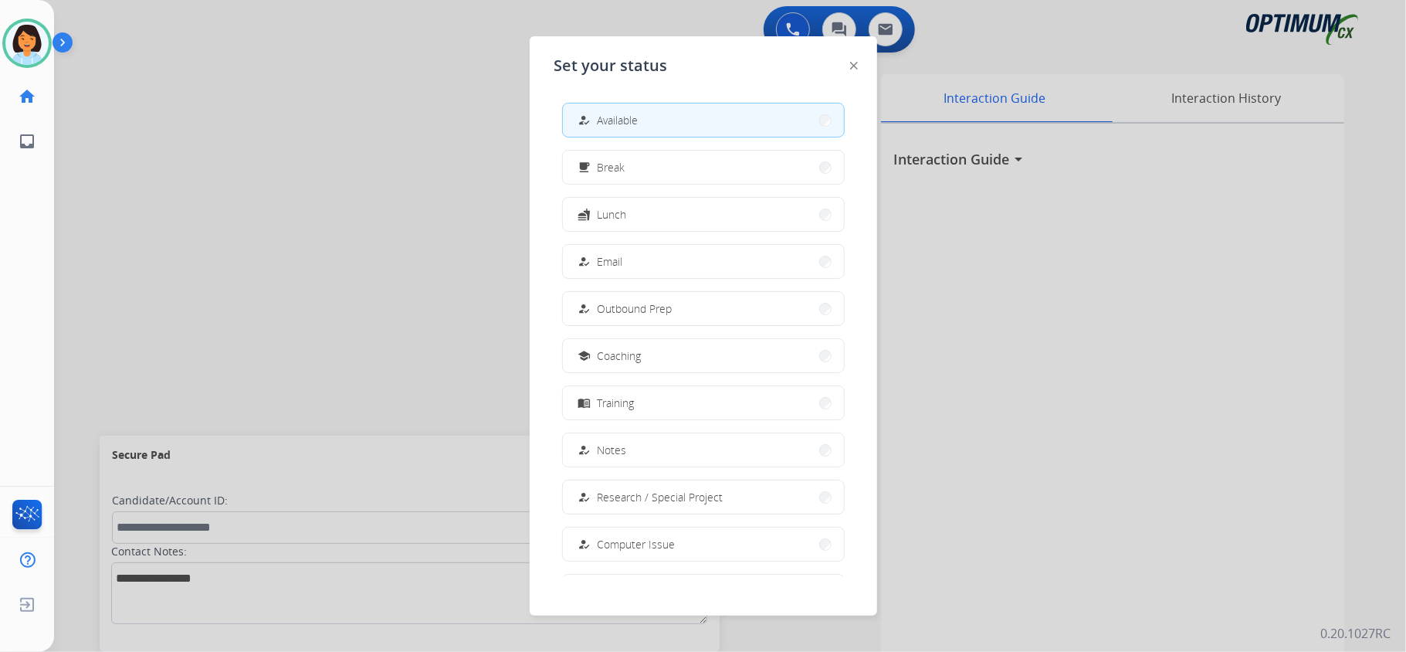
click at [717, 208] on button "fastfood Lunch" at bounding box center [703, 214] width 281 height 33
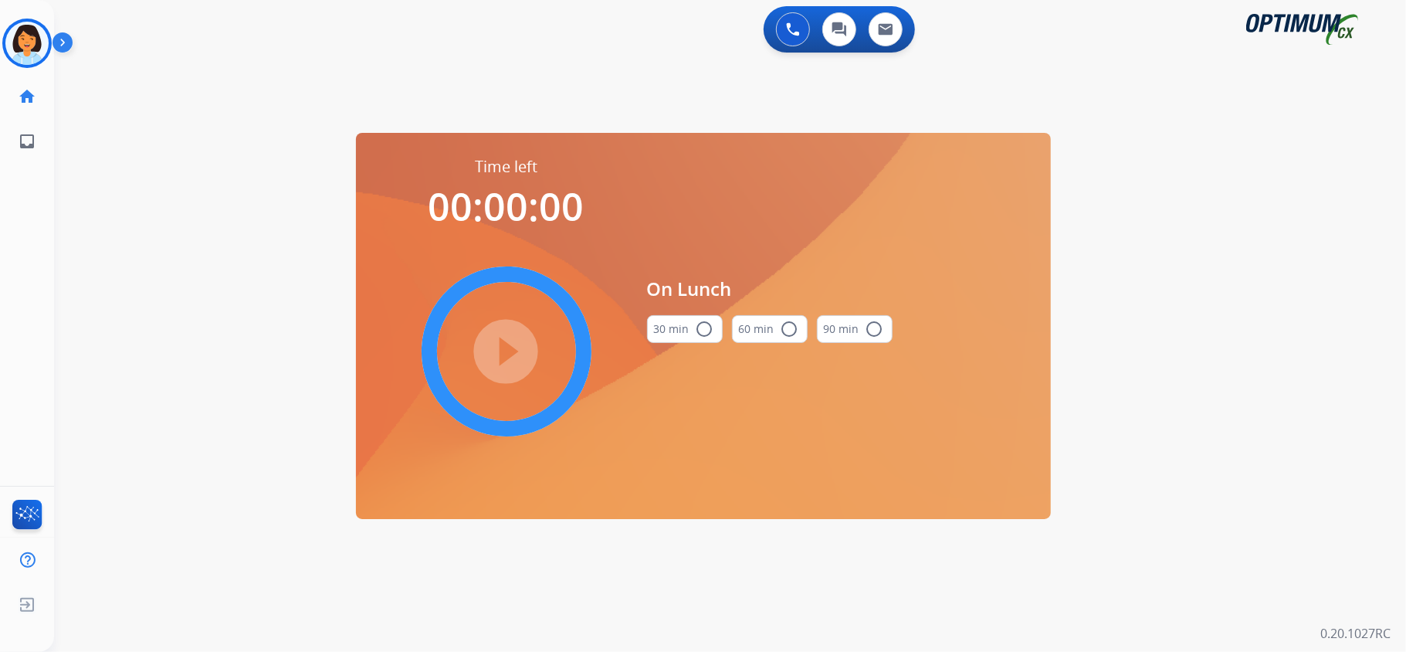
click at [679, 329] on button "30 min radio_button_unchecked" at bounding box center [685, 329] width 76 height 28
click at [497, 350] on mat-icon "play_circle_filled" at bounding box center [506, 351] width 19 height 19
